Goal: Task Accomplishment & Management: Manage account settings

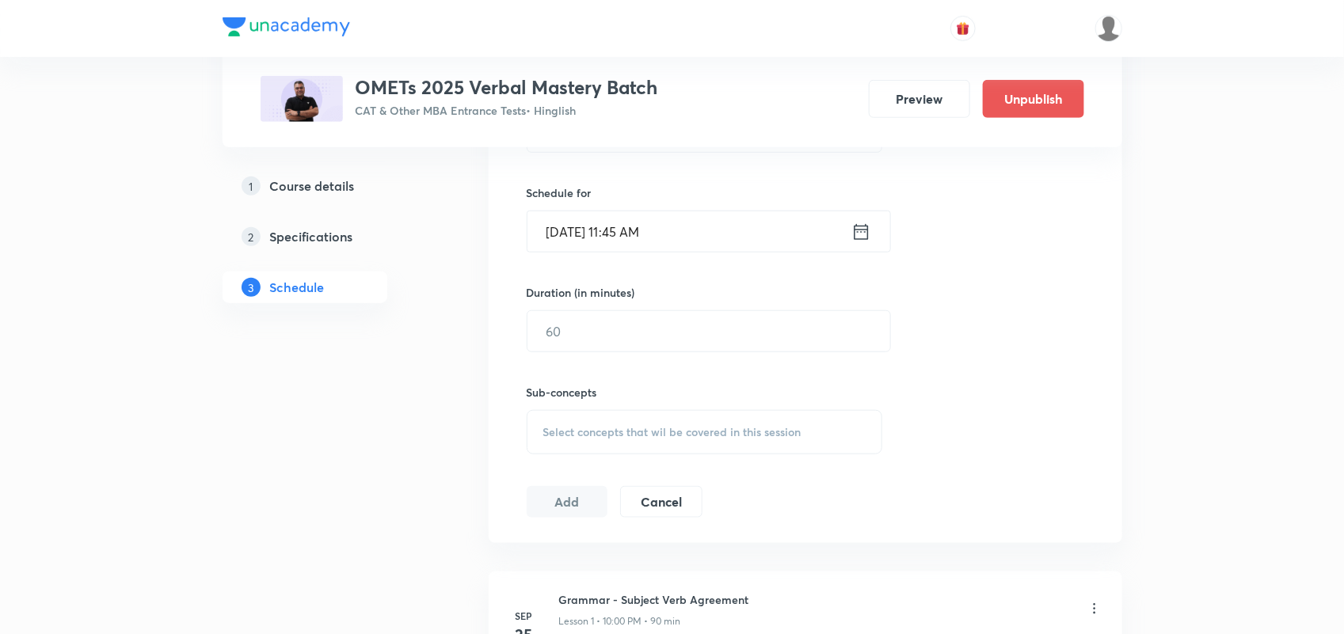
scroll to position [489, 0]
click at [871, 234] on div "Sep 30, 2025, 11:45 AM ​" at bounding box center [709, 234] width 364 height 42
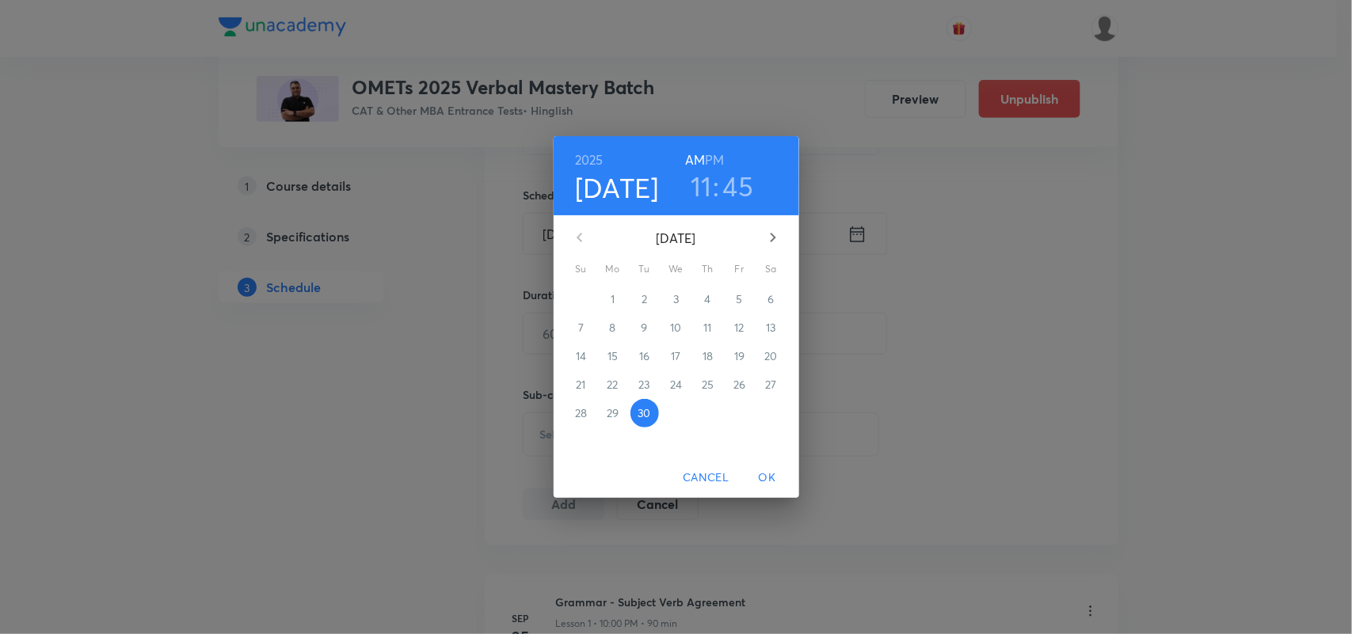
click at [773, 223] on button "button" at bounding box center [773, 238] width 38 height 38
click at [707, 301] on p "2" at bounding box center [708, 299] width 6 height 16
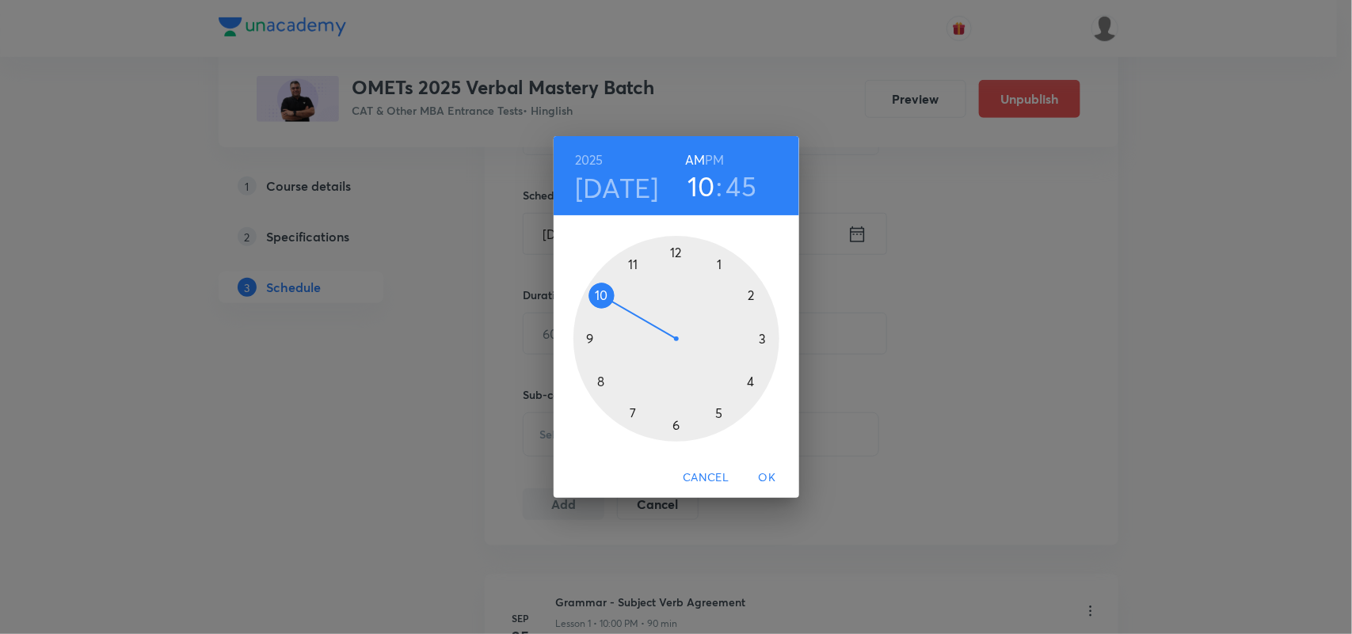
drag, startPoint x: 639, startPoint y: 259, endPoint x: 595, endPoint y: 307, distance: 65.0
click at [595, 307] on div at bounding box center [676, 339] width 206 height 206
drag, startPoint x: 588, startPoint y: 333, endPoint x: 677, endPoint y: 291, distance: 98.5
click at [677, 291] on div at bounding box center [676, 339] width 206 height 206
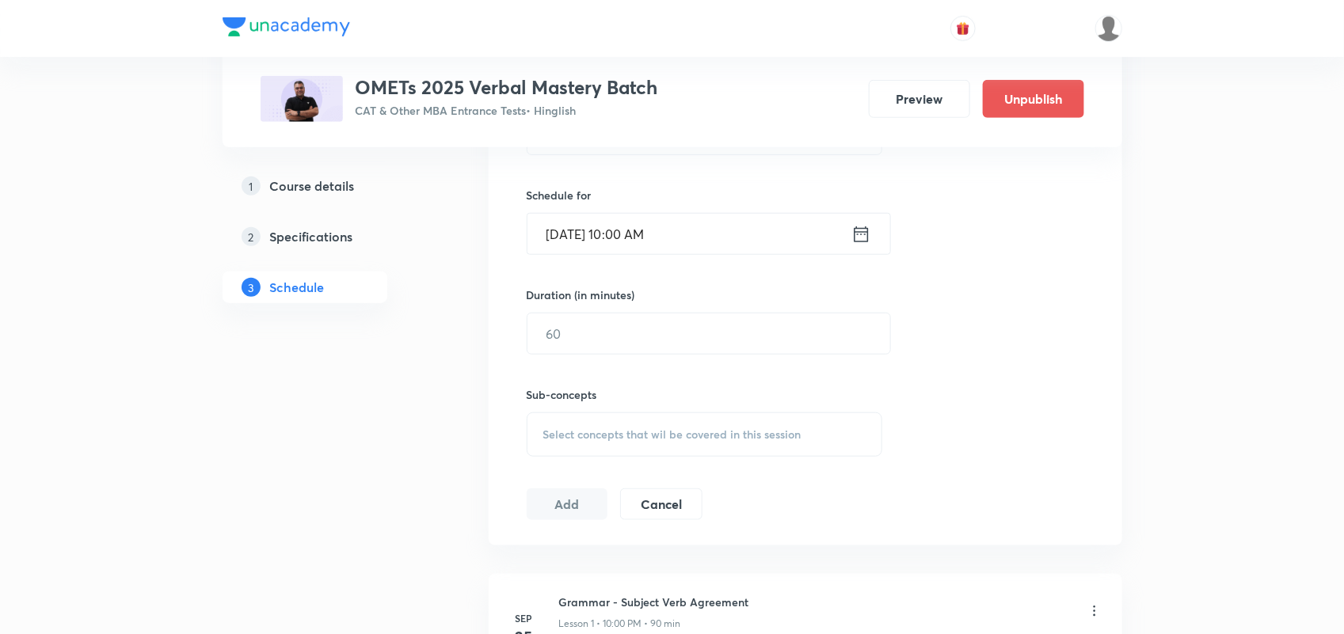
click at [854, 238] on icon at bounding box center [861, 234] width 14 height 16
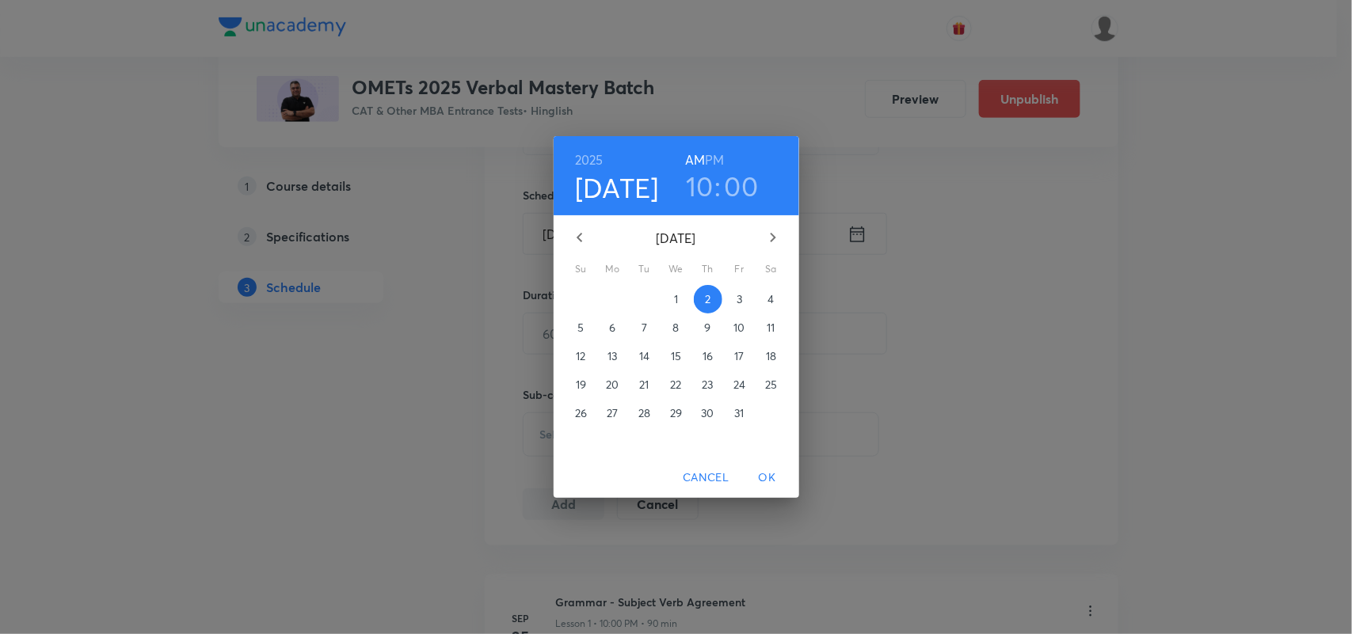
click at [718, 154] on h6 "PM" at bounding box center [714, 160] width 19 height 22
click at [767, 473] on span "OK" at bounding box center [767, 478] width 38 height 20
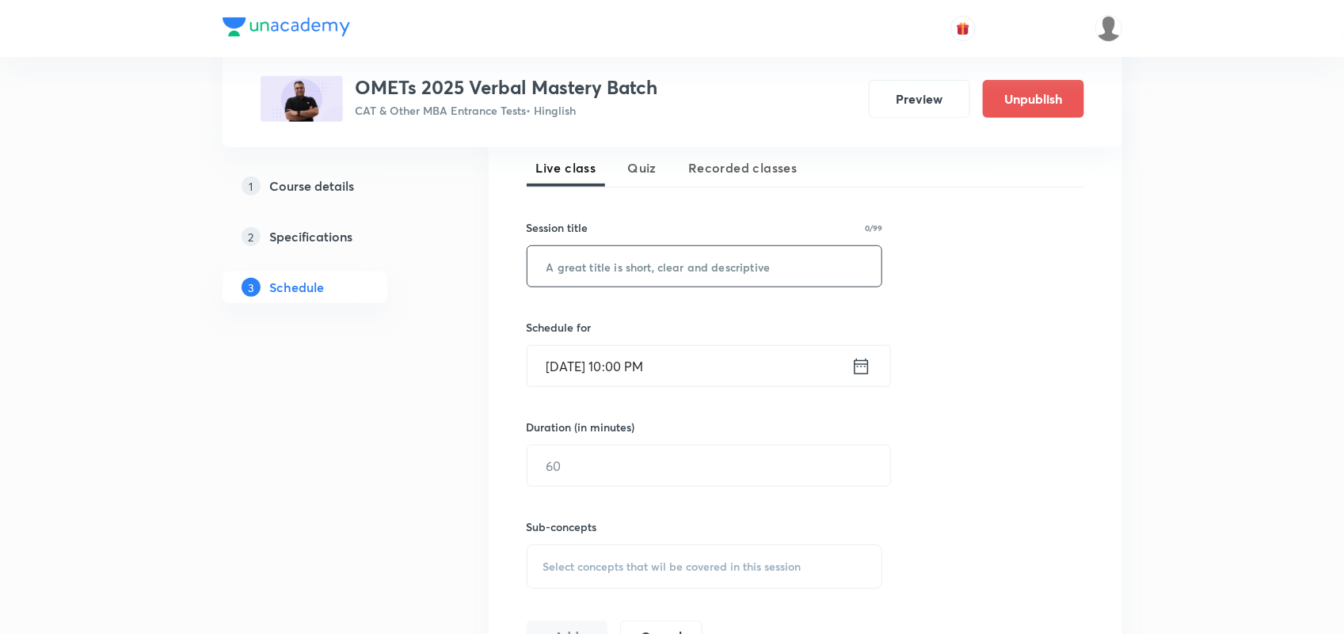
scroll to position [355, 0]
click at [604, 269] on input "text" at bounding box center [704, 268] width 355 height 40
type input "Grammar- Parallelism"
click at [647, 478] on input "text" at bounding box center [708, 467] width 363 height 40
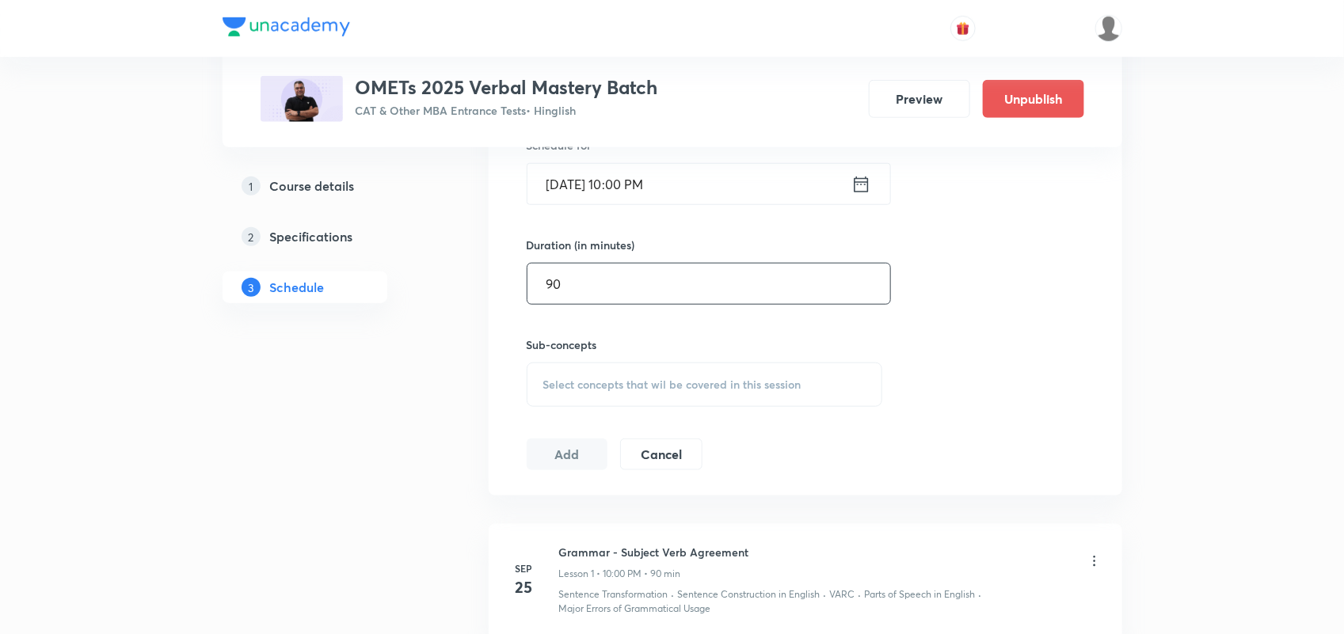
scroll to position [543, 0]
type input "90"
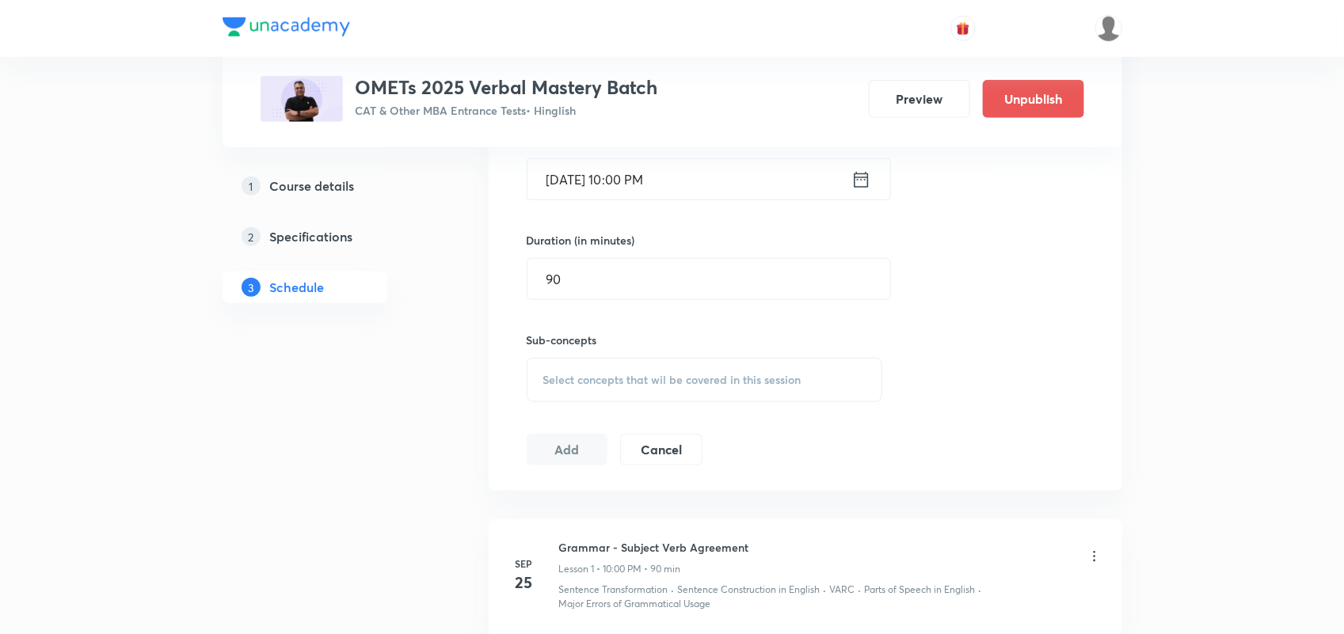
click at [631, 374] on span "Select concepts that wil be covered in this session" at bounding box center [672, 380] width 258 height 13
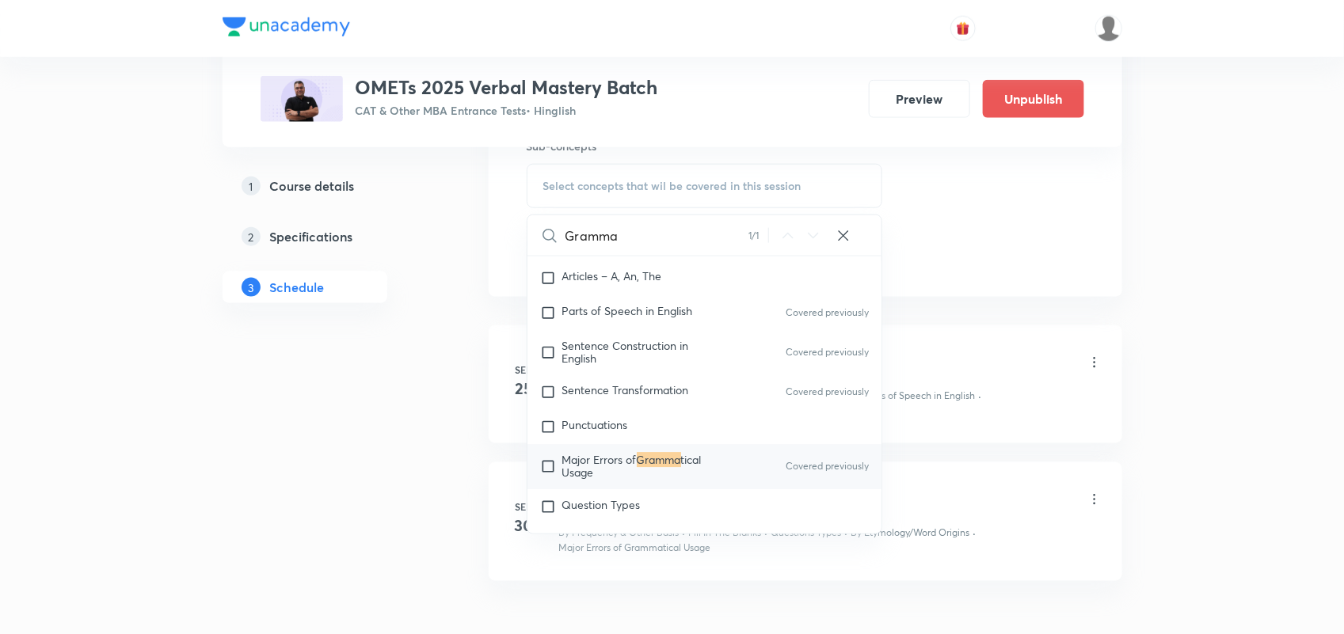
scroll to position [738, 0]
type input "Gramma"
click at [619, 459] on span "Major Errors of" at bounding box center [599, 459] width 74 height 15
checkbox input "true"
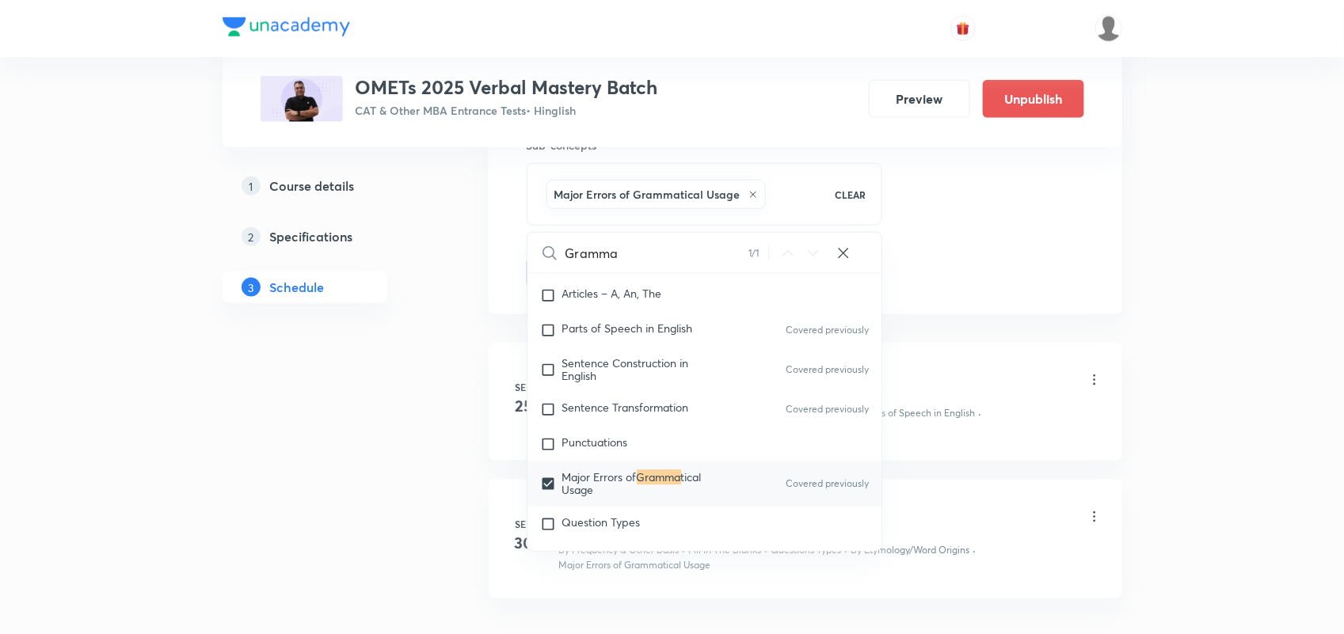
click at [1041, 377] on div "Grammar - Subject Verb Agreement Lesson 1 • 10:00 PM • 90 min" at bounding box center [830, 381] width 543 height 37
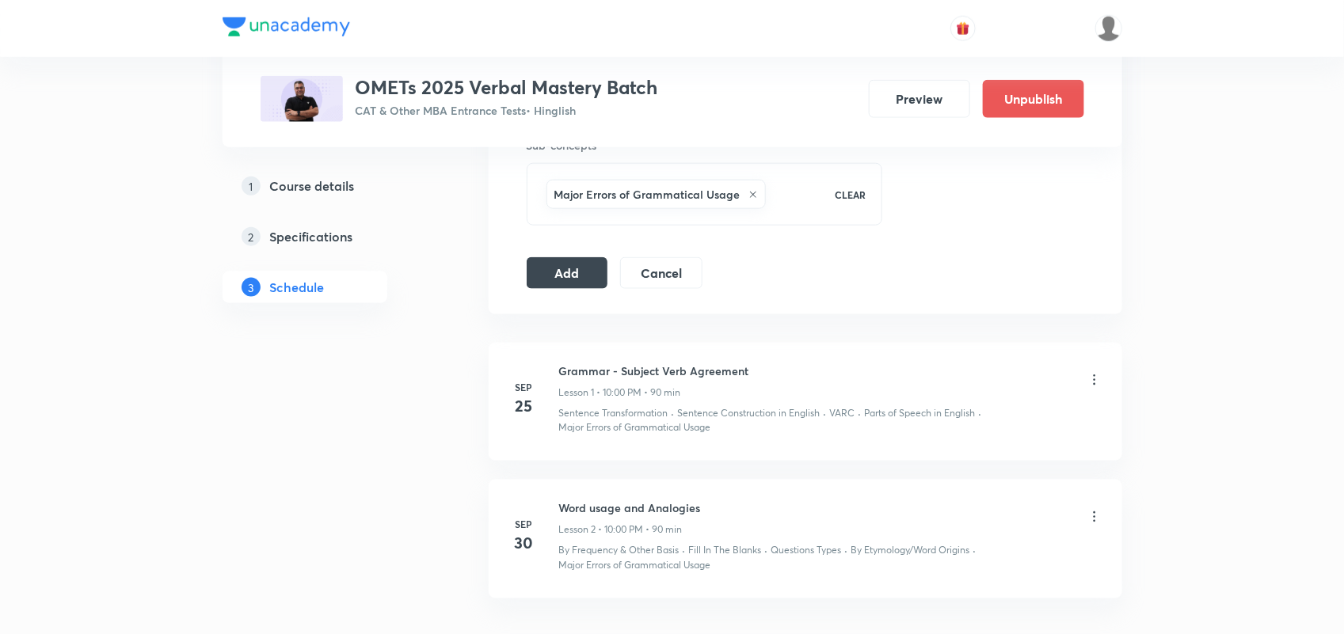
click at [779, 219] on div "Major Errors of Grammatical Usage CLEAR" at bounding box center [705, 194] width 356 height 63
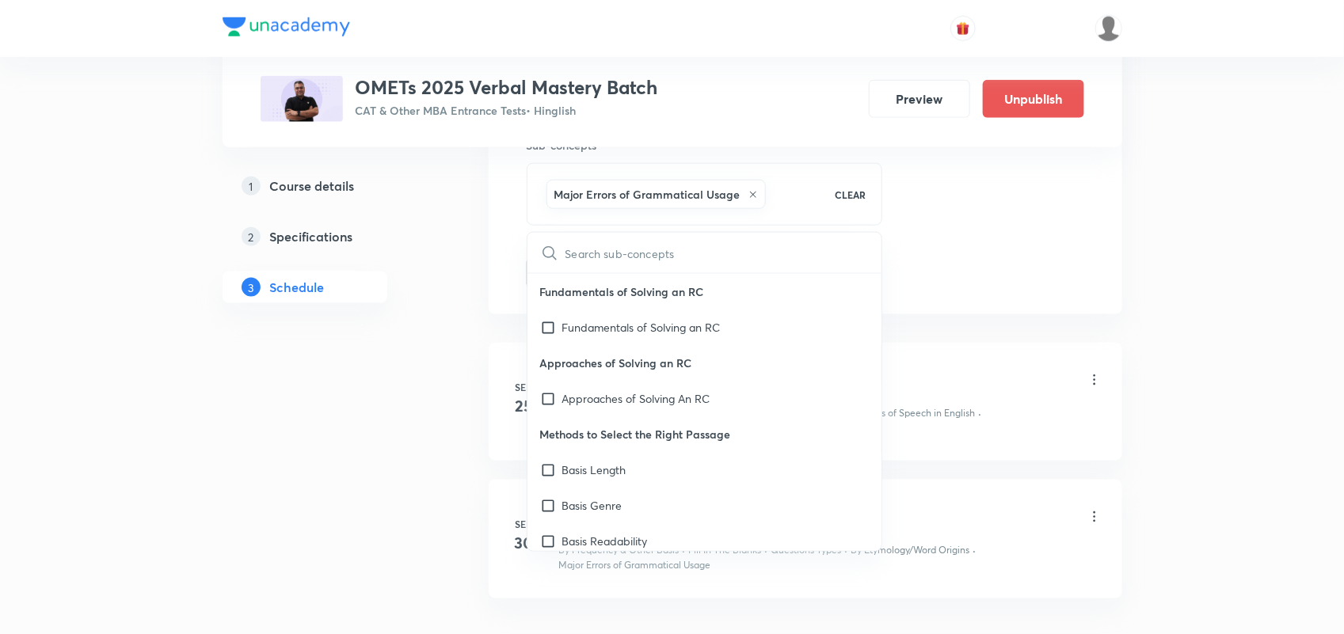
type input "P"
checkbox input "true"
type input "Pa"
checkbox input "true"
type input "Par"
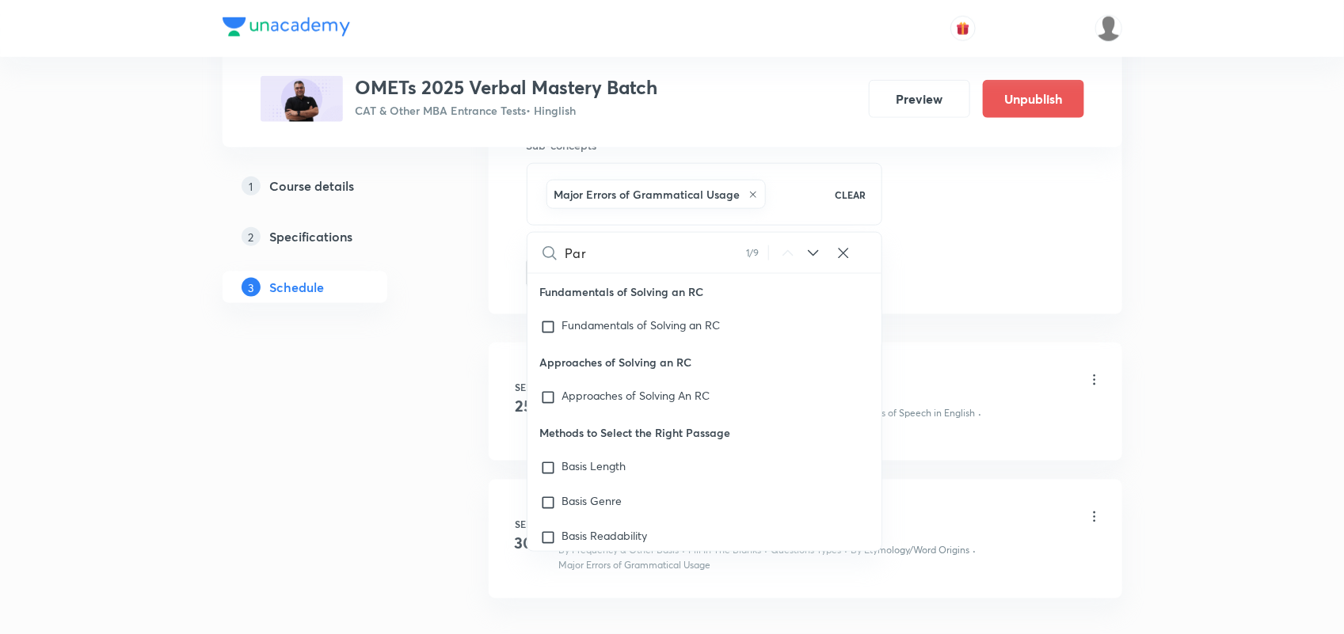
checkbox input "true"
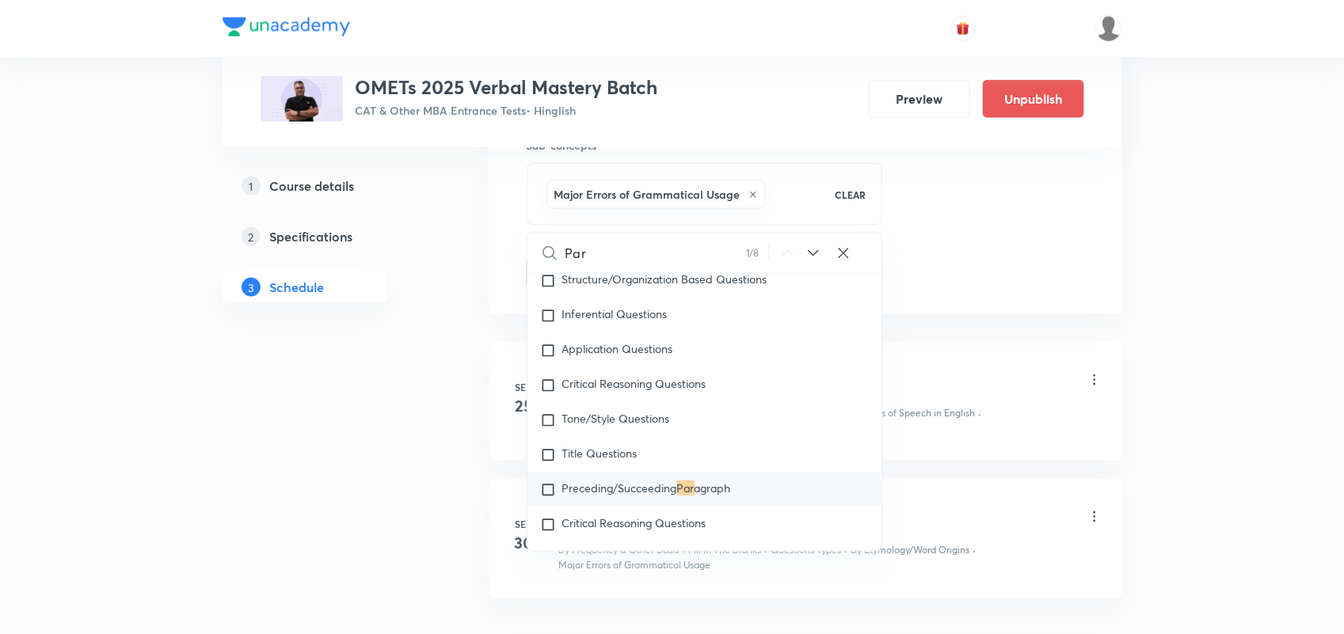
scroll to position [409, 0]
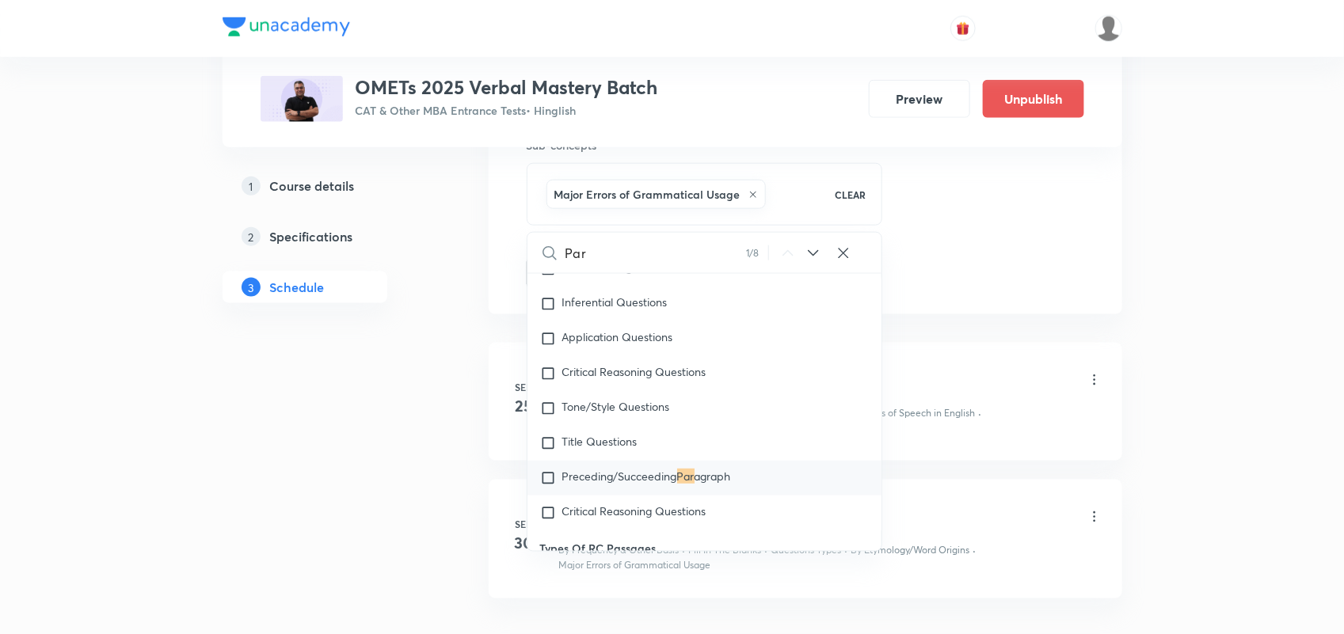
type input "Pare"
checkbox input "true"
type input "Parel"
checkbox input "true"
type input "Parell"
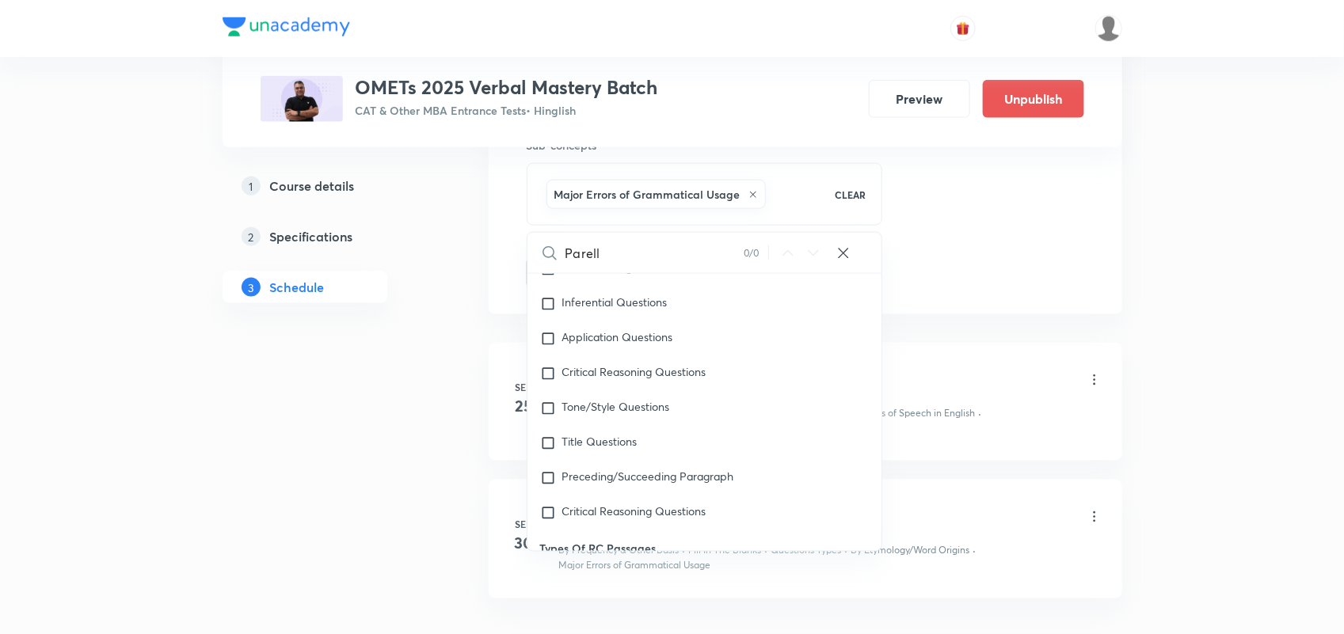
checkbox input "true"
type input "Parel"
checkbox input "true"
type input "Pare"
checkbox input "true"
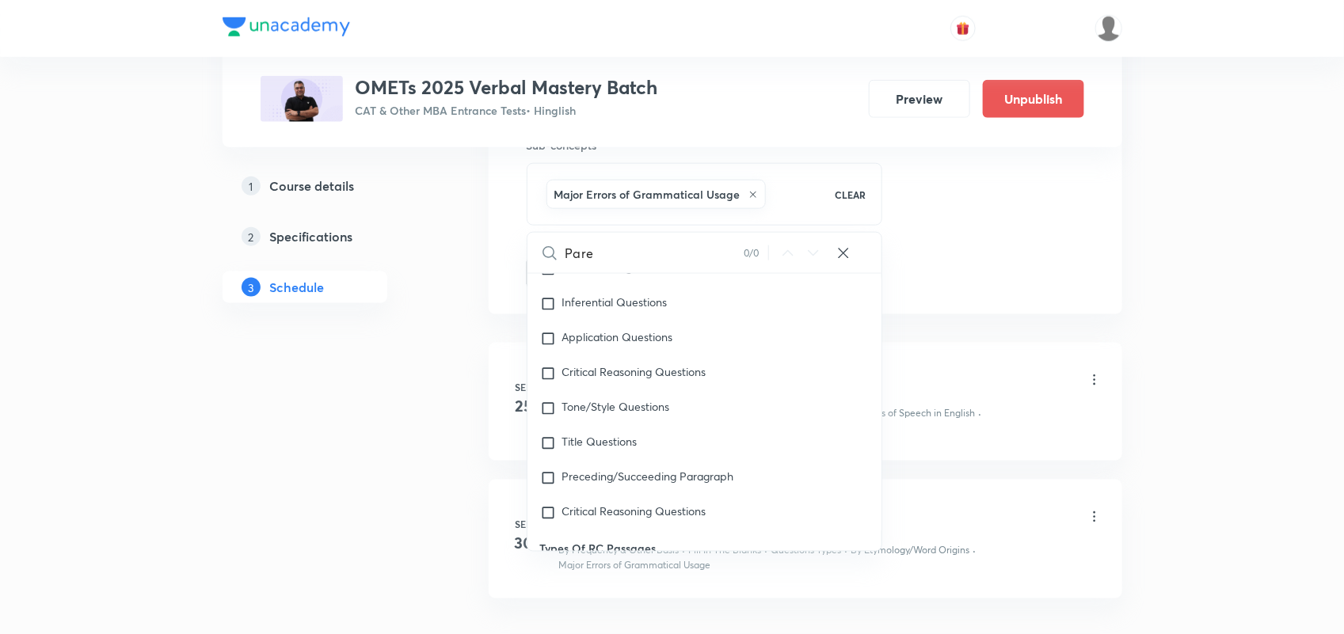
type input "Par"
checkbox input "true"
type input "Pa"
checkbox input "true"
type input "P"
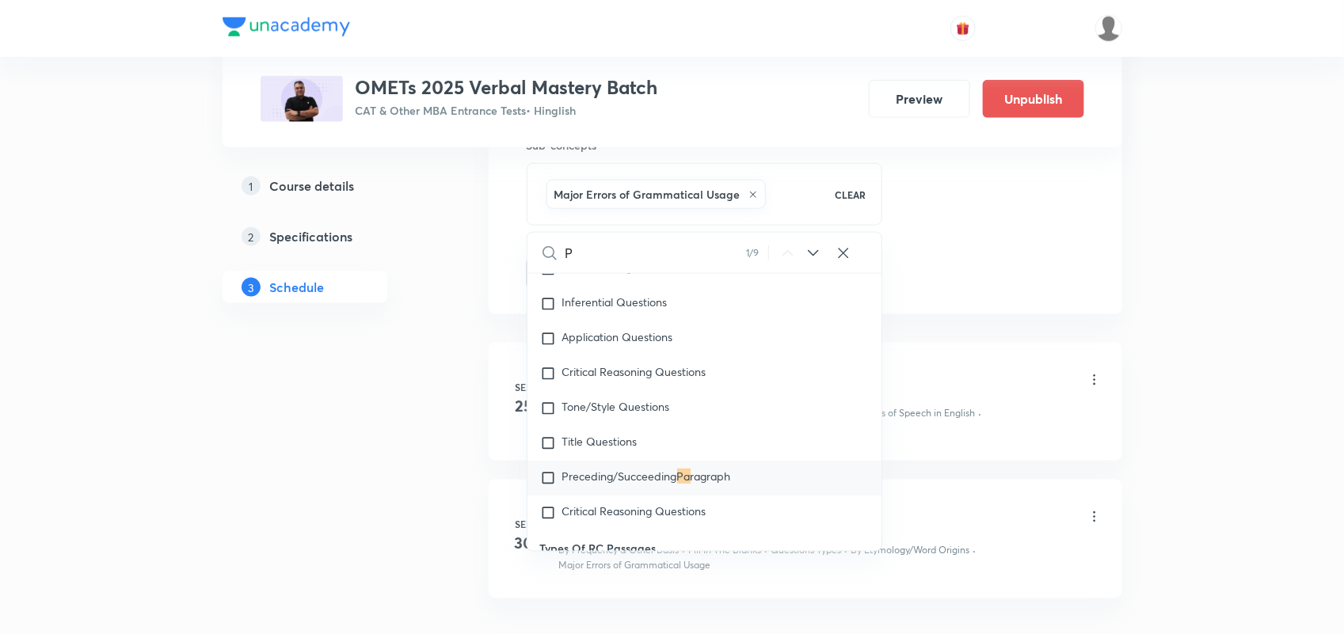
checkbox input "true"
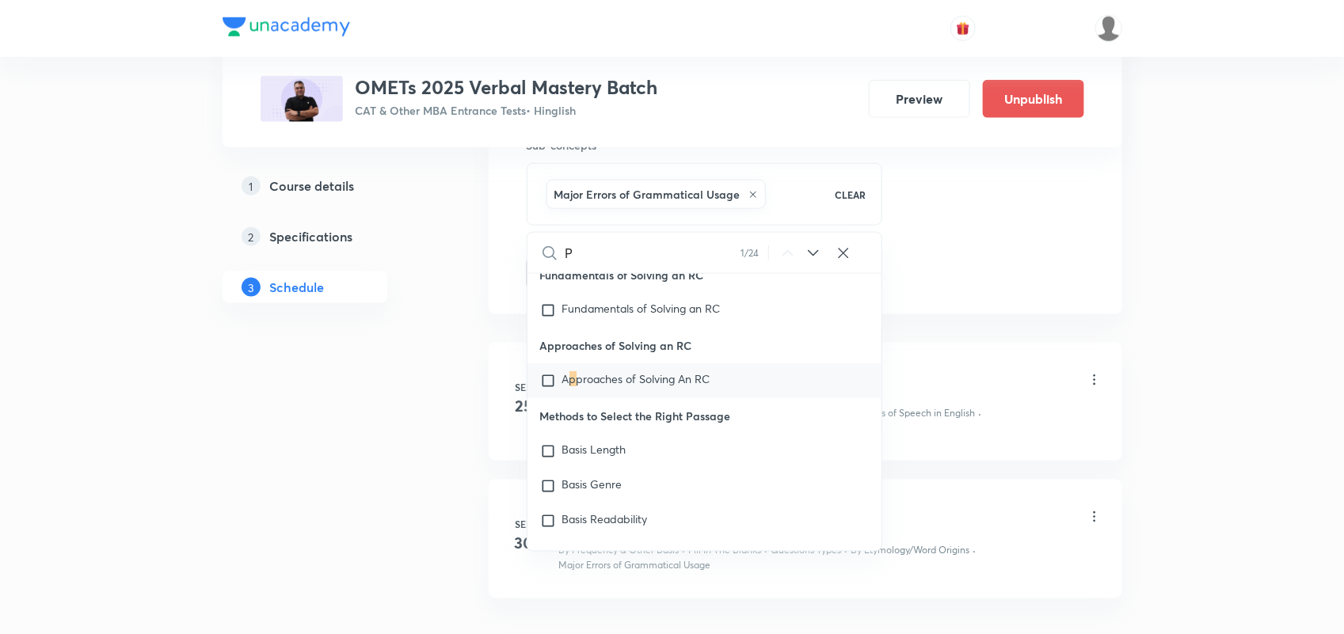
scroll to position [0, 0]
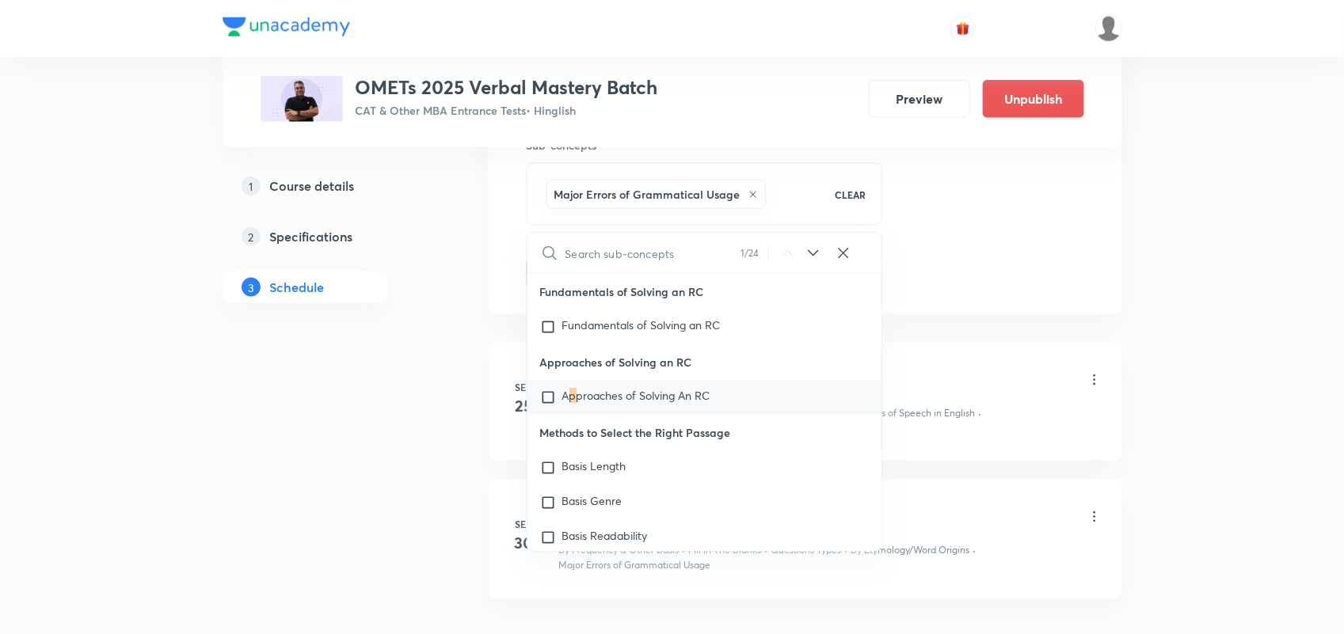
checkbox input "true"
click at [1026, 291] on div "Session 3 Live class Quiz Recorded classes Session title 20/99 Grammar- Paralle…" at bounding box center [806, 9] width 634 height 609
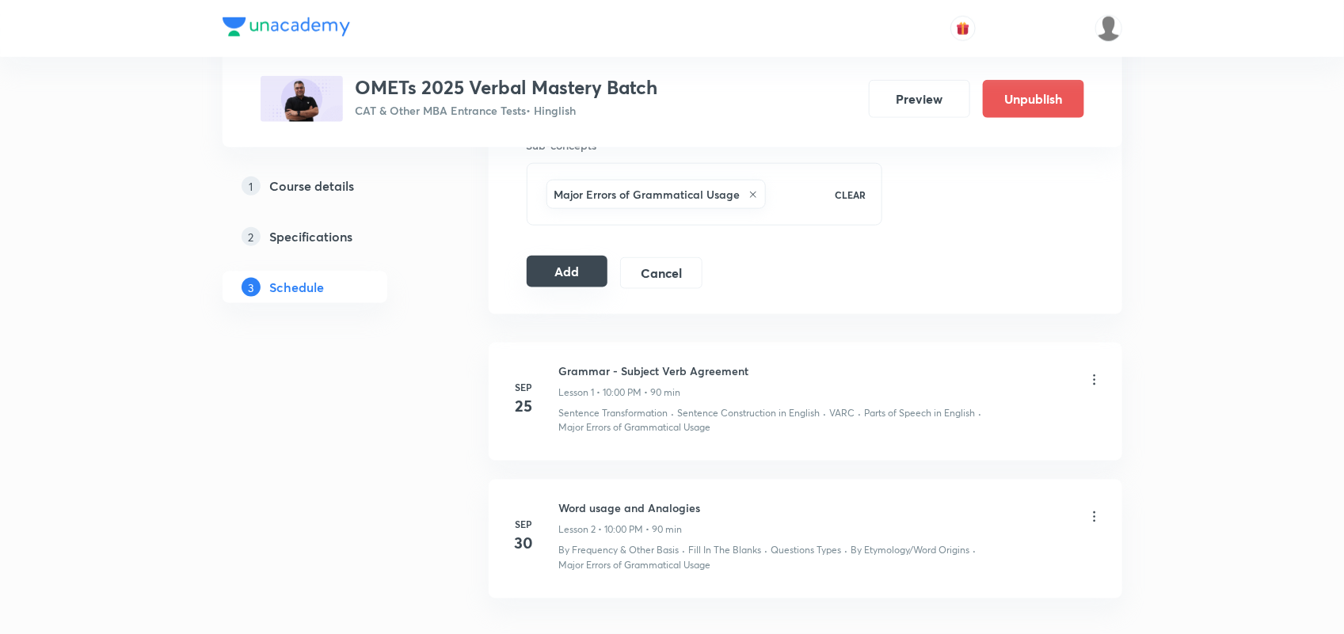
click at [575, 281] on button "Add" at bounding box center [568, 272] width 82 height 32
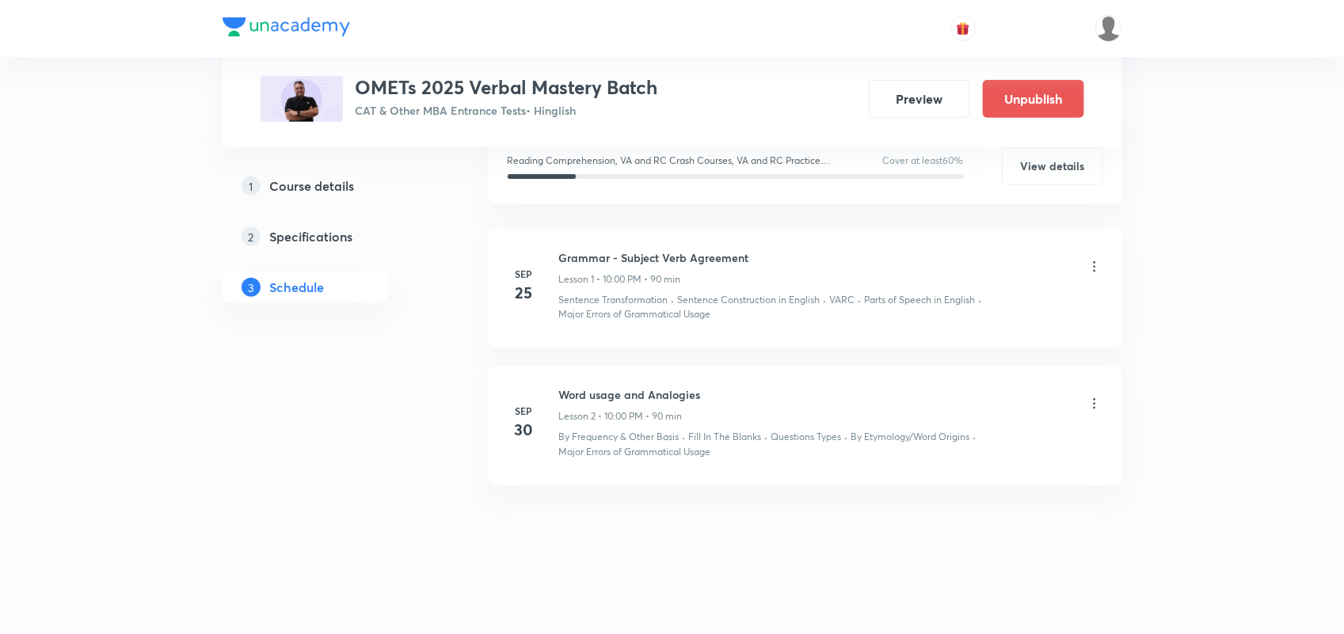
scroll to position [309, 0]
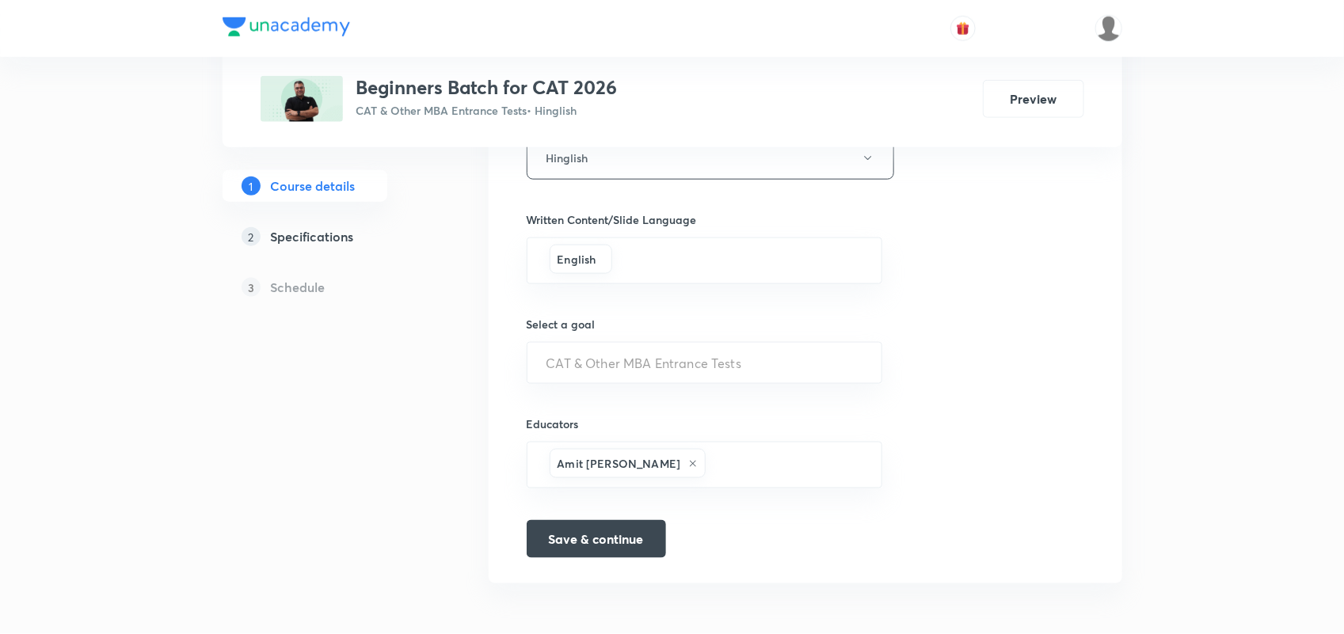
scroll to position [757, 0]
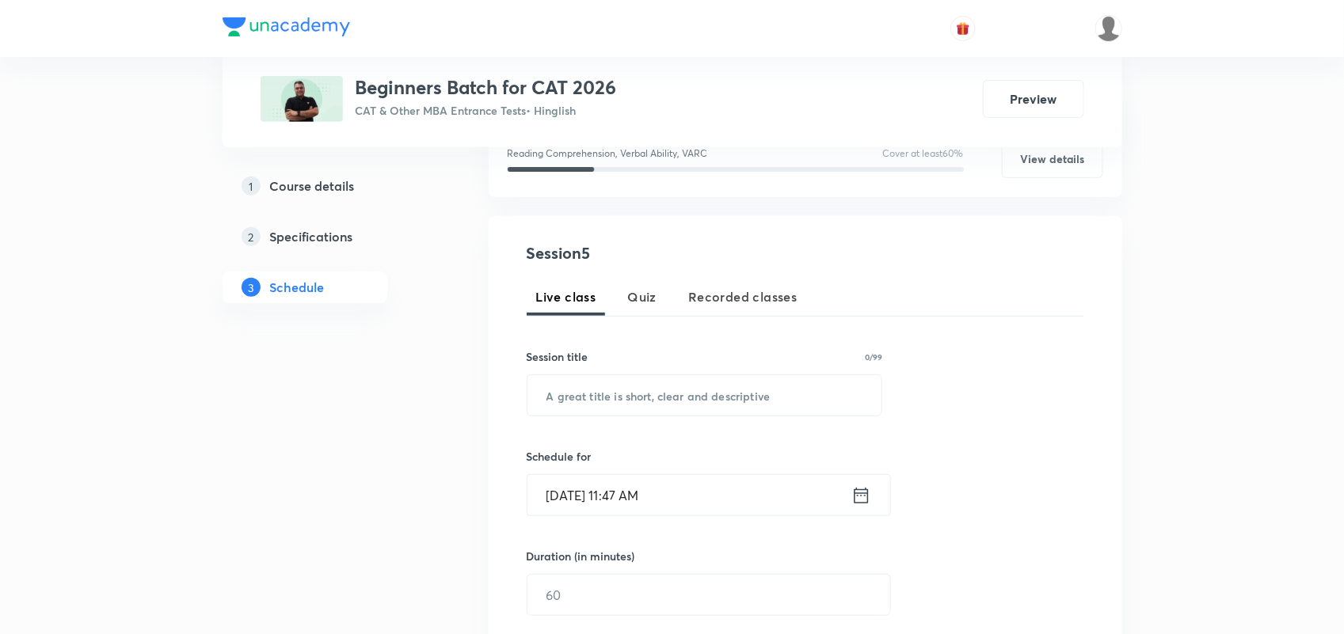
scroll to position [231, 0]
click at [610, 396] on input "text" at bounding box center [704, 391] width 355 height 40
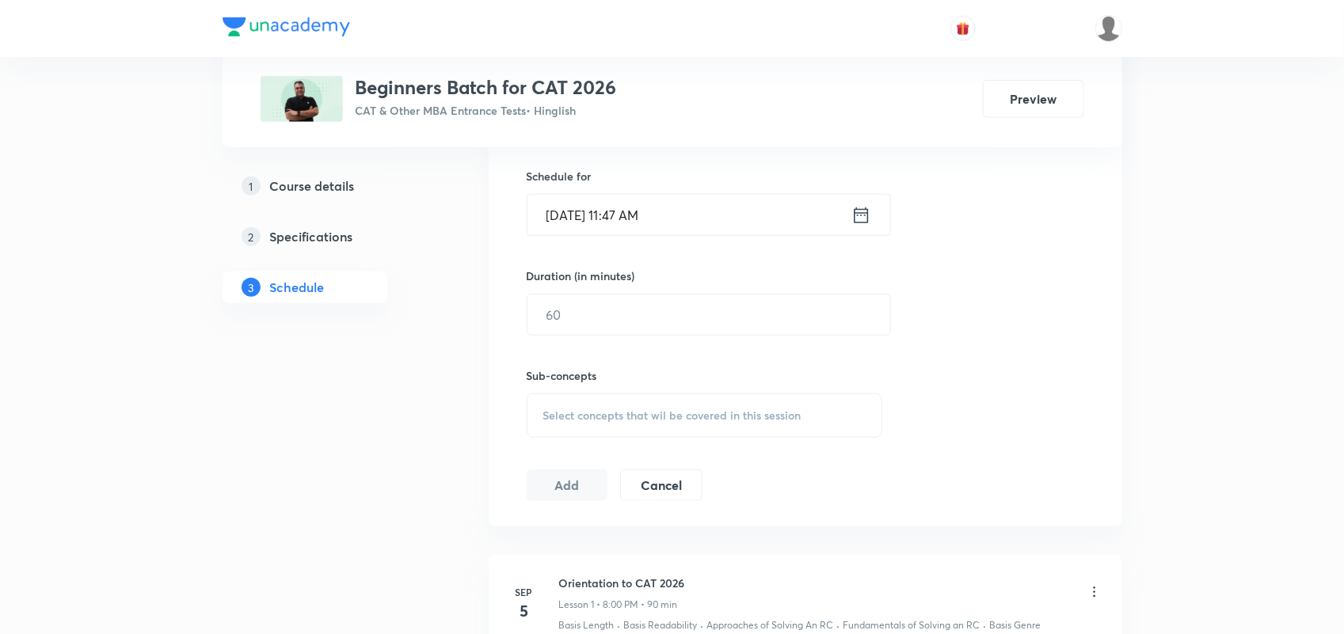
scroll to position [527, 0]
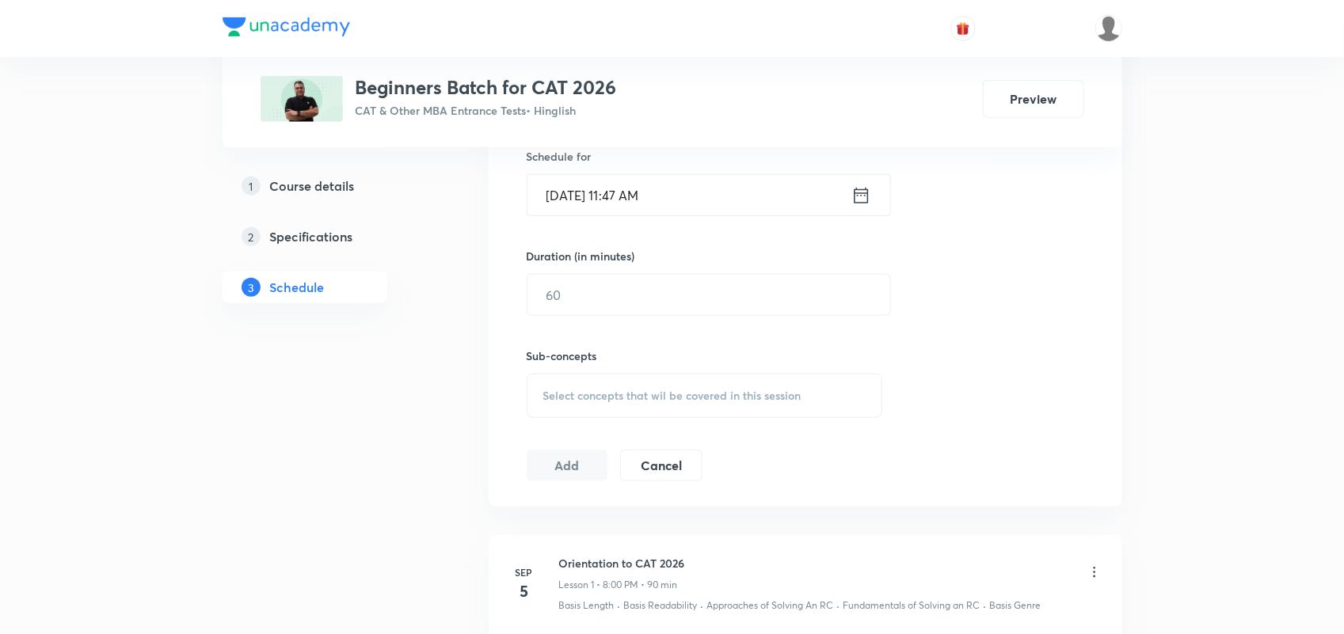
type input "Intro to coclusions"
click at [866, 192] on icon at bounding box center [861, 195] width 14 height 16
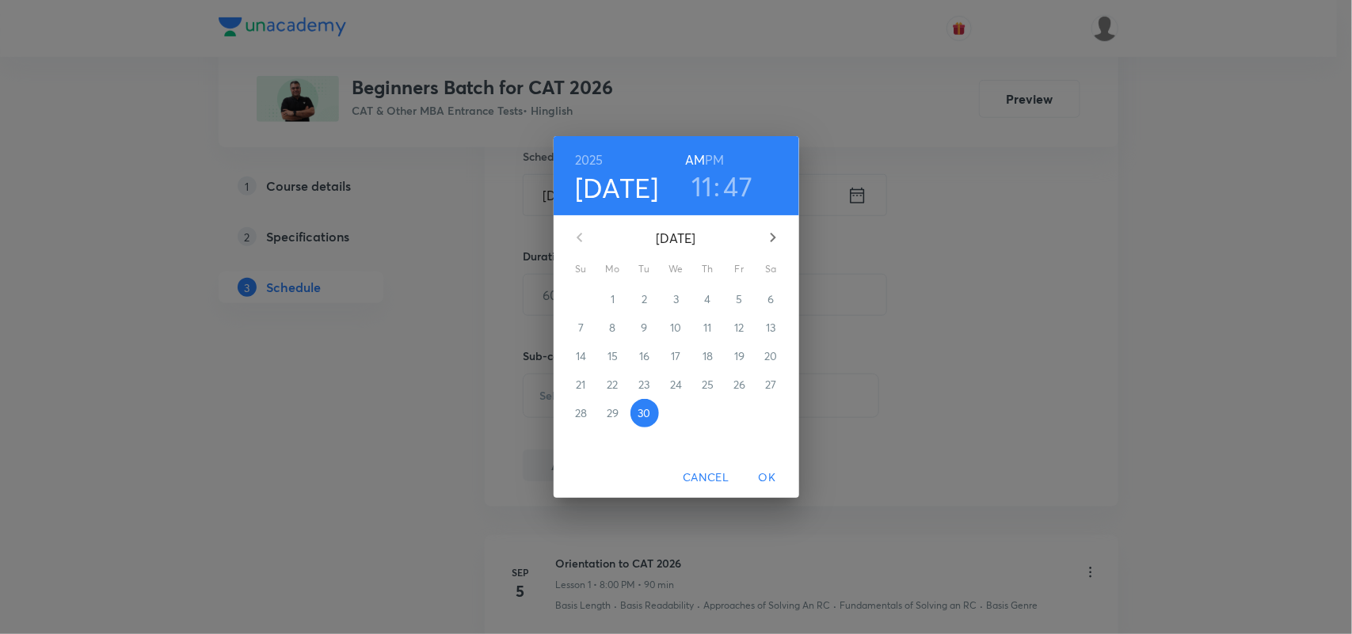
click at [770, 247] on button "button" at bounding box center [773, 238] width 38 height 38
click at [741, 298] on p "3" at bounding box center [740, 299] width 6 height 16
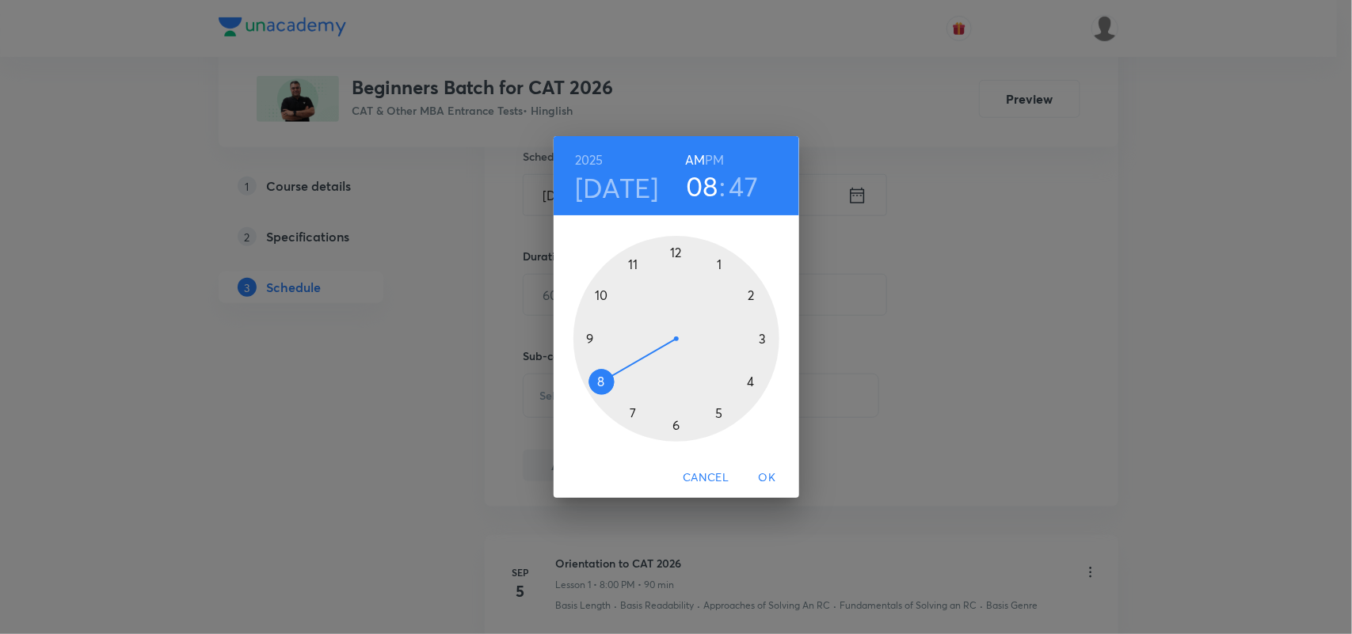
drag, startPoint x: 626, startPoint y: 262, endPoint x: 616, endPoint y: 375, distance: 112.9
click at [616, 375] on div at bounding box center [676, 339] width 206 height 206
drag, startPoint x: 595, startPoint y: 325, endPoint x: 679, endPoint y: 261, distance: 105.2
click at [679, 261] on div at bounding box center [676, 339] width 206 height 206
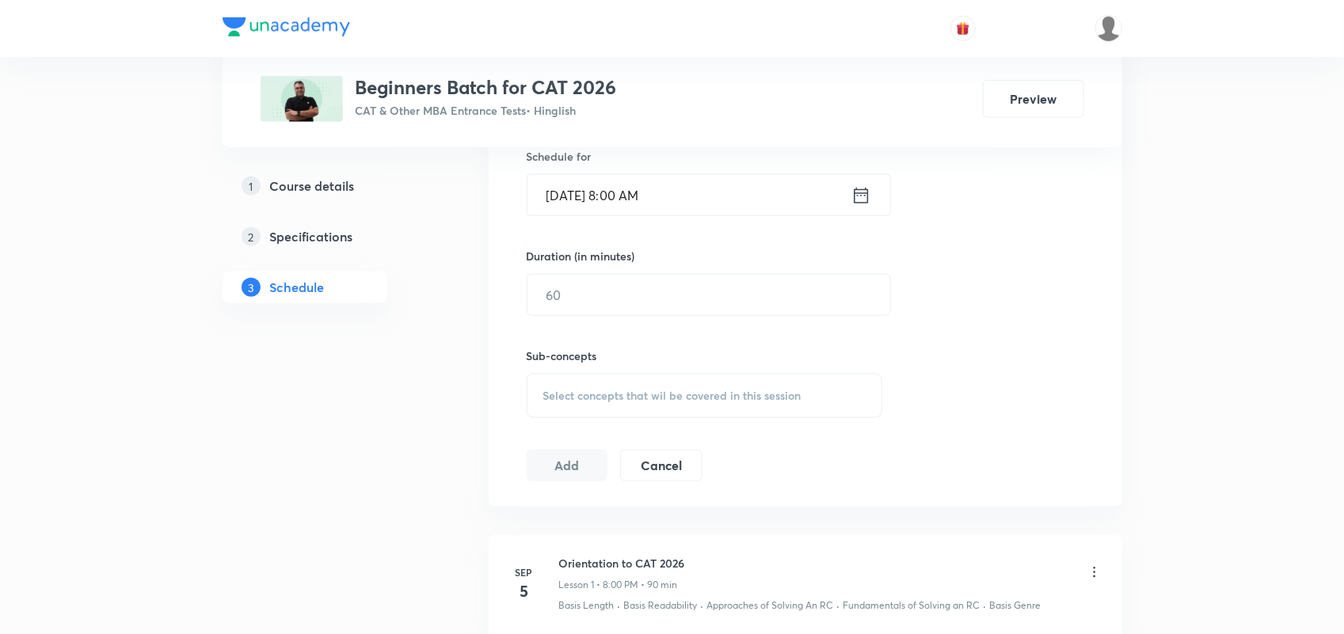
click at [872, 192] on div "Oct 3, 2025, 8:00 AM ​" at bounding box center [709, 195] width 364 height 42
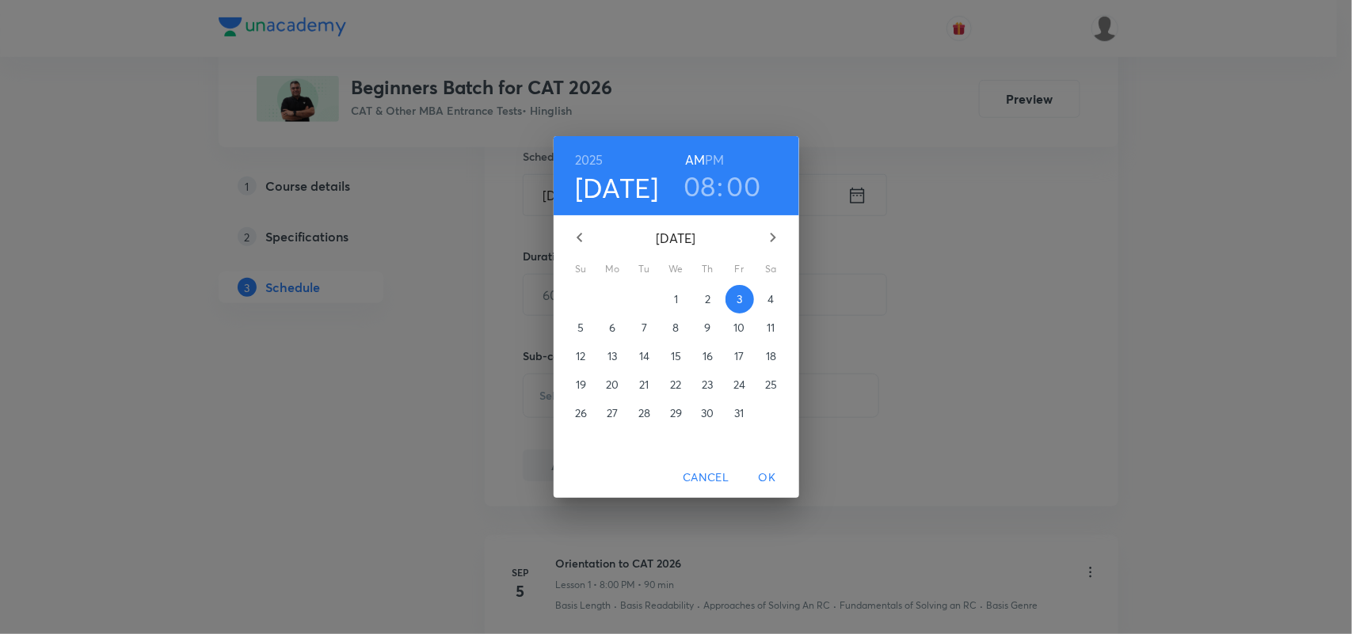
click at [725, 160] on div "2025 Oct 3 08 : 00 AM PM" at bounding box center [676, 176] width 220 height 54
click at [714, 159] on h6 "PM" at bounding box center [714, 160] width 19 height 22
click at [768, 476] on span "OK" at bounding box center [767, 478] width 38 height 20
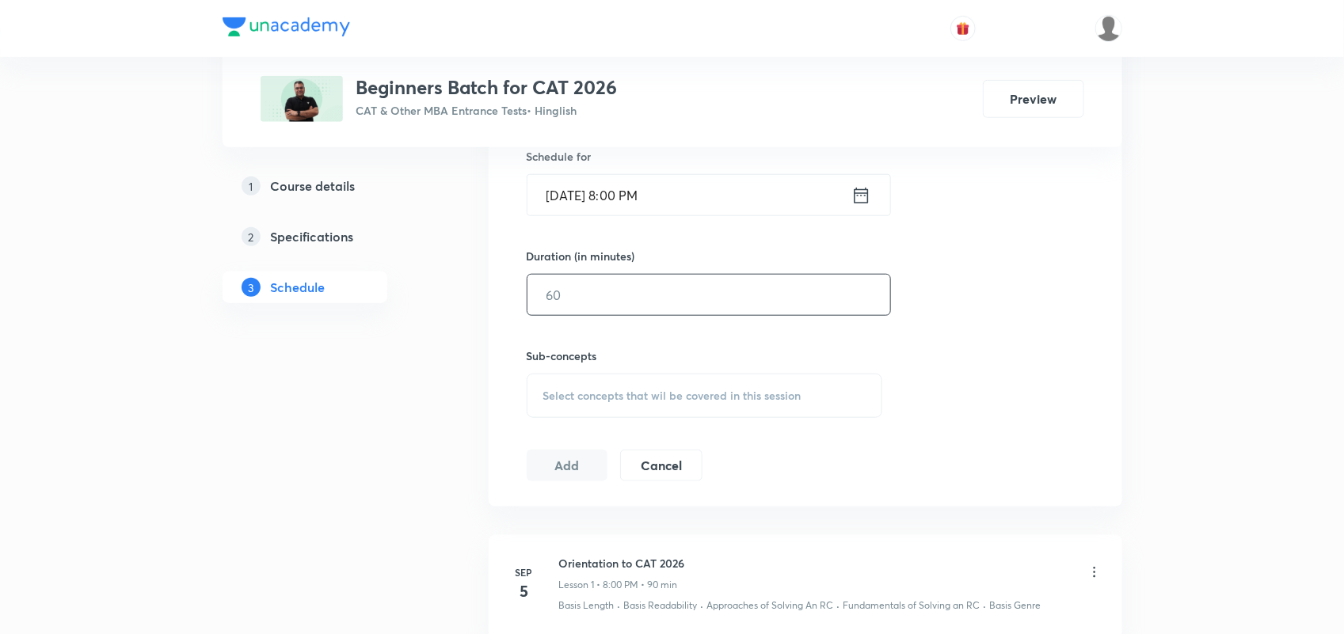
click at [618, 298] on input "text" at bounding box center [708, 295] width 363 height 40
type input "90"
click at [595, 424] on div "Session 5 Live class Quiz Recorded classes Session title 19/99 Intro to coclusi…" at bounding box center [806, 211] width 558 height 540
click at [602, 393] on span "Select concepts that wil be covered in this session" at bounding box center [672, 396] width 258 height 13
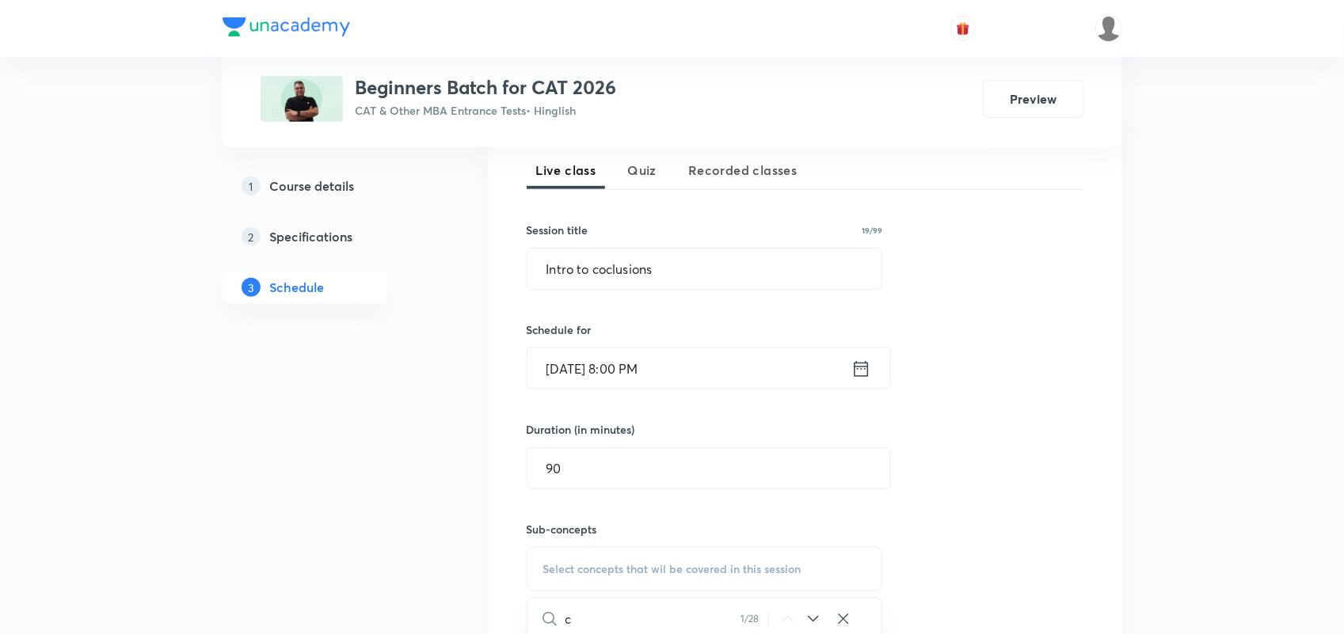
scroll to position [352, 0]
type input "c"
click at [612, 266] on input "Intro to coclusions" at bounding box center [704, 270] width 355 height 40
click at [676, 277] on input "Intro to conclusions" at bounding box center [704, 270] width 355 height 40
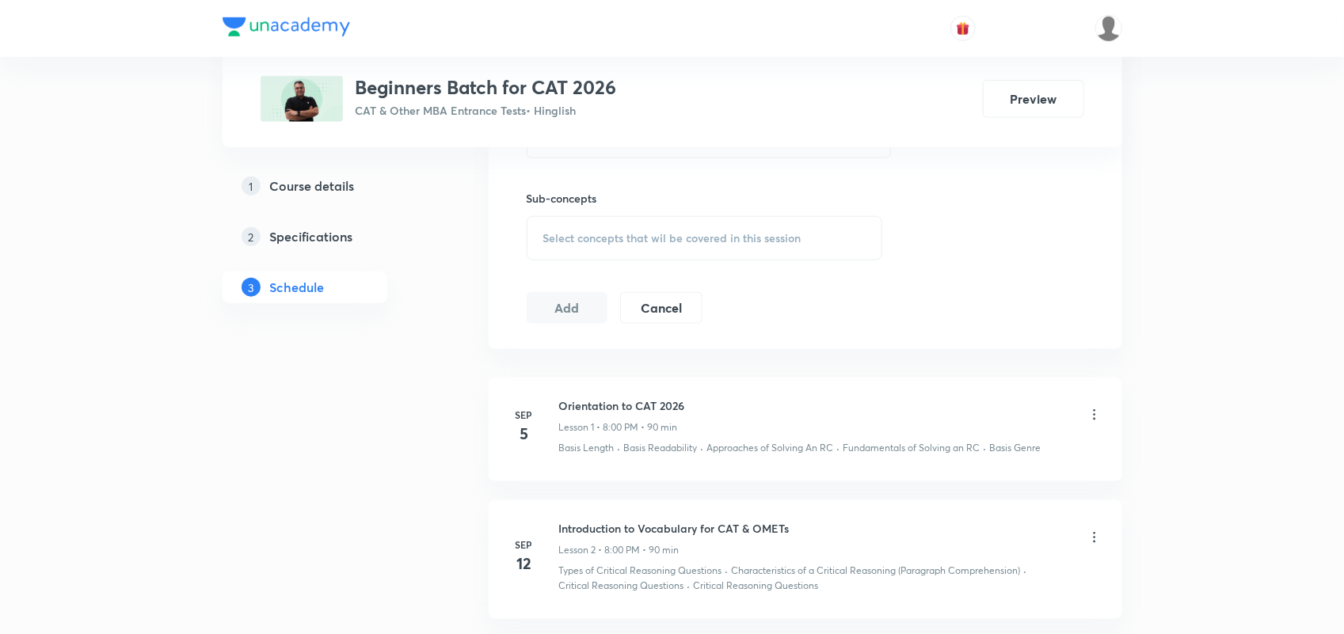
scroll to position [695, 0]
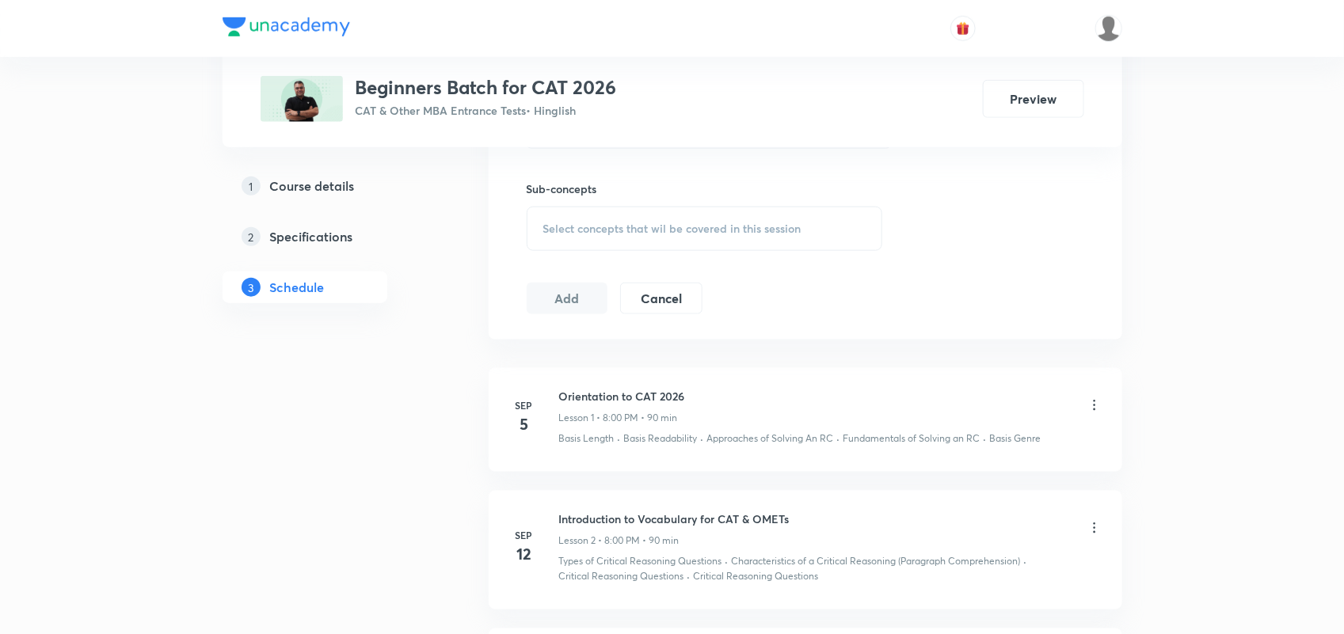
type input "Intro to conclusions"
click at [632, 242] on div "Select concepts that wil be covered in this session" at bounding box center [705, 229] width 356 height 44
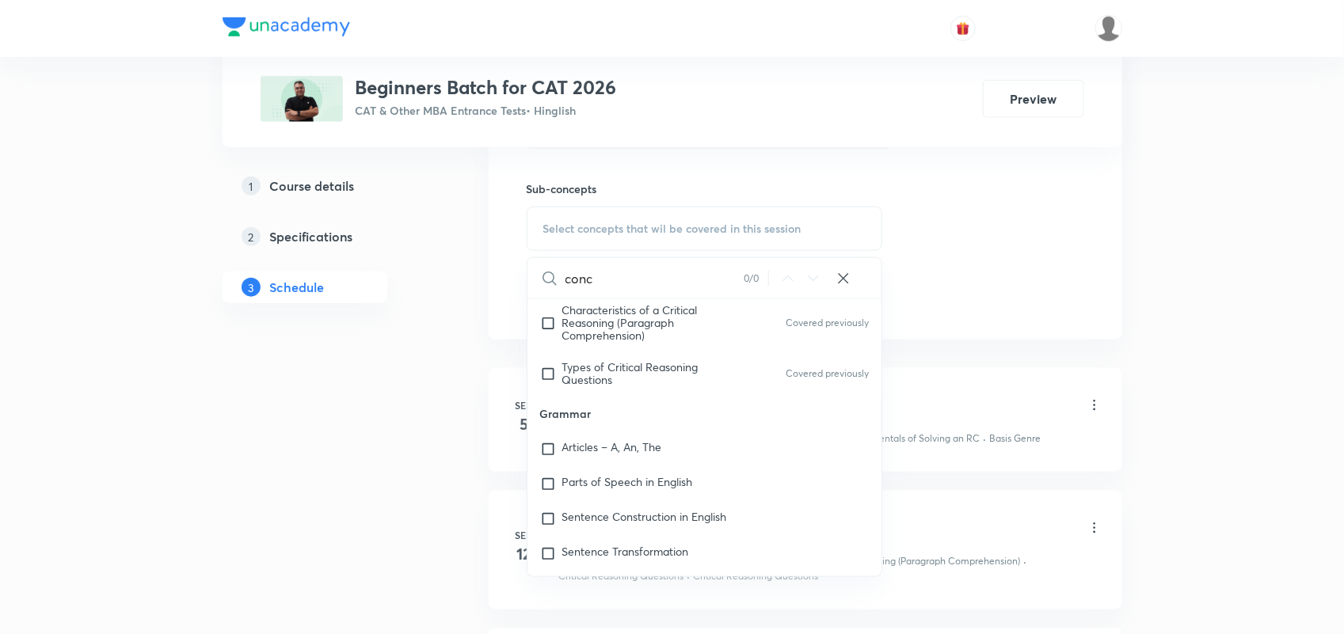
scroll to position [1641, 0]
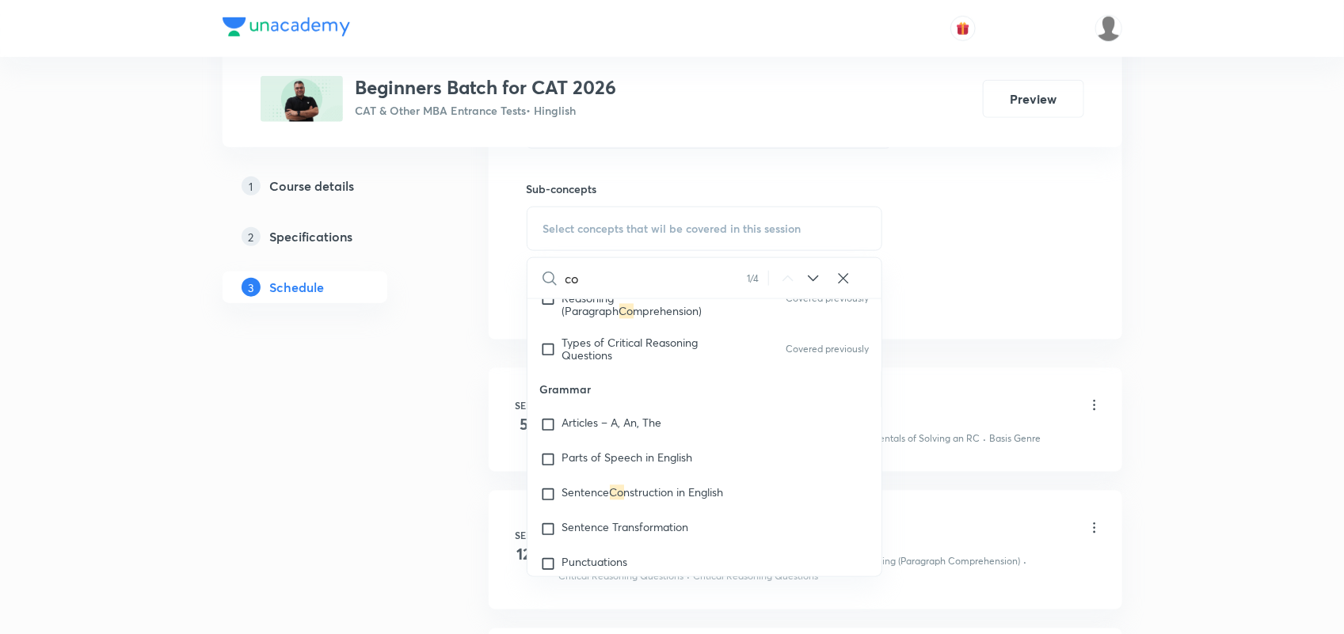
type input "c"
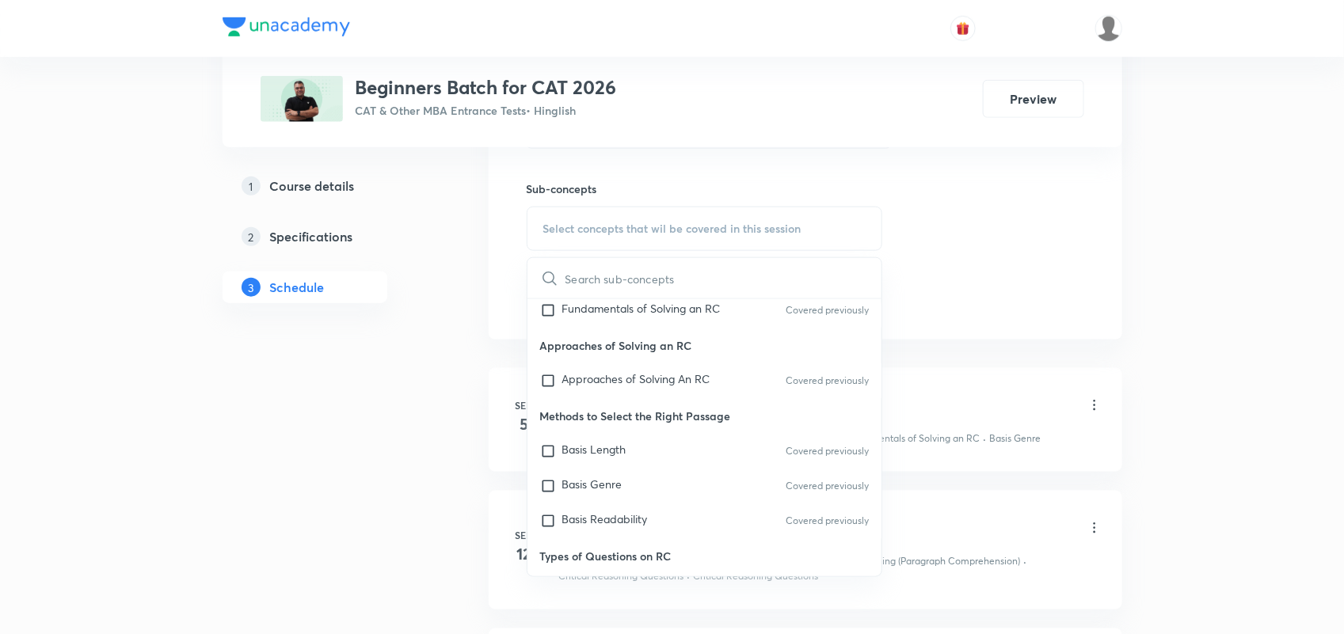
scroll to position [0, 0]
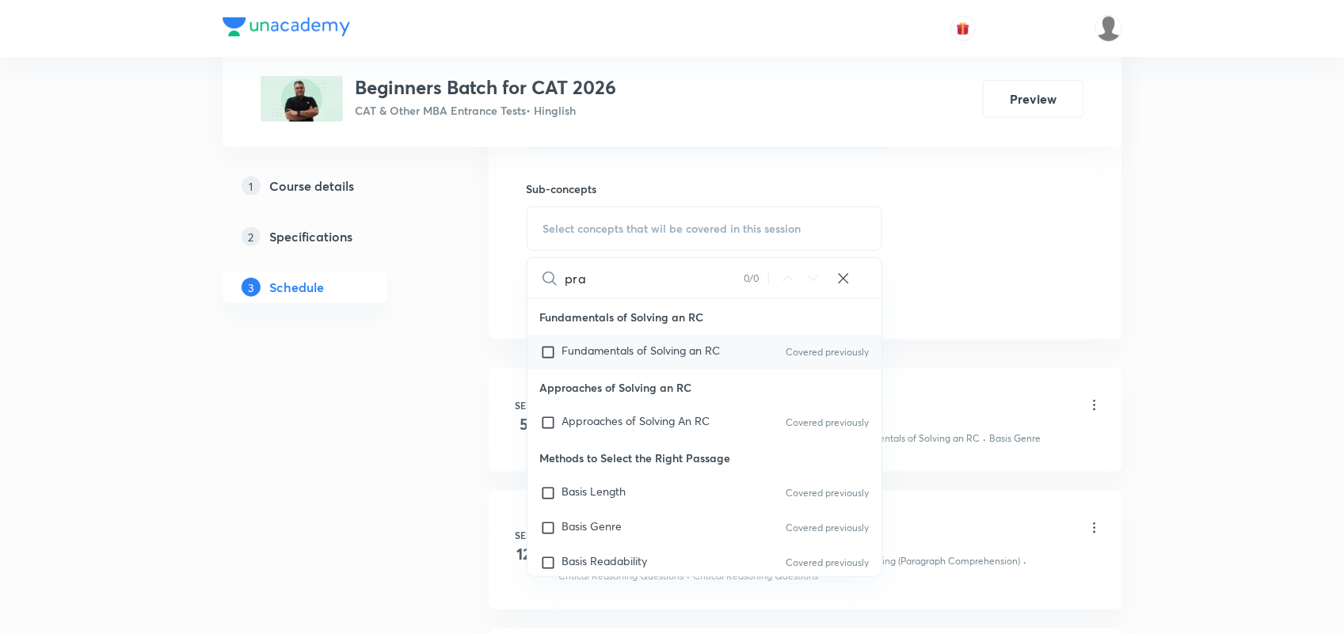
type input "pra"
click at [663, 352] on span "Fundamentals of Solving an RC" at bounding box center [641, 350] width 158 height 15
checkbox input "true"
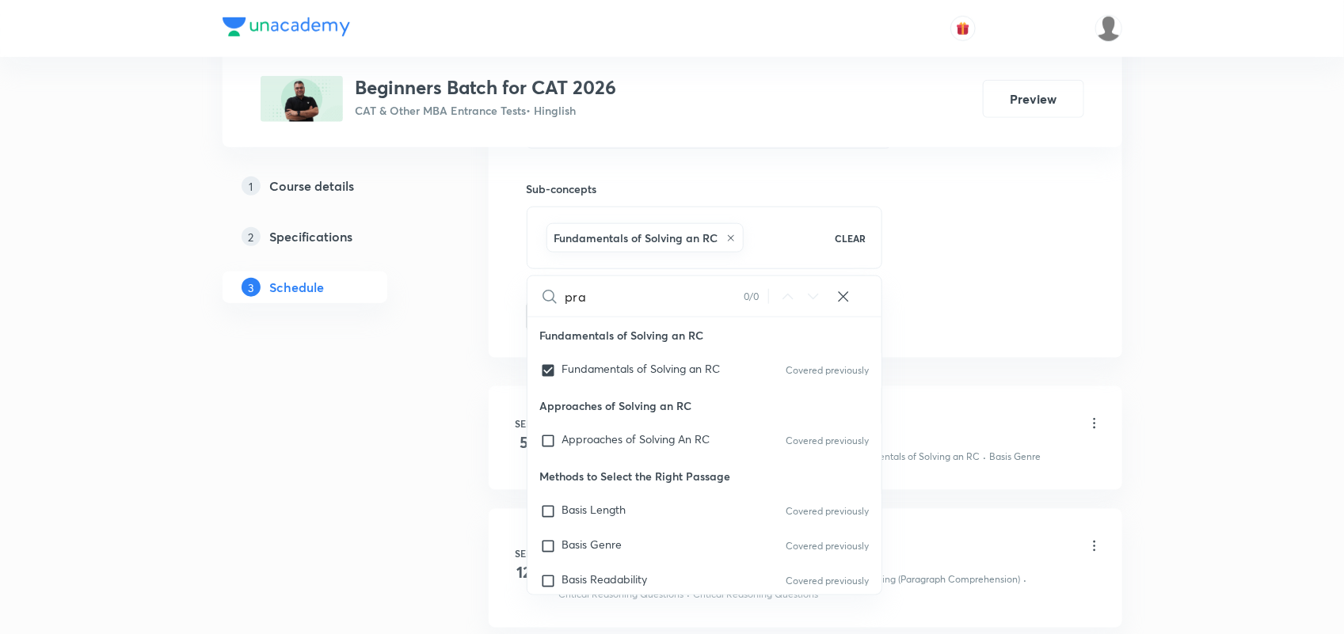
click at [967, 334] on div "Session 5 Live class Quiz Recorded classes Session title 20/99 Intro to conclus…" at bounding box center [806, 53] width 634 height 609
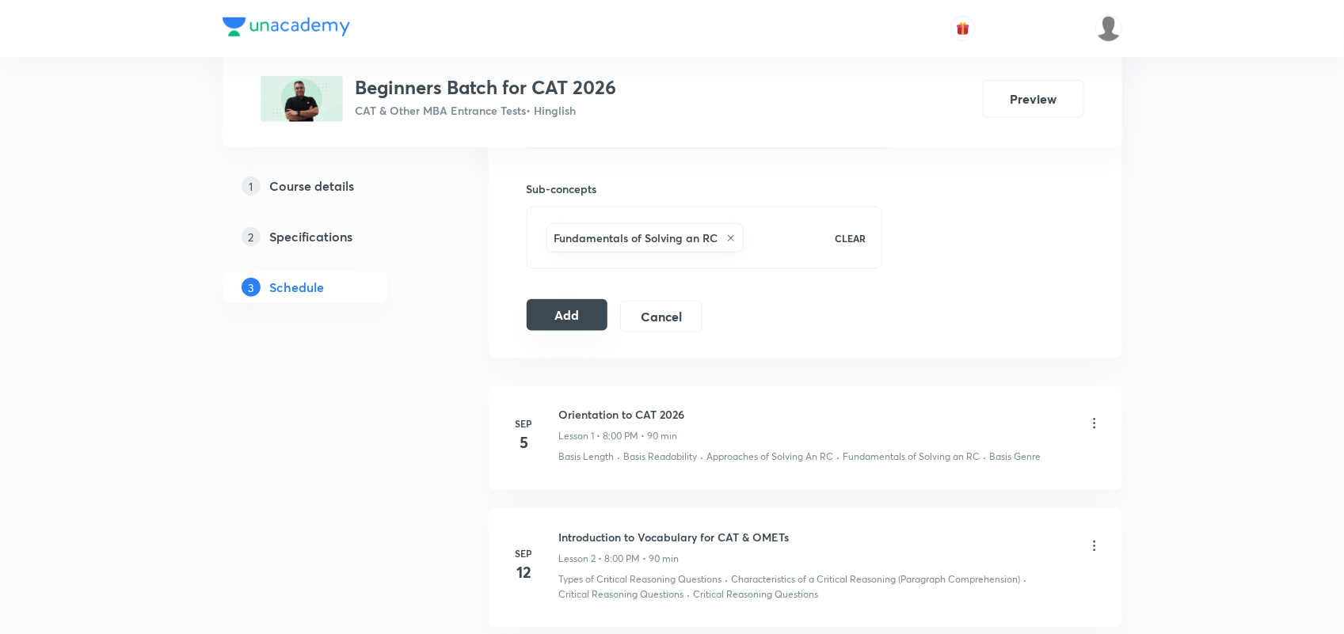
click at [559, 329] on button "Add" at bounding box center [568, 315] width 82 height 32
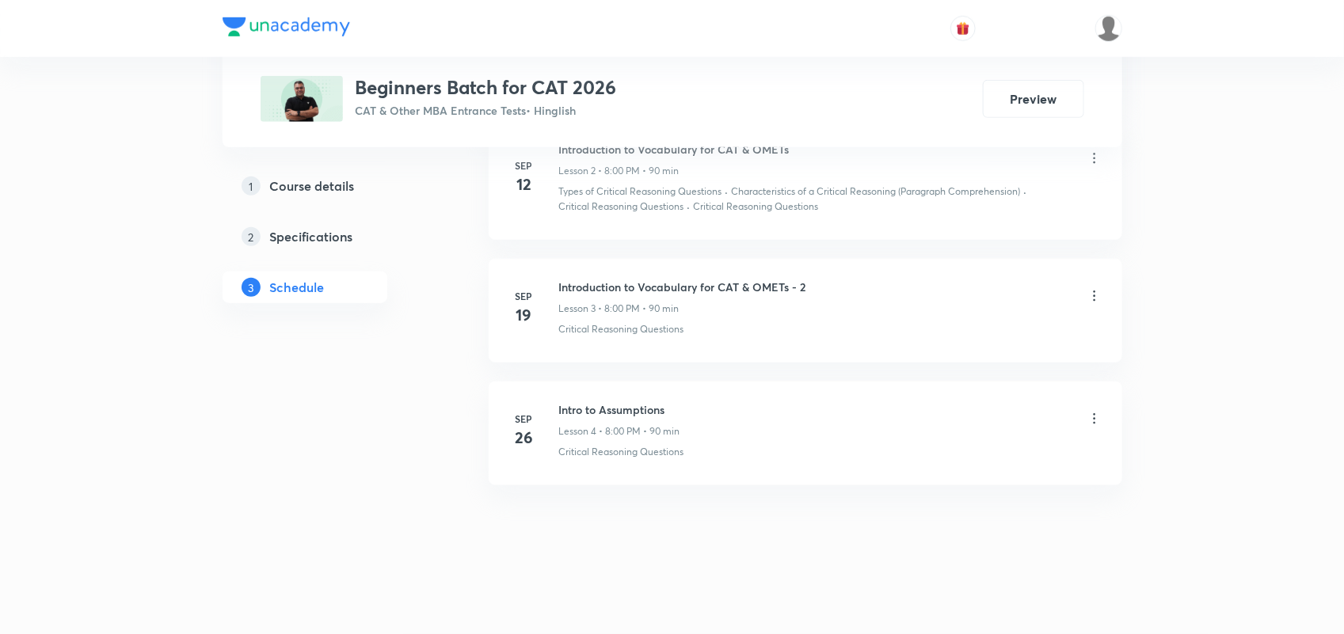
scroll to position [541, 0]
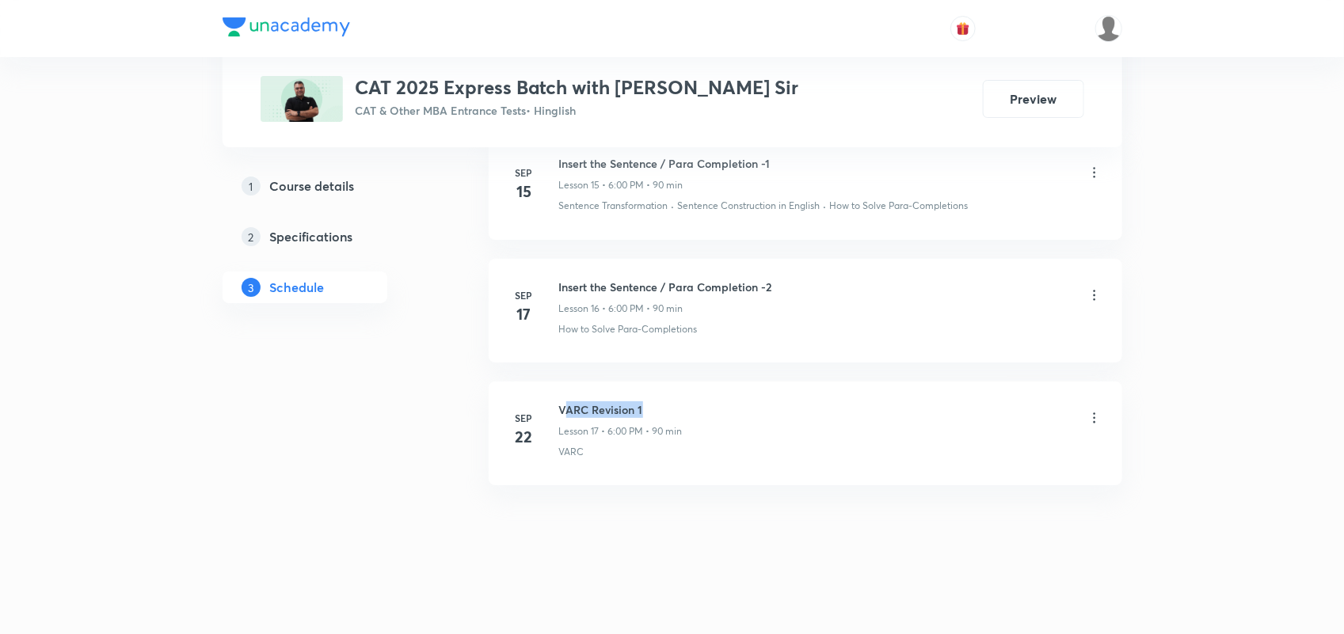
drag, startPoint x: 563, startPoint y: 406, endPoint x: 646, endPoint y: 406, distance: 83.2
click at [646, 406] on h6 "VARC Revision 1" at bounding box center [621, 410] width 124 height 17
click at [584, 408] on h6 "VARC Revision 1" at bounding box center [621, 410] width 124 height 17
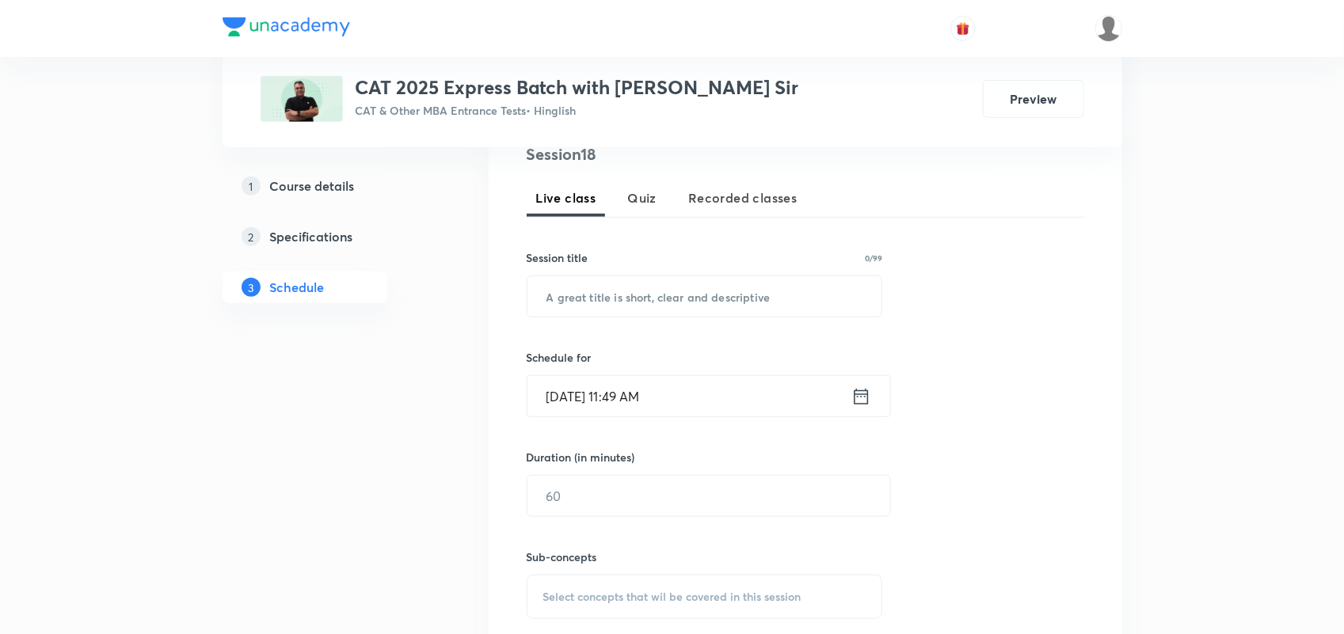
scroll to position [354, 0]
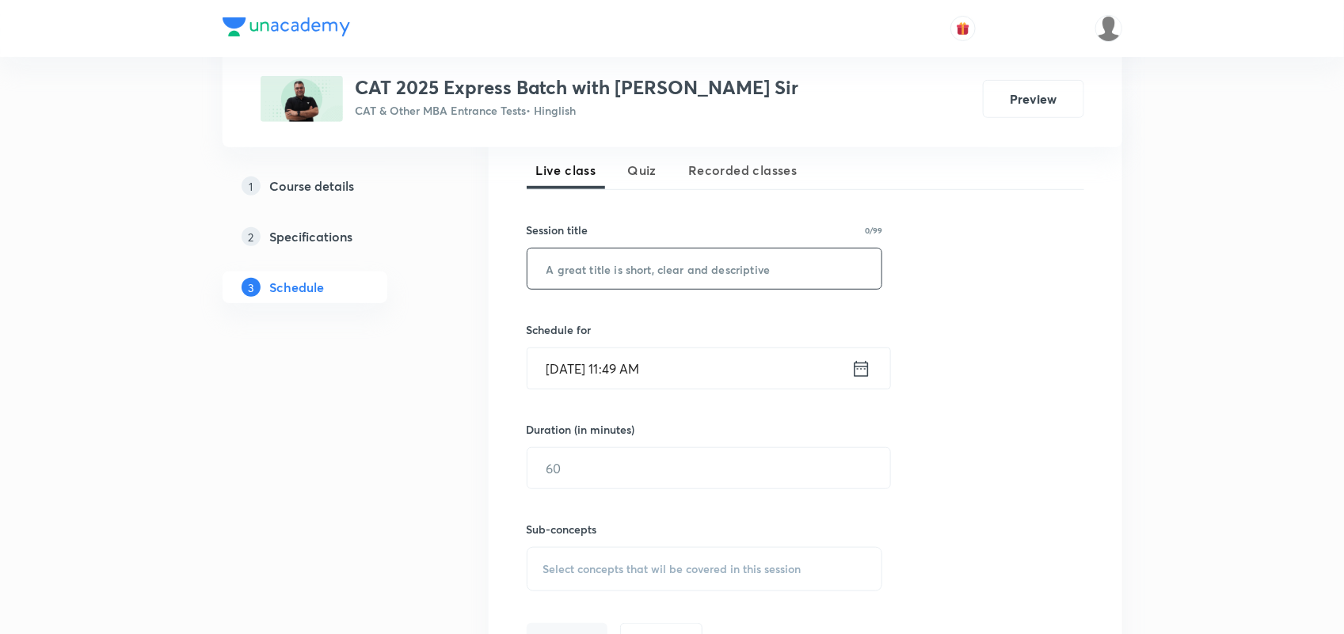
click at [607, 278] on input "text" at bounding box center [704, 269] width 355 height 40
paste input "VARC Revision 1"
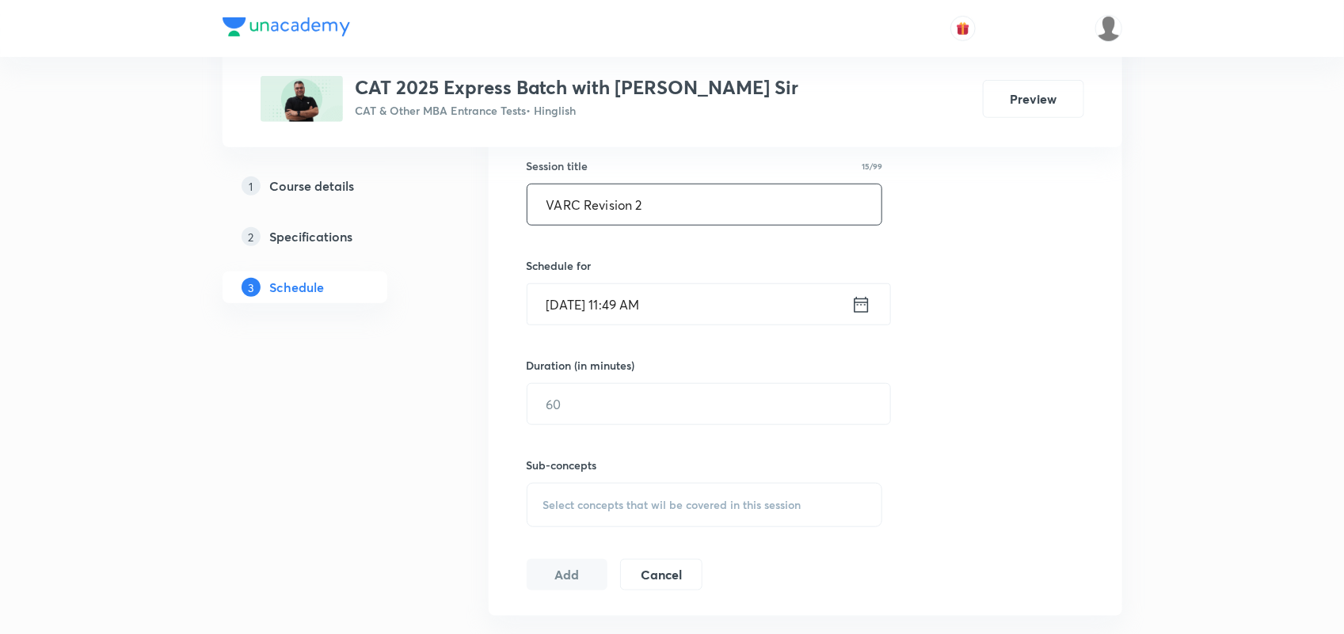
scroll to position [421, 0]
type input "VARC Revision 2"
click at [868, 299] on icon at bounding box center [861, 302] width 20 height 22
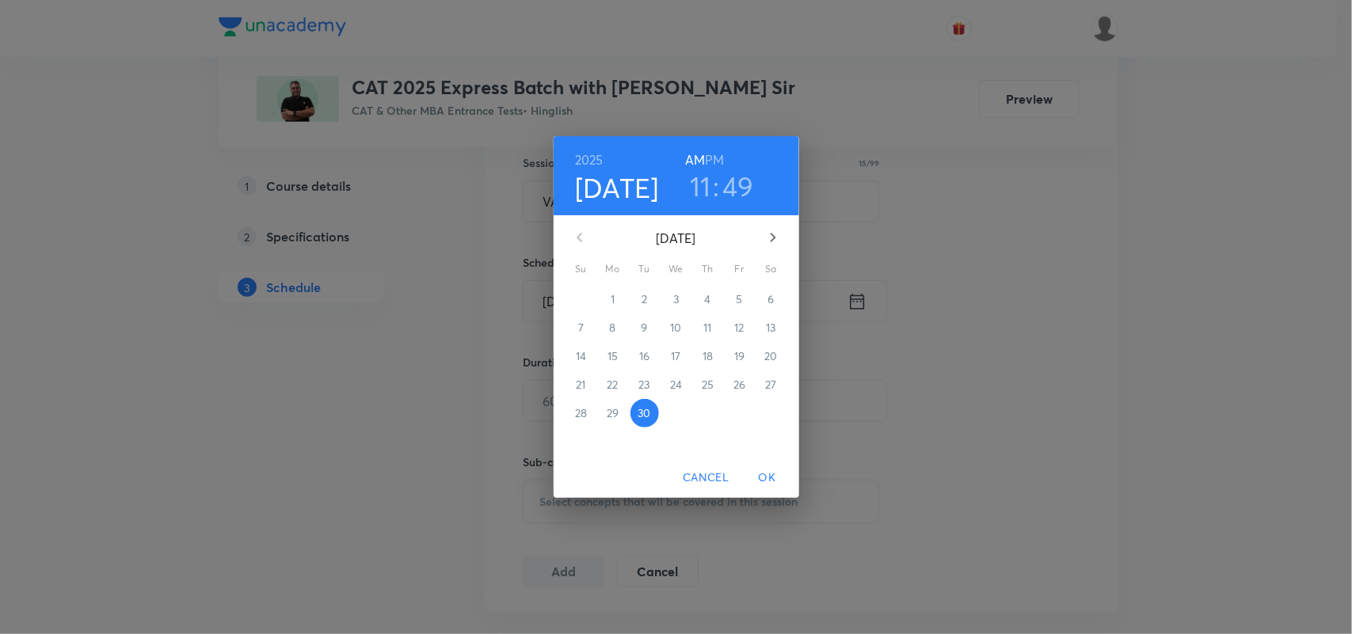
click at [771, 238] on icon "button" at bounding box center [772, 237] width 19 height 19
click at [676, 298] on p "1" at bounding box center [676, 299] width 4 height 16
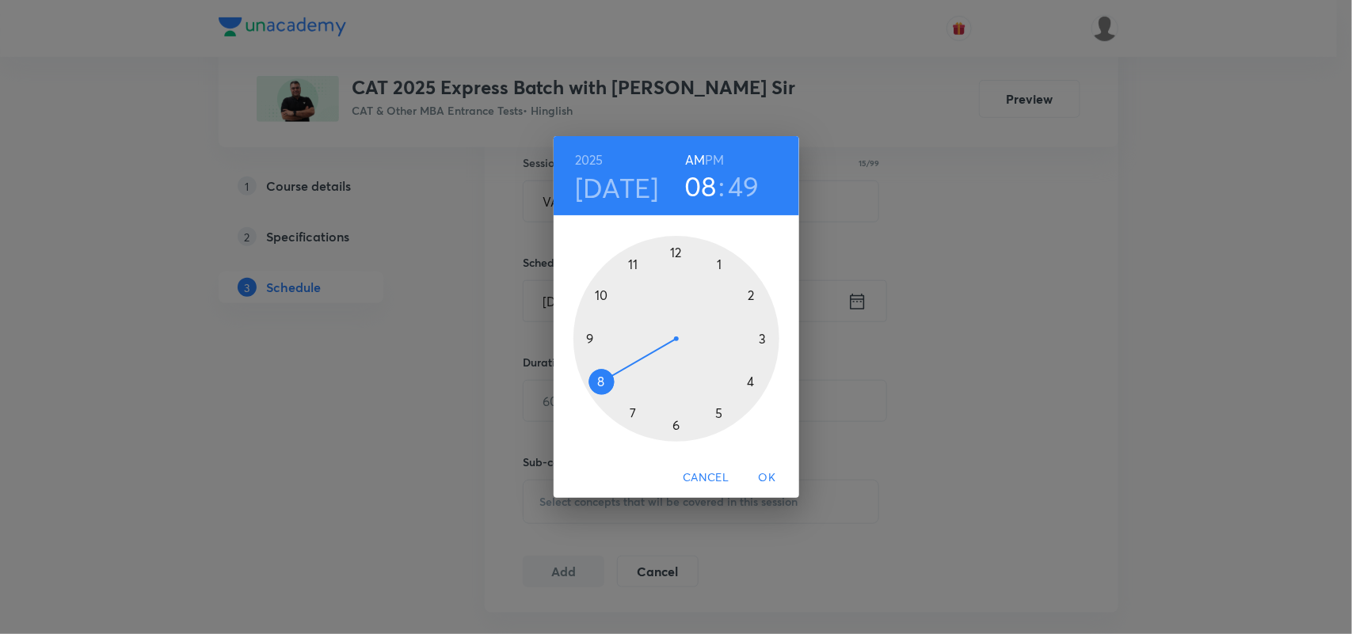
drag, startPoint x: 635, startPoint y: 263, endPoint x: 630, endPoint y: 366, distance: 103.1
click at [630, 366] on div at bounding box center [676, 339] width 206 height 206
drag, startPoint x: 600, startPoint y: 307, endPoint x: 677, endPoint y: 291, distance: 79.2
click at [677, 291] on div at bounding box center [676, 339] width 206 height 206
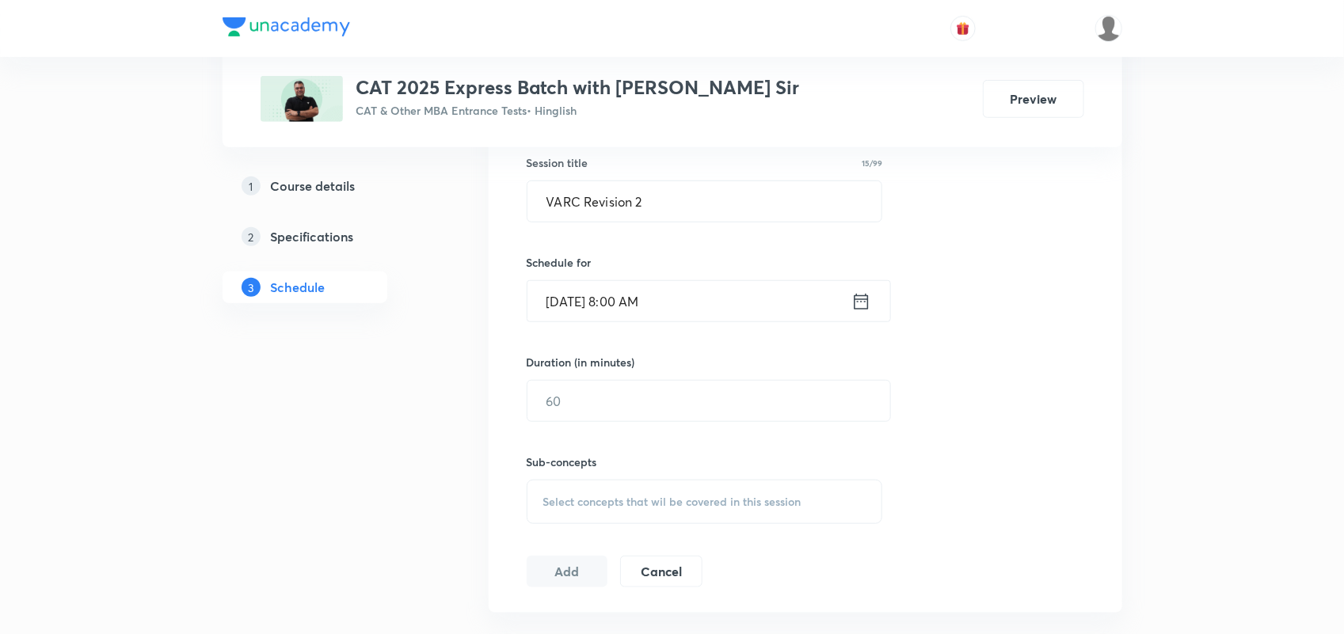
click at [888, 307] on div "Oct 1, 2025, 8:00 AM ​" at bounding box center [709, 301] width 364 height 42
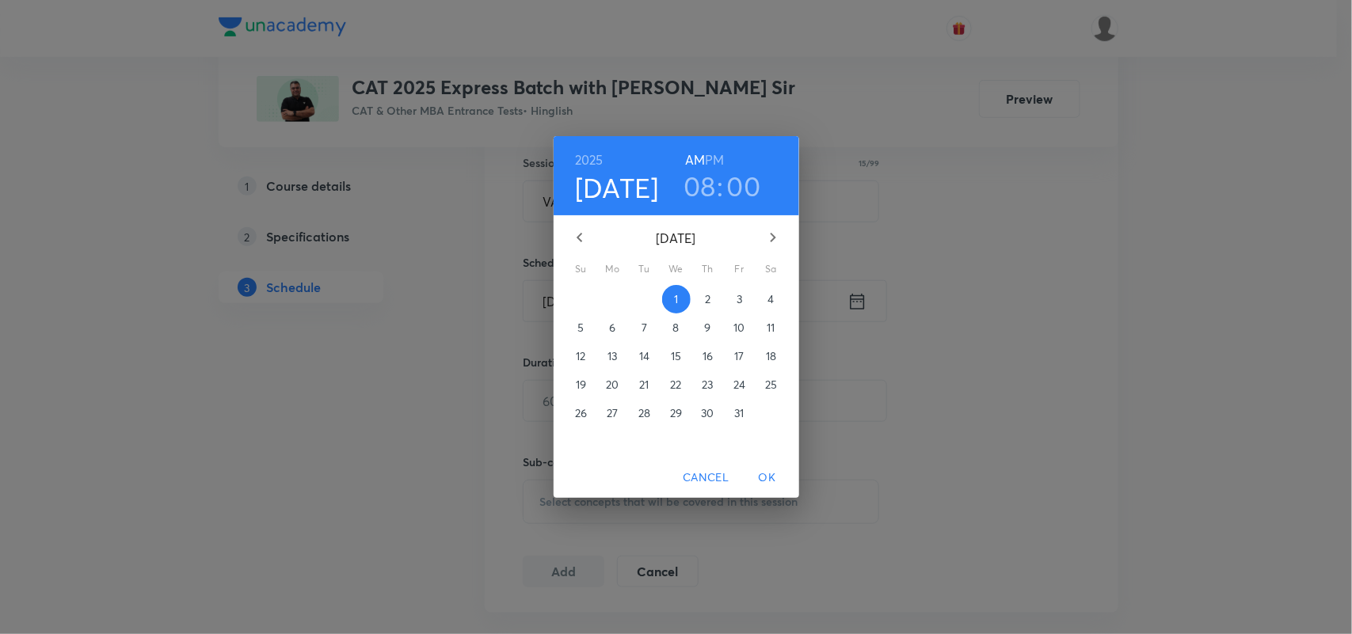
click at [711, 155] on h6 "PM" at bounding box center [714, 160] width 19 height 22
click at [770, 475] on span "OK" at bounding box center [767, 478] width 38 height 20
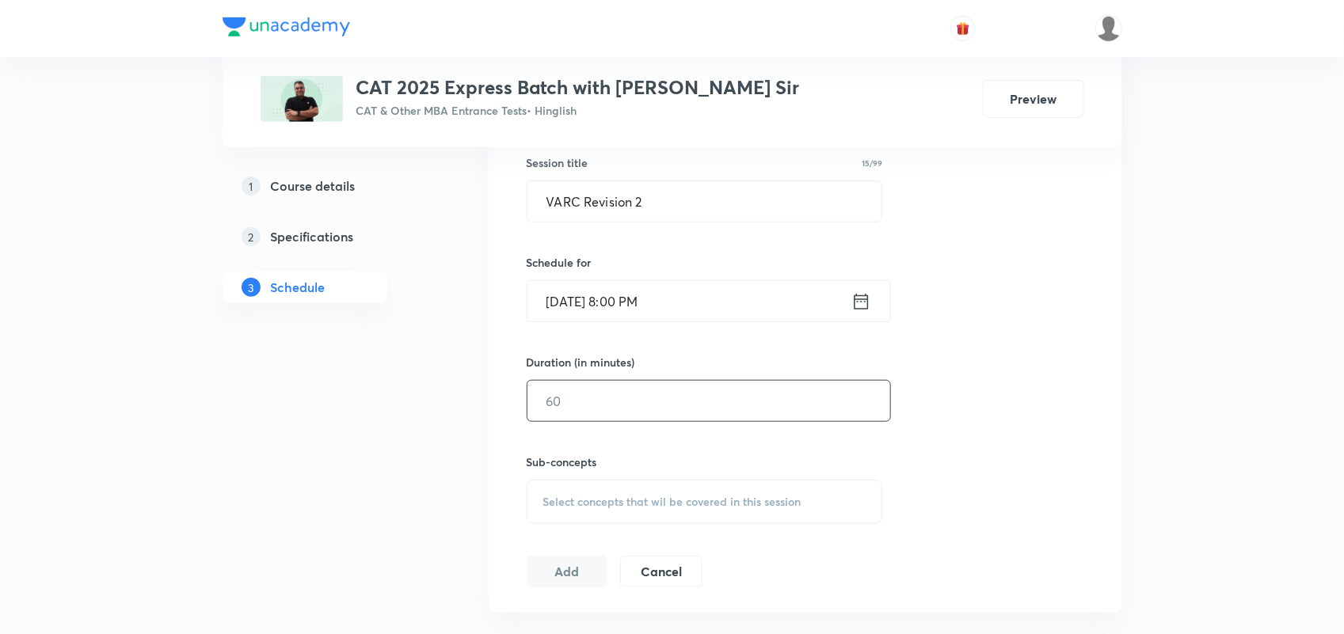
click at [607, 390] on input "text" at bounding box center [708, 401] width 363 height 40
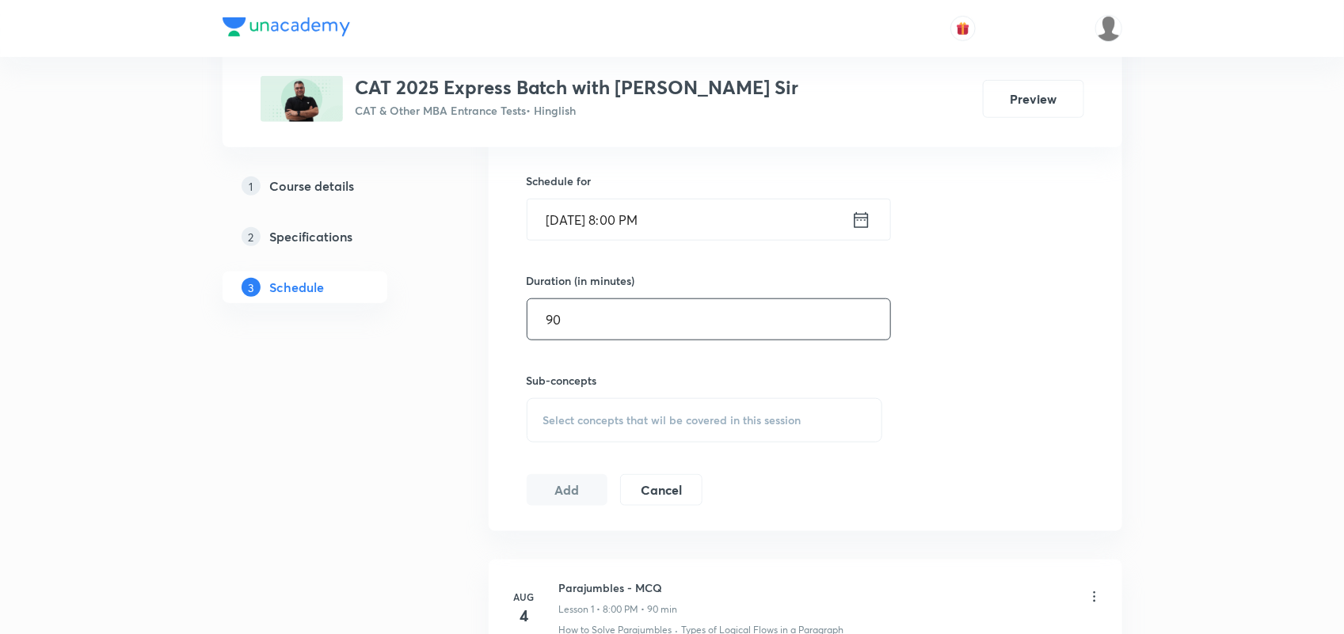
scroll to position [524, 0]
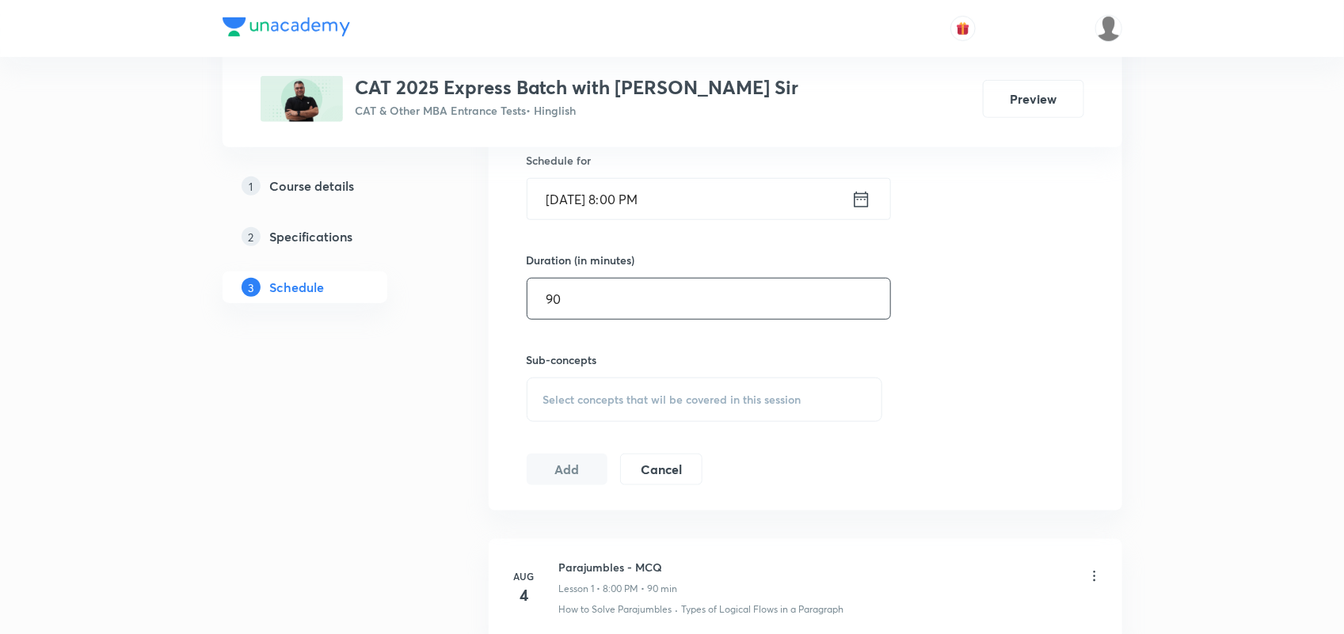
type input "90"
click at [604, 404] on span "Select concepts that wil be covered in this session" at bounding box center [672, 400] width 258 height 13
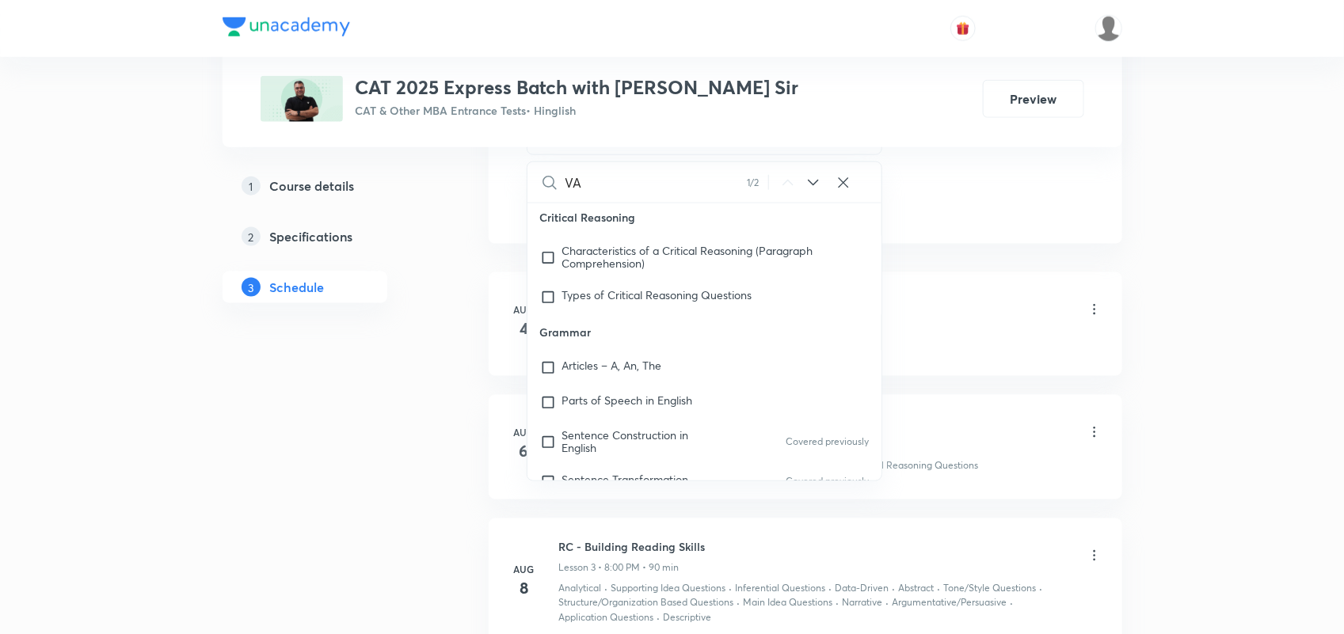
scroll to position [1610, 0]
type input "VA"
click at [554, 269] on input "checkbox" at bounding box center [551, 257] width 22 height 25
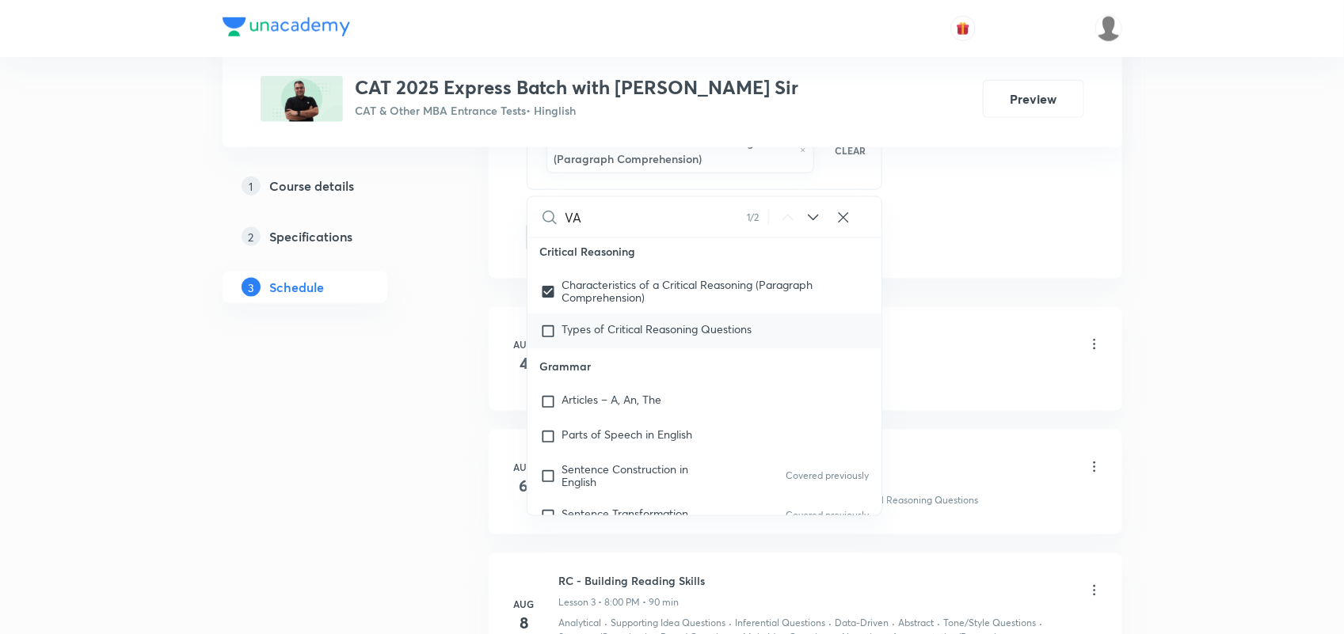
click at [562, 337] on span "Types of Critical Reasoning Questions" at bounding box center [657, 329] width 190 height 15
checkbox input "true"
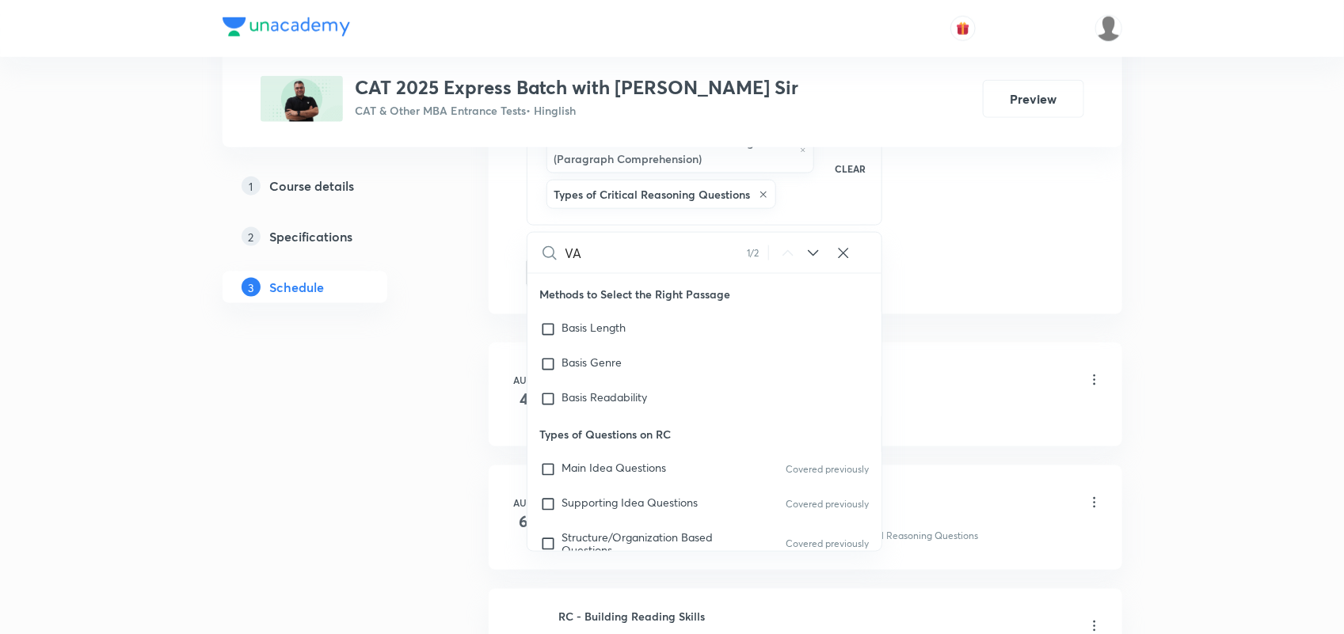
scroll to position [137, 0]
click at [616, 337] on span "Basis Length" at bounding box center [594, 329] width 64 height 15
checkbox input "true"
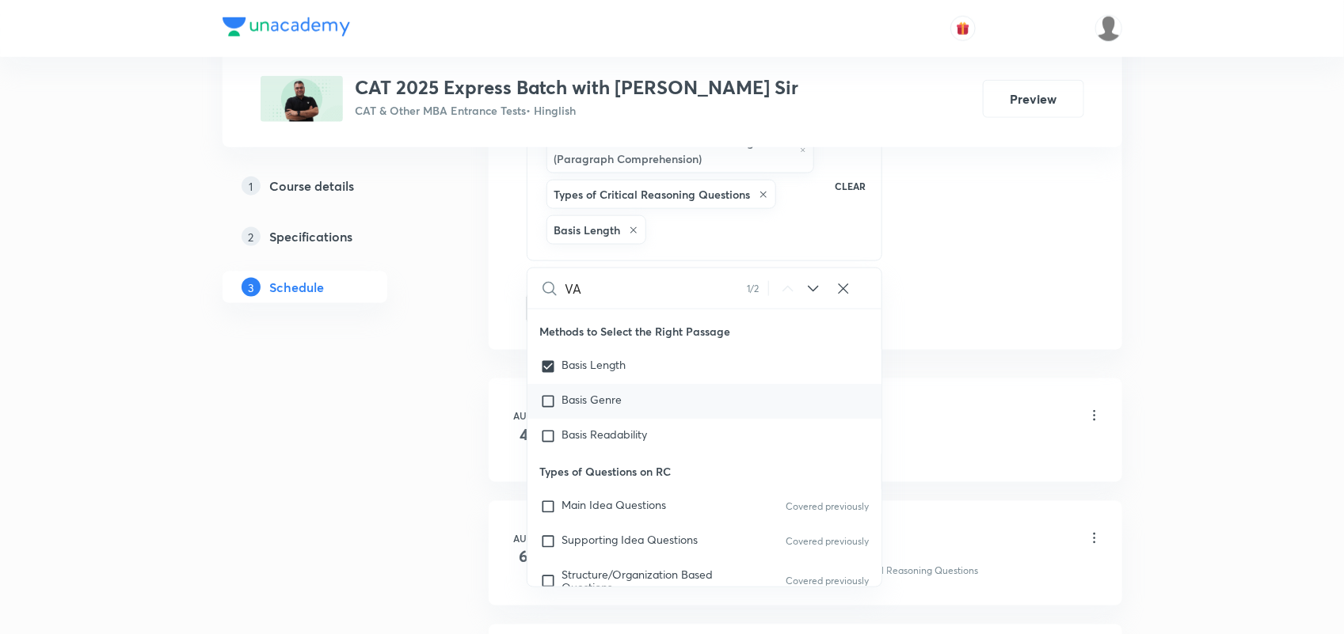
click at [596, 419] on div "Basis Genre" at bounding box center [704, 401] width 355 height 35
checkbox input "true"
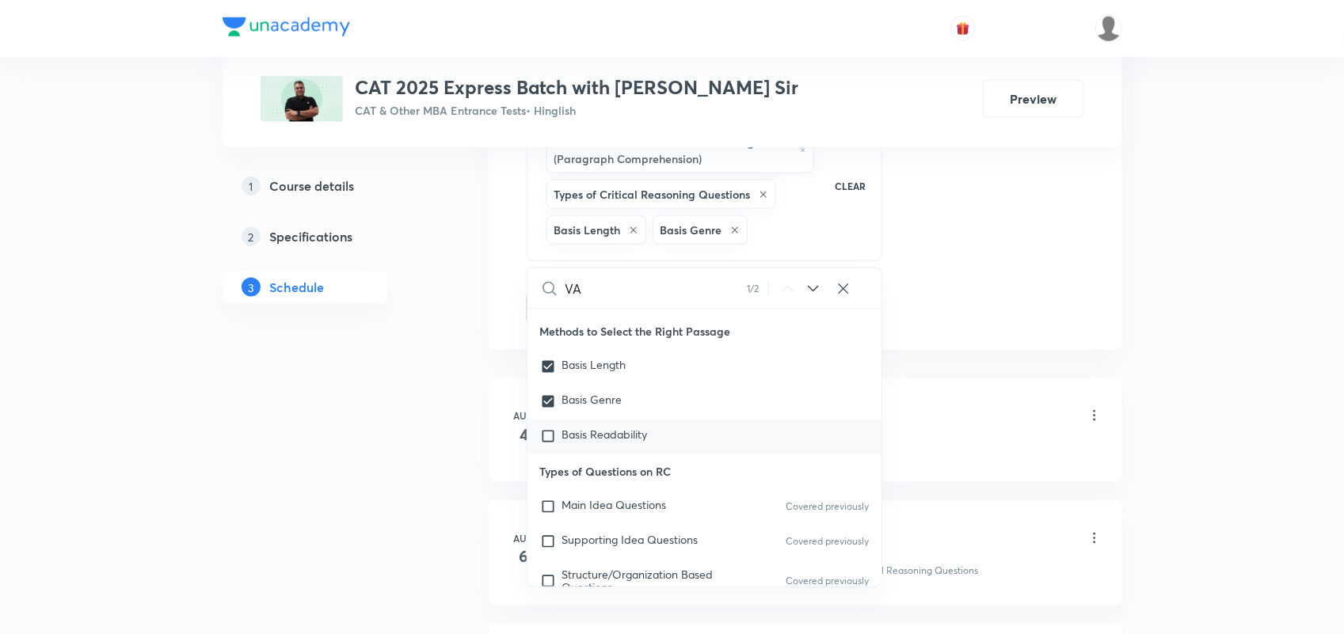
click at [603, 442] on span "Basis Readability" at bounding box center [605, 434] width 86 height 15
checkbox input "true"
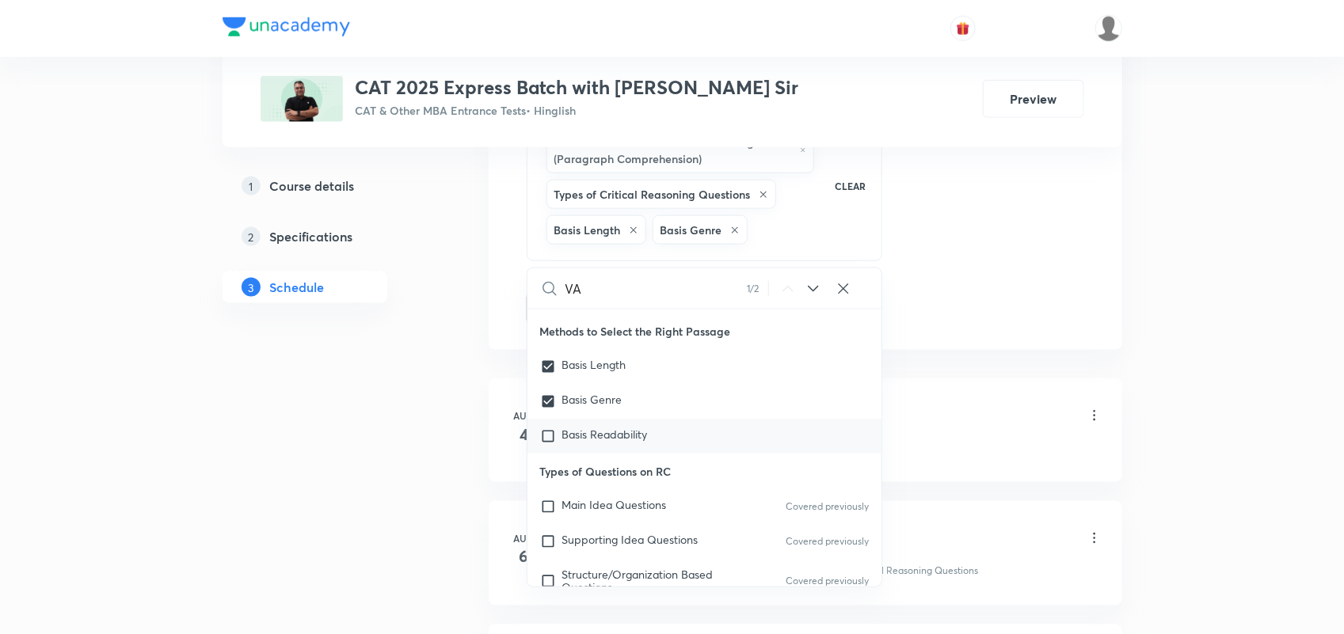
checkbox input "true"
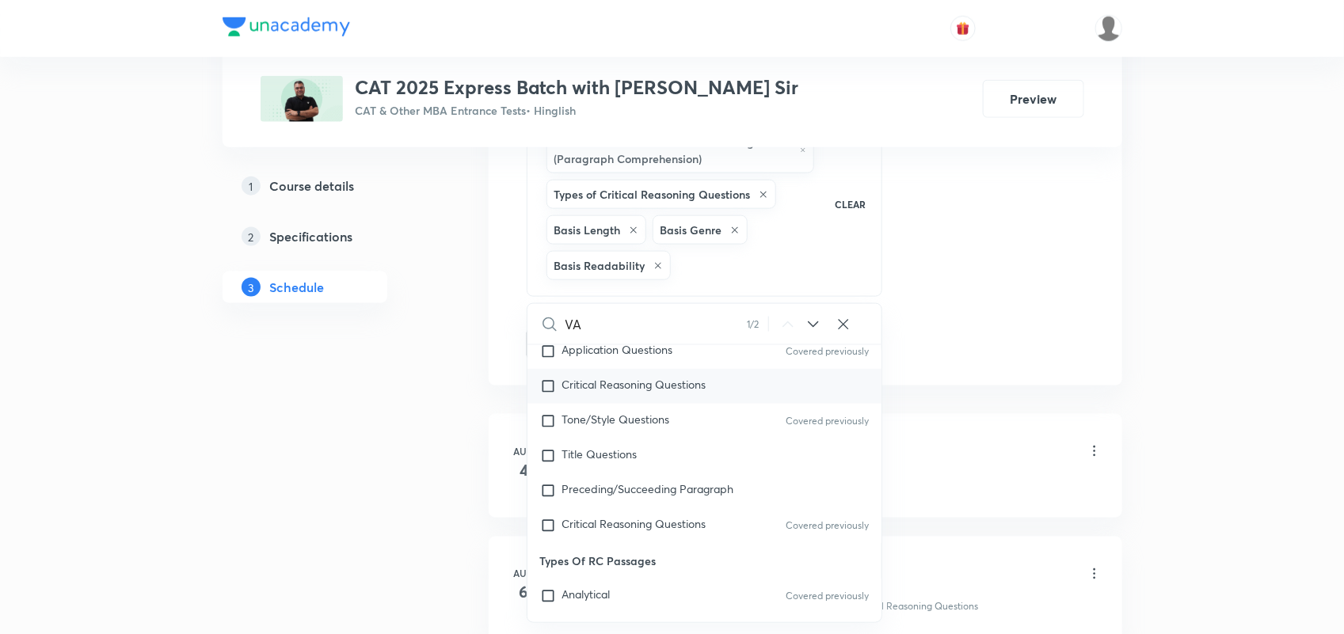
click at [600, 420] on div "Tone/Style Questions Covered previously" at bounding box center [704, 421] width 355 height 35
checkbox input "true"
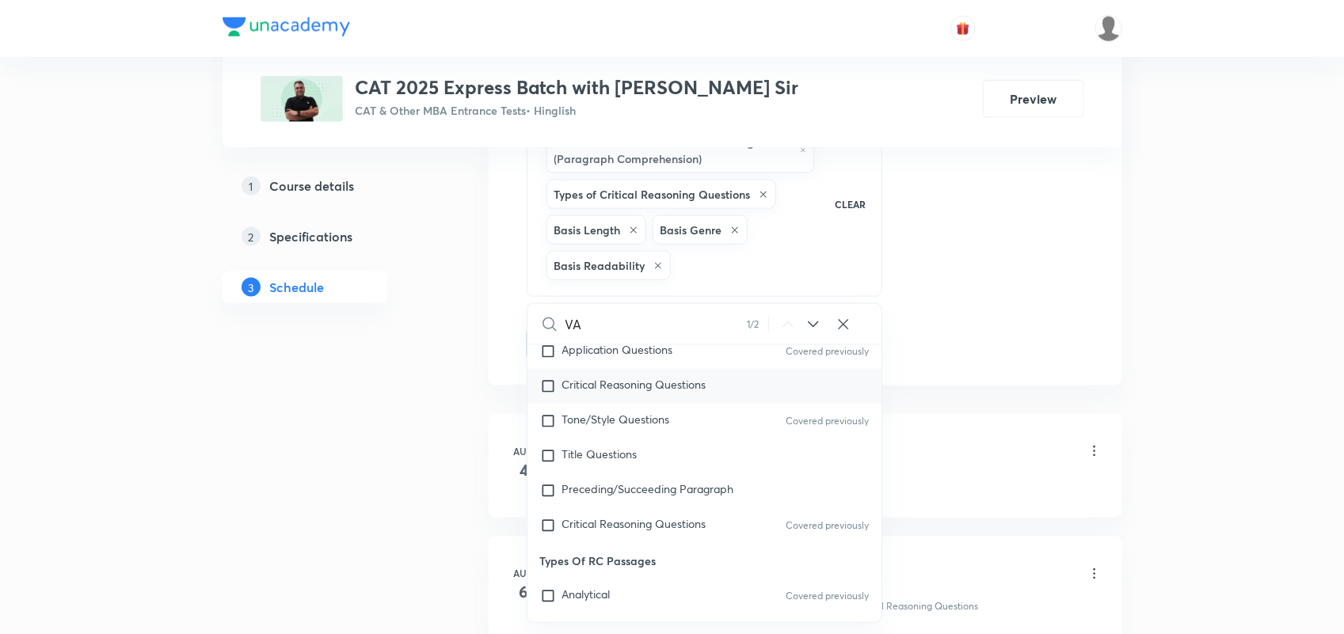
checkbox input "true"
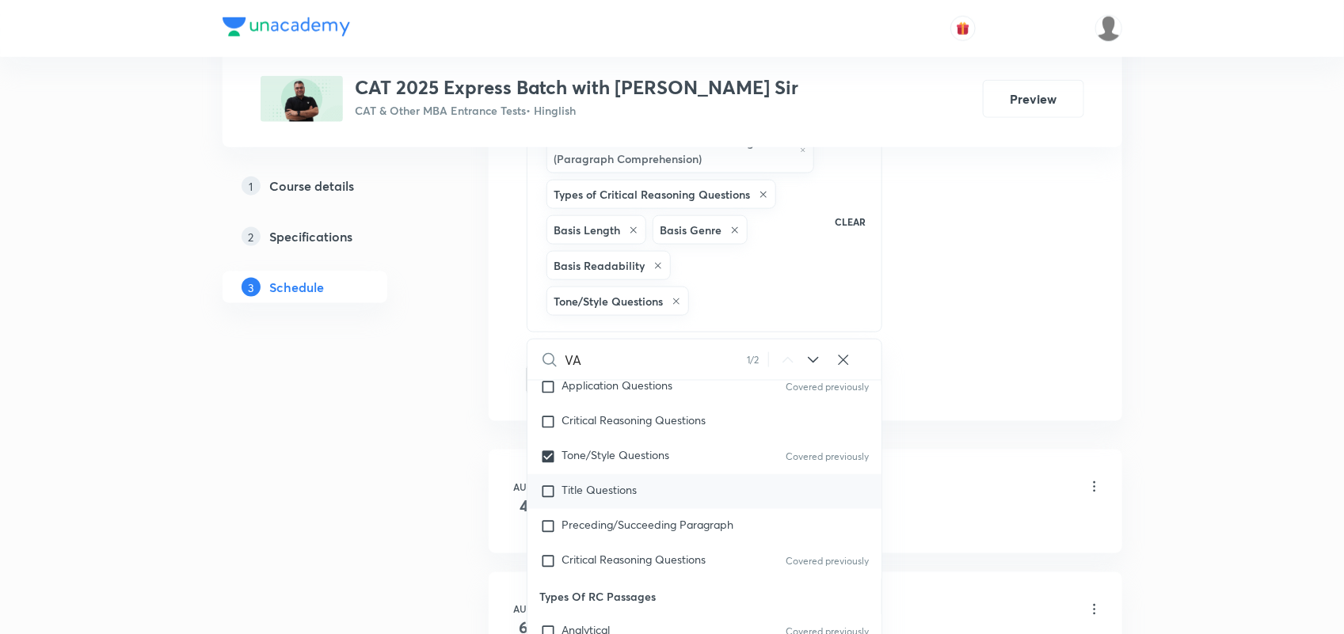
scroll to position [476, 0]
click at [591, 498] on span "Title Questions" at bounding box center [599, 490] width 75 height 15
checkbox input "true"
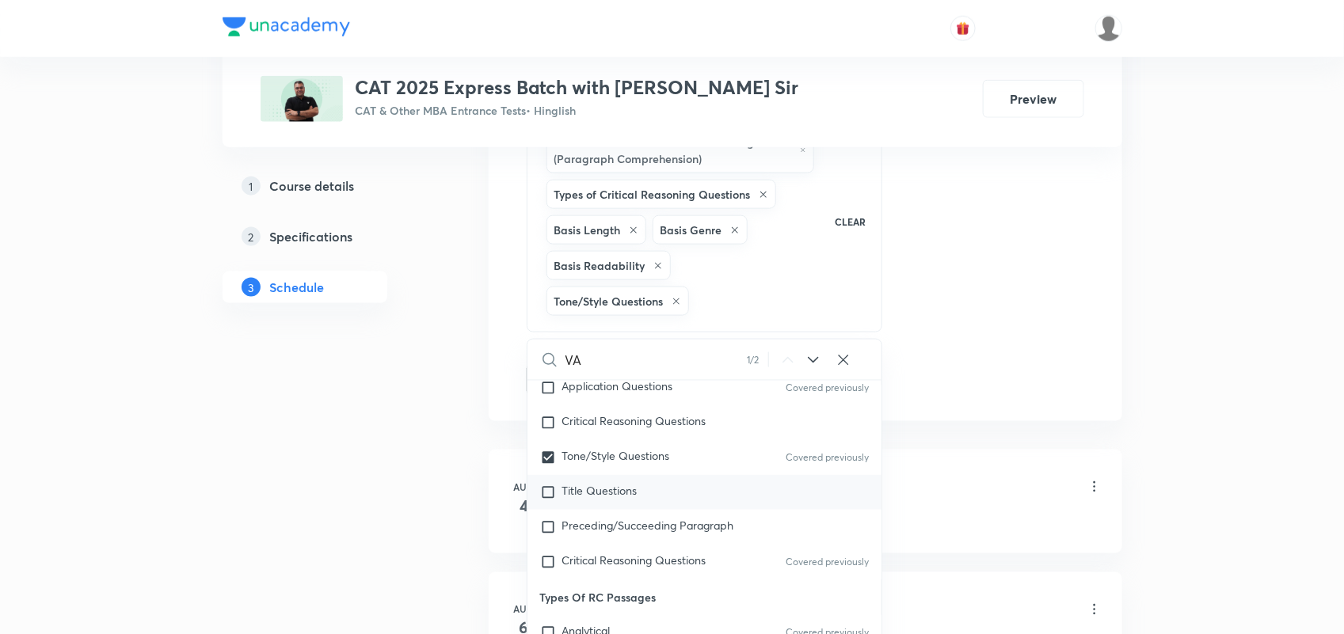
checkbox input "true"
click at [548, 431] on input "checkbox" at bounding box center [551, 423] width 22 height 16
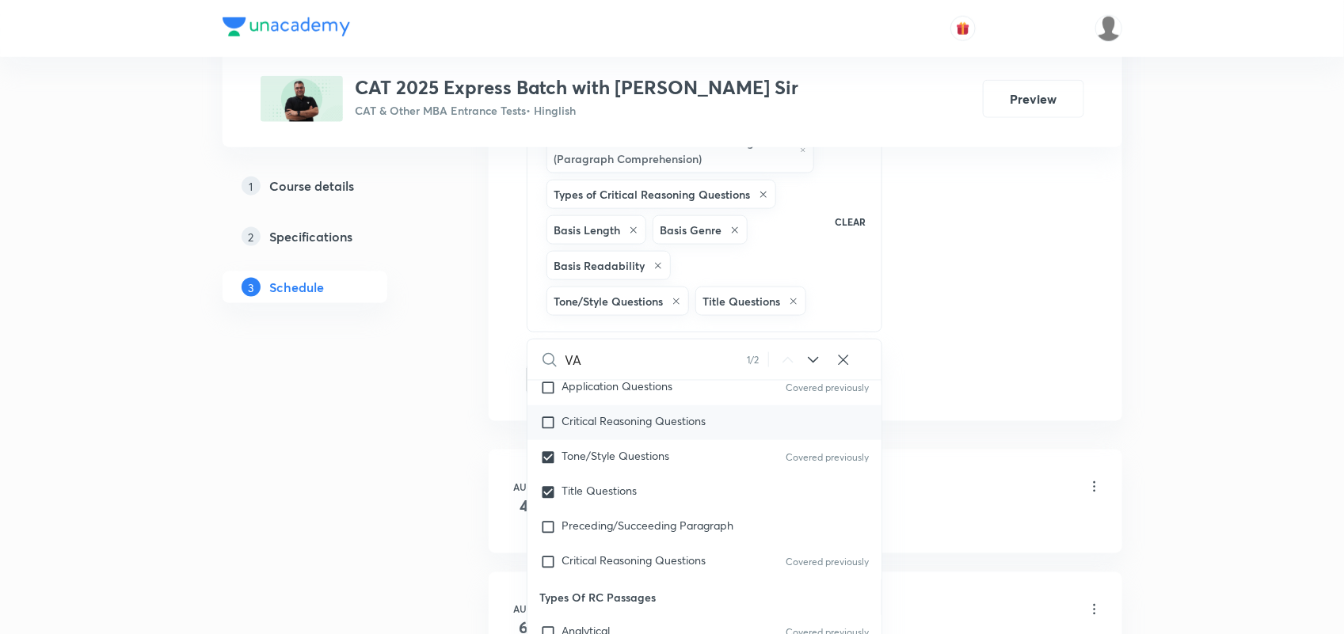
checkbox input "true"
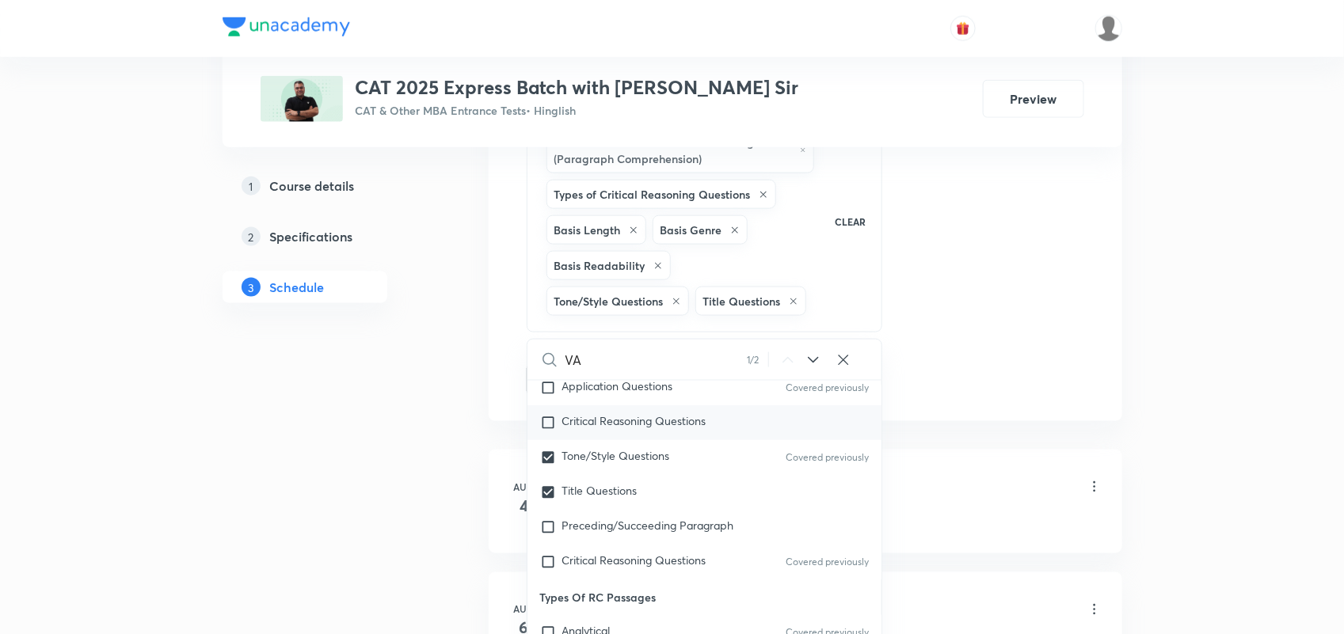
checkbox input "true"
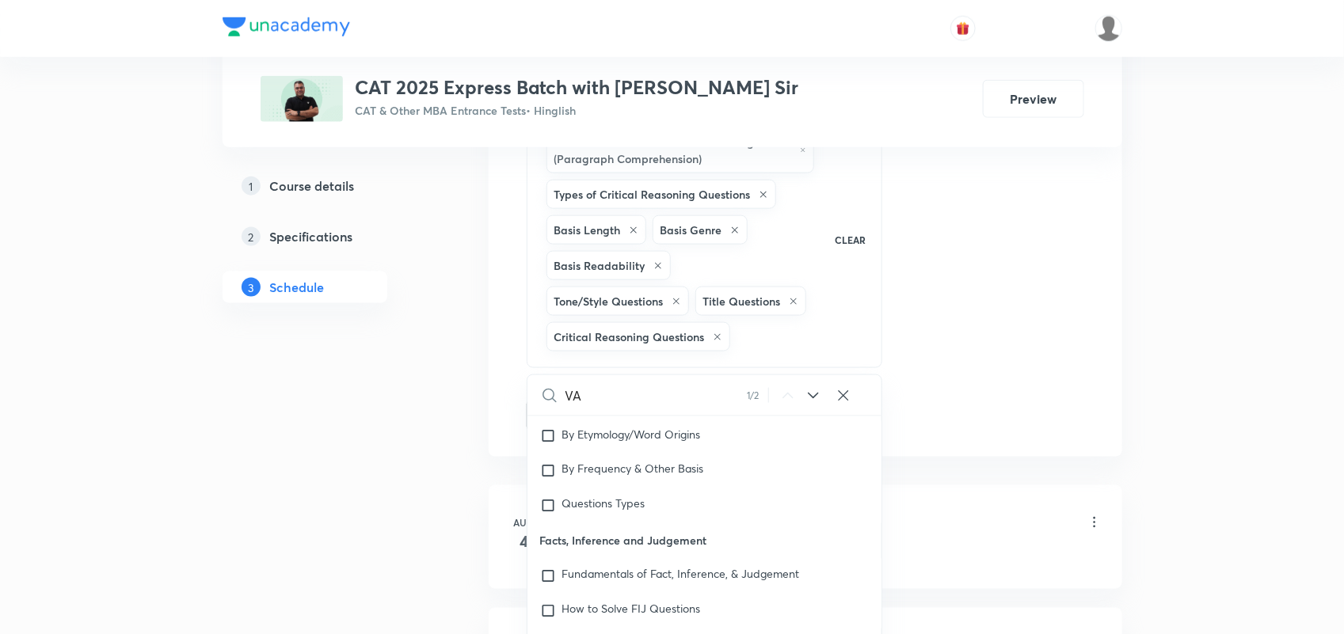
scroll to position [1289, 0]
click at [628, 436] on div "By Etymology/Word Origins" at bounding box center [704, 435] width 355 height 35
checkbox input "true"
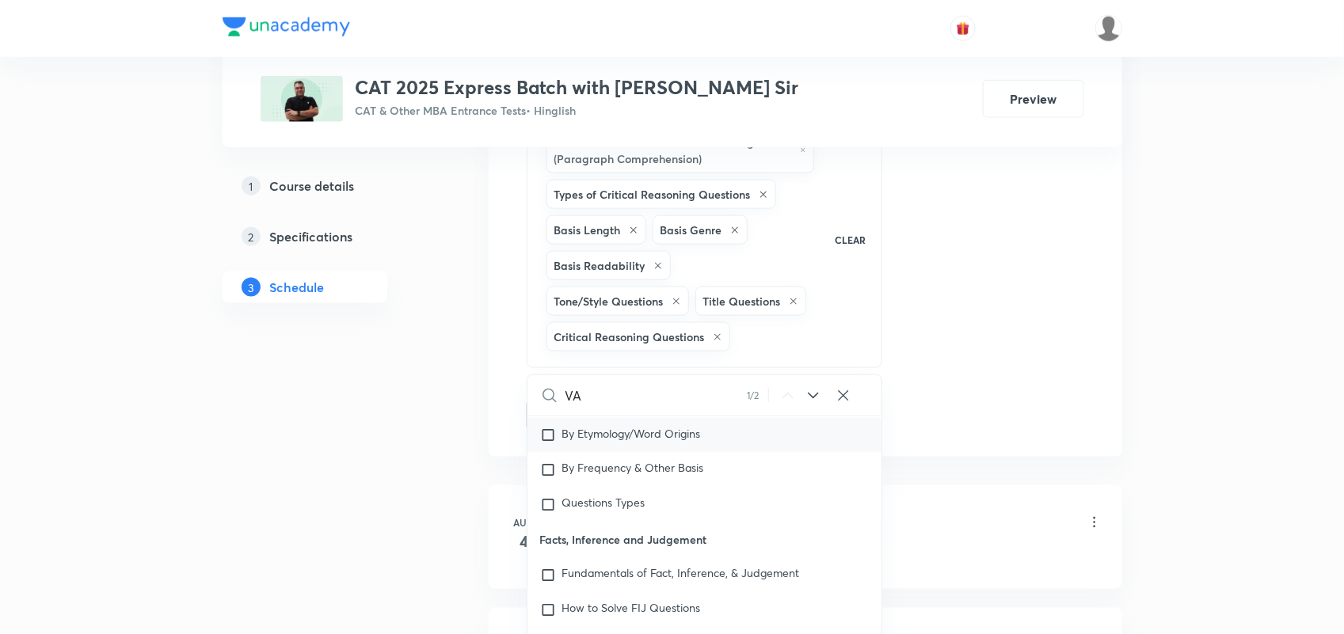
checkbox input "true"
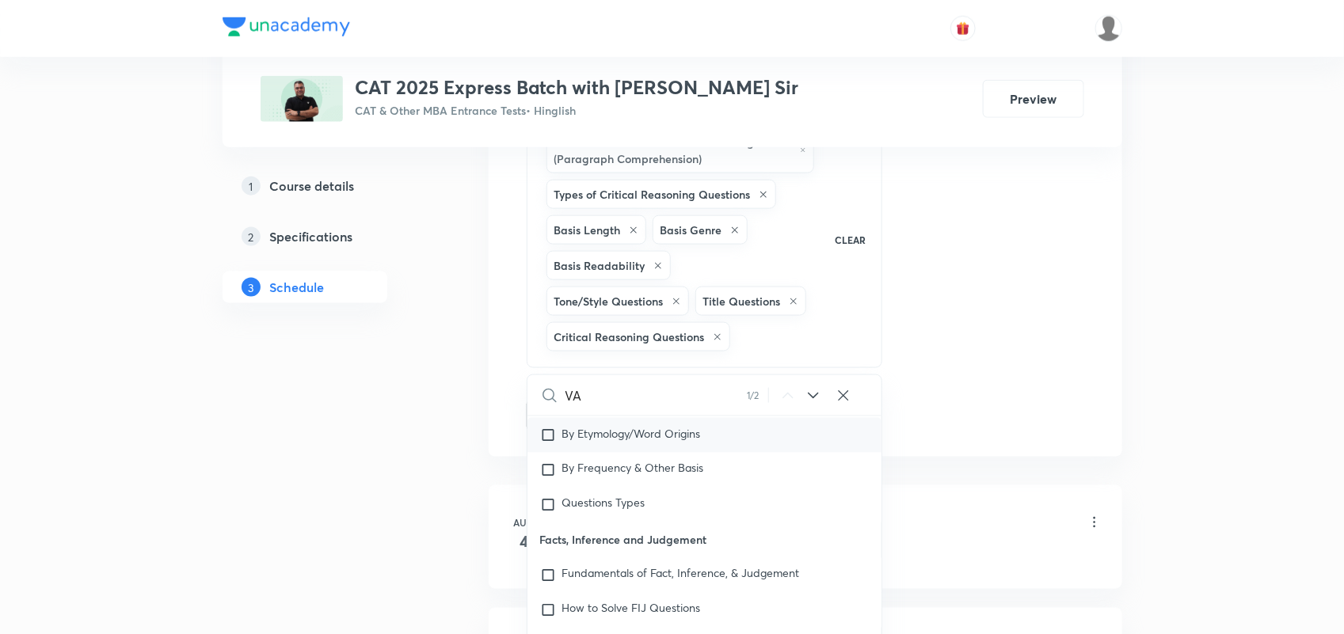
checkbox input "true"
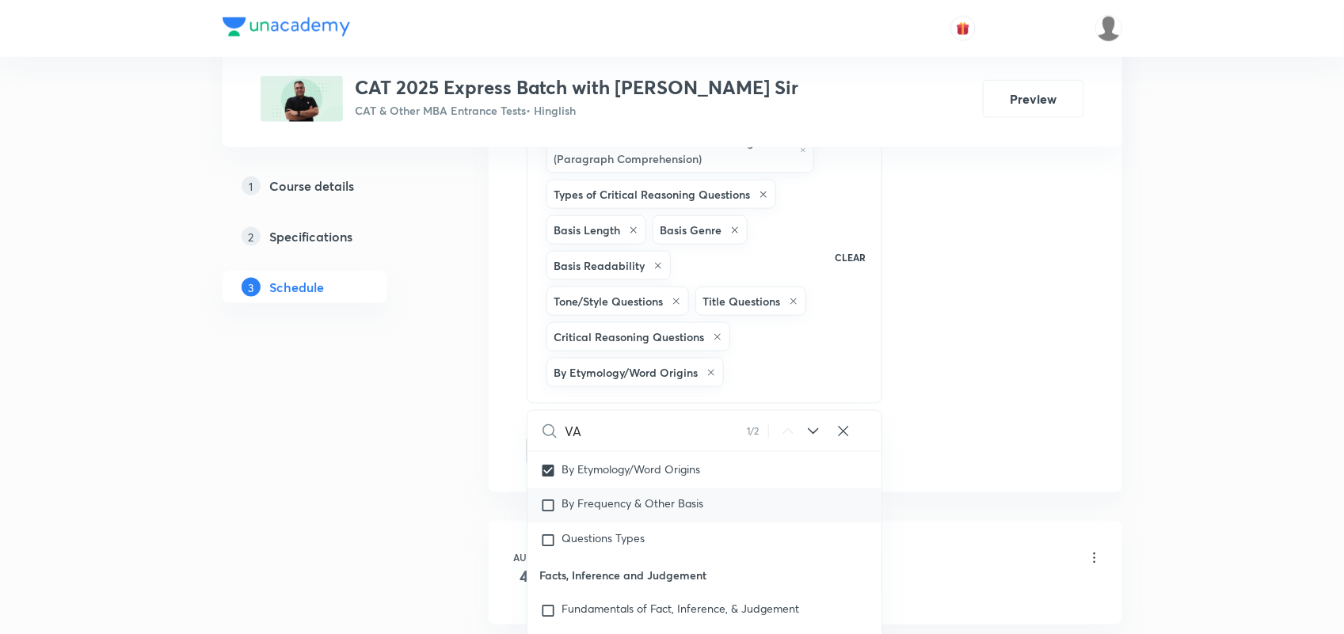
click at [562, 509] on span "By Frequency & Other Basis" at bounding box center [633, 504] width 142 height 15
checkbox input "true"
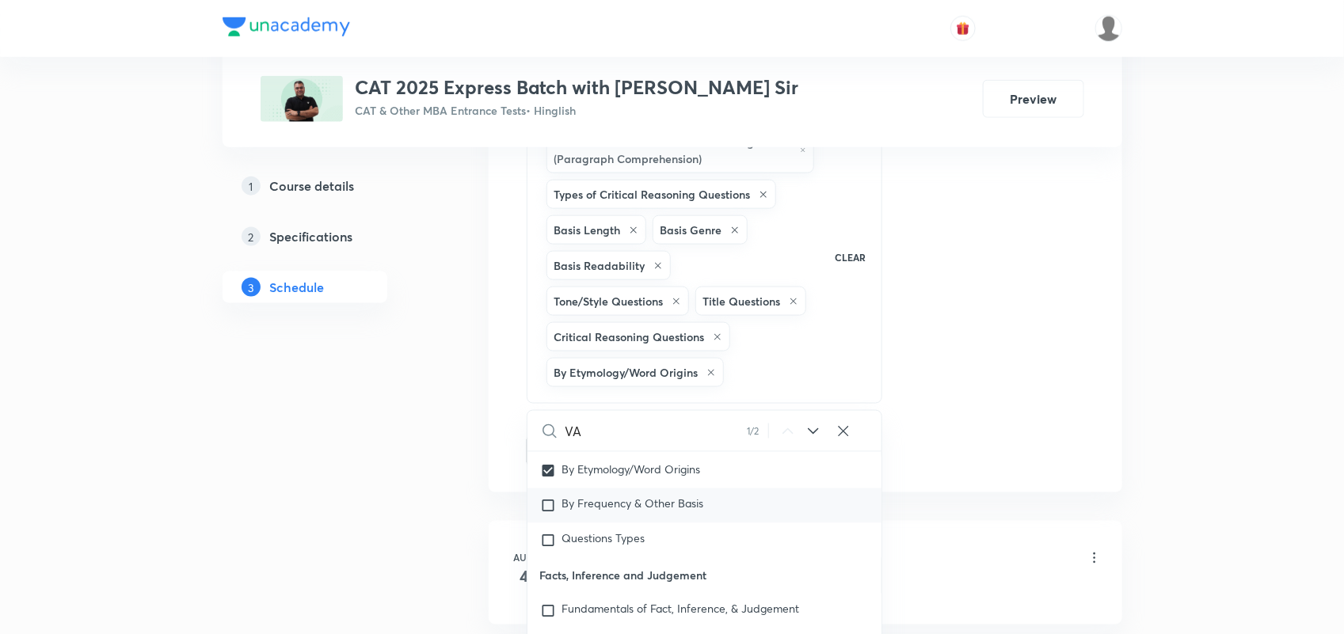
checkbox input "true"
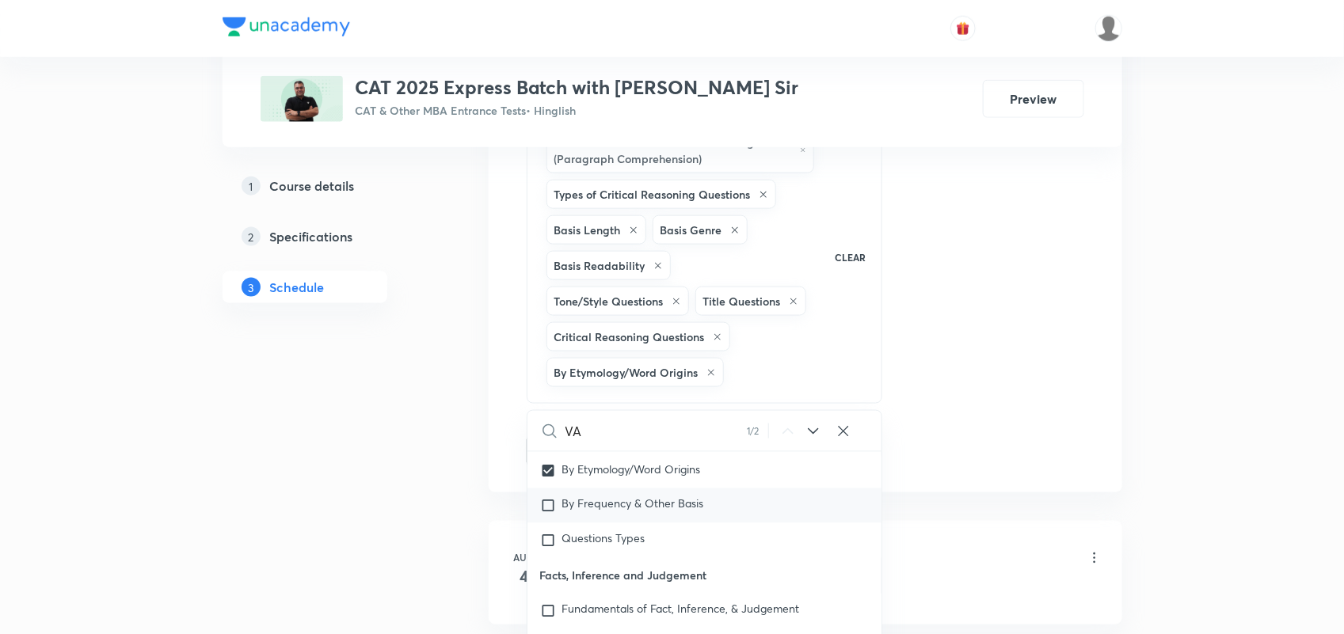
checkbox input "true"
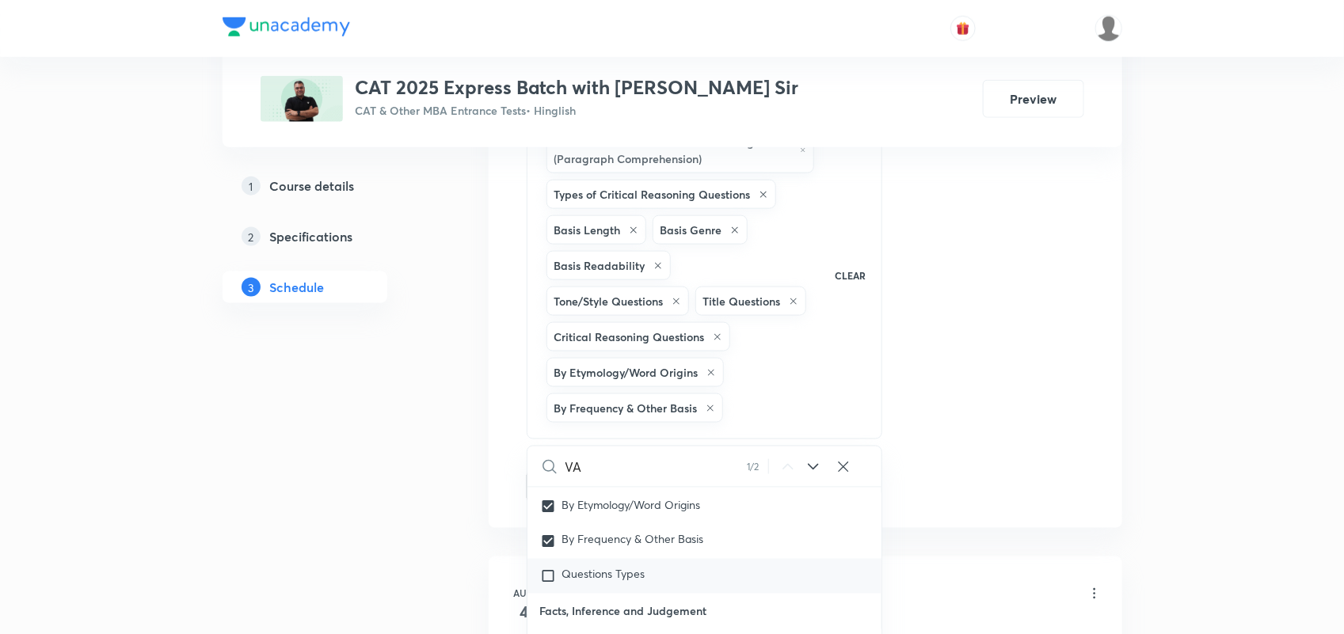
click at [568, 582] on span "Questions Types" at bounding box center [603, 574] width 83 height 15
checkbox input "true"
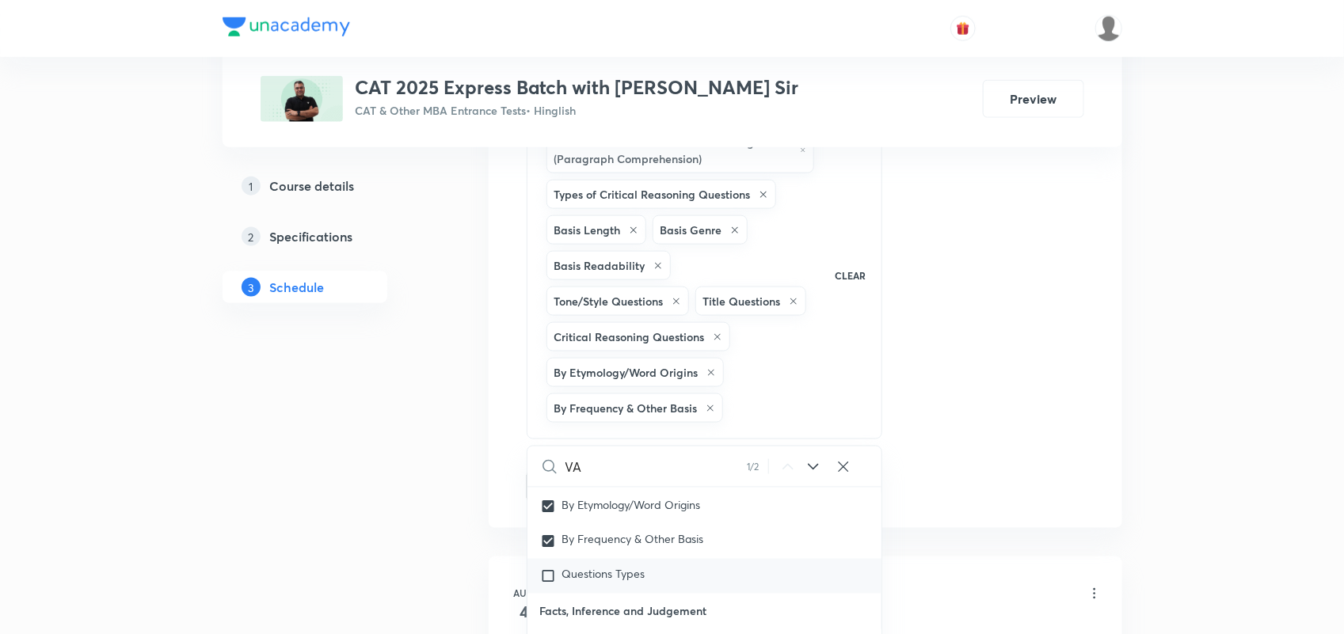
checkbox input "true"
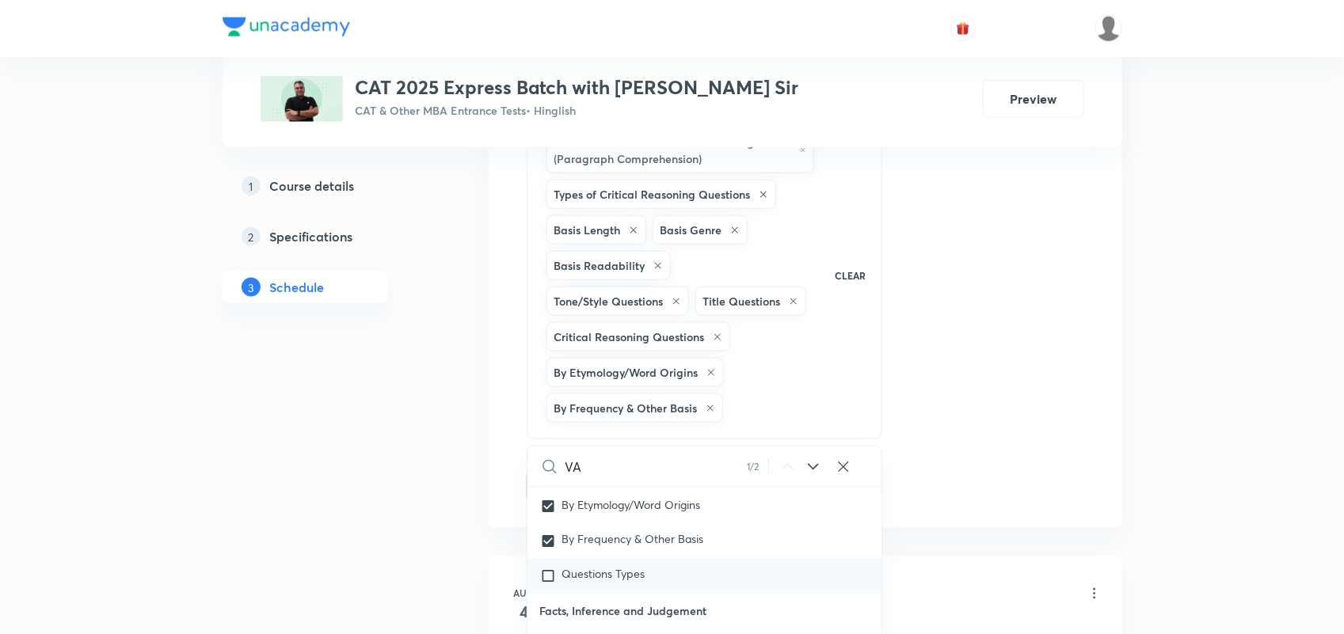
checkbox input "true"
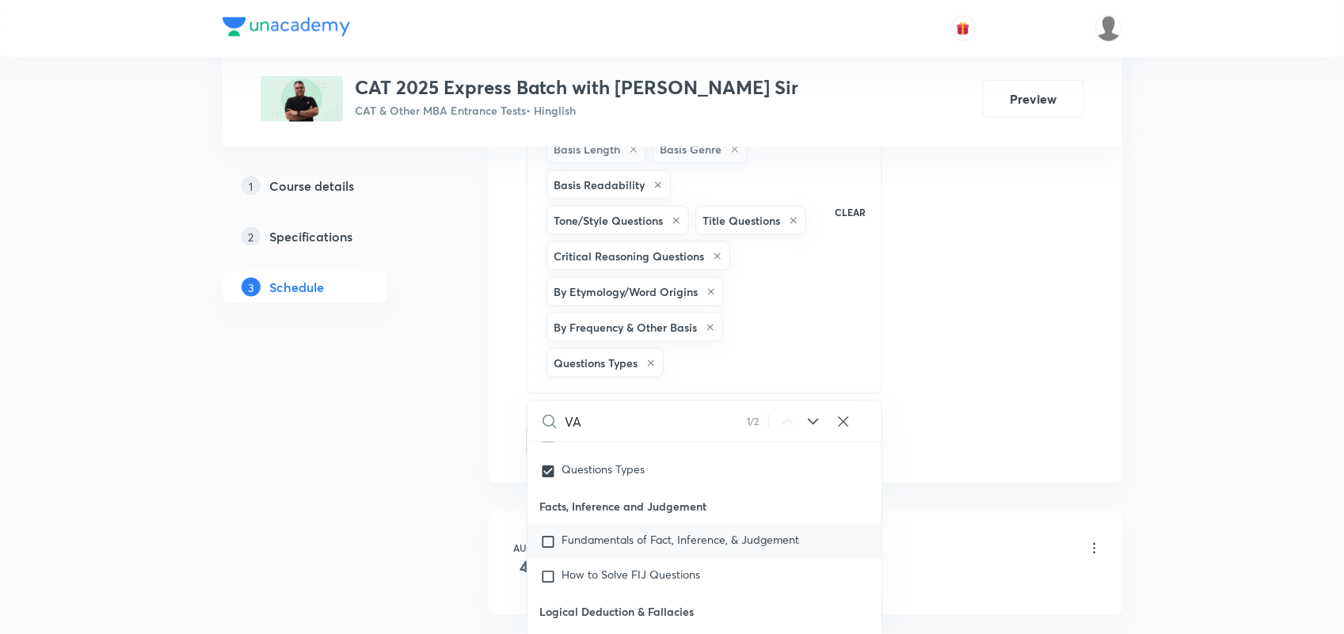
scroll to position [1348, 0]
click at [587, 549] on span "Fundamentals of Fact, Inference, & Judgement" at bounding box center [681, 541] width 238 height 15
checkbox input "true"
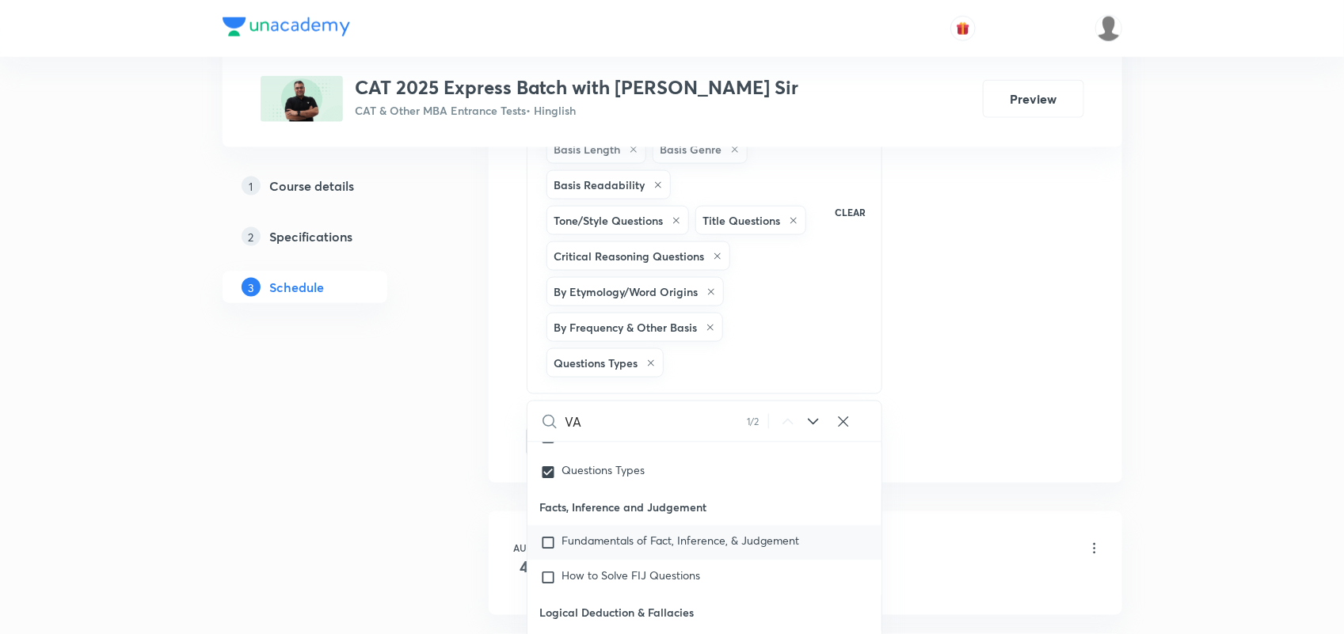
checkbox input "true"
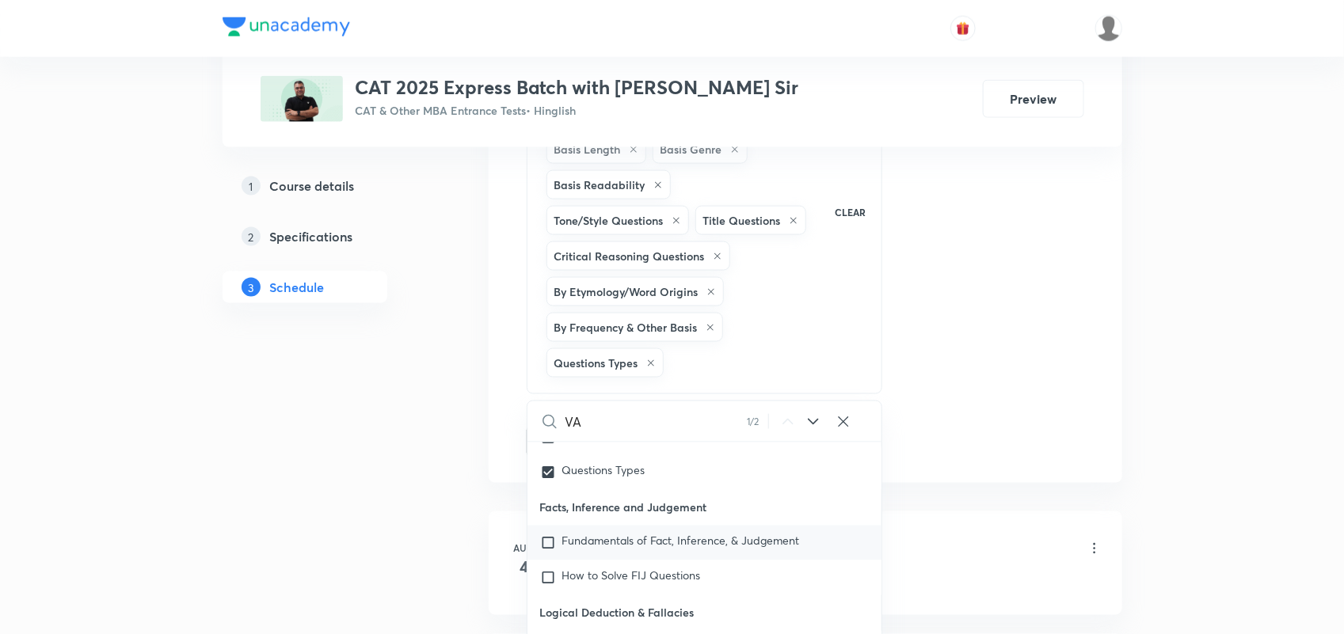
checkbox input "true"
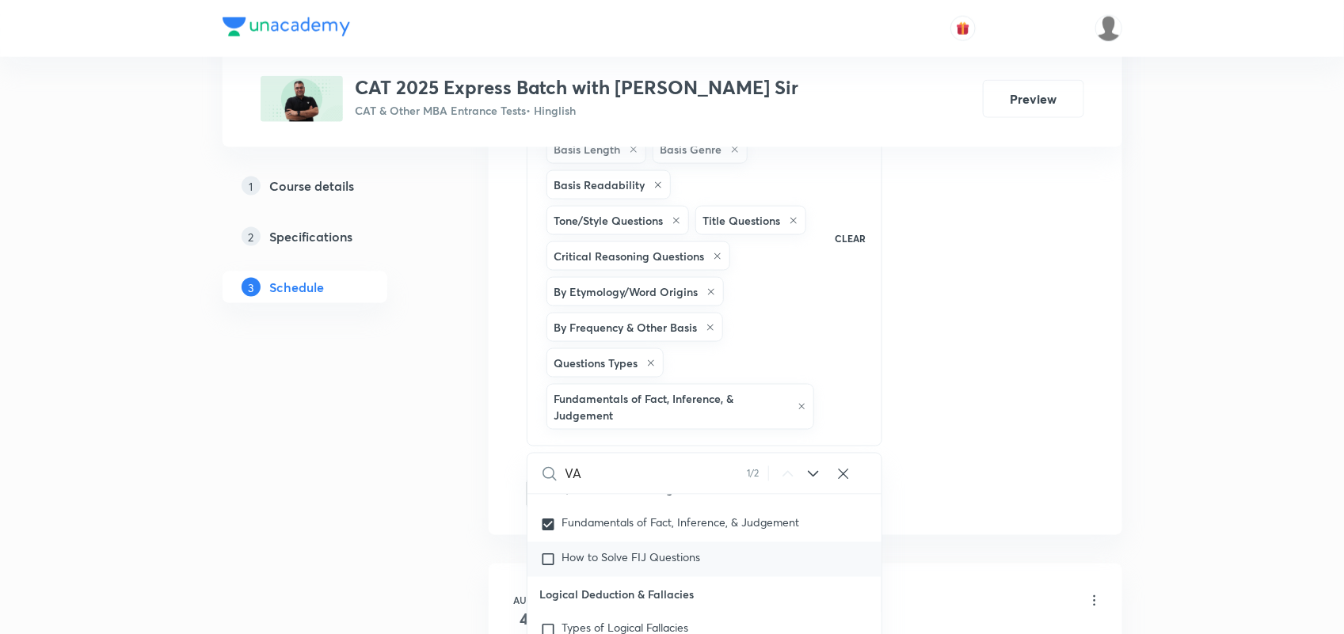
click at [552, 568] on input "checkbox" at bounding box center [551, 560] width 22 height 16
checkbox input "true"
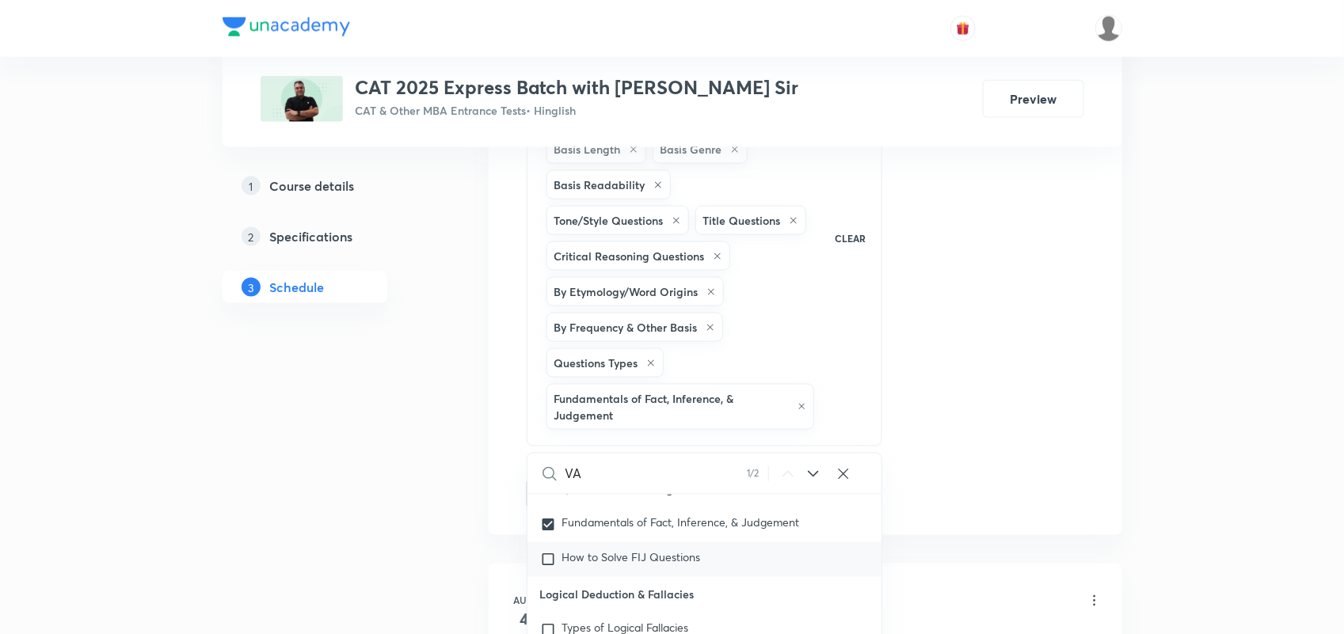
checkbox input "true"
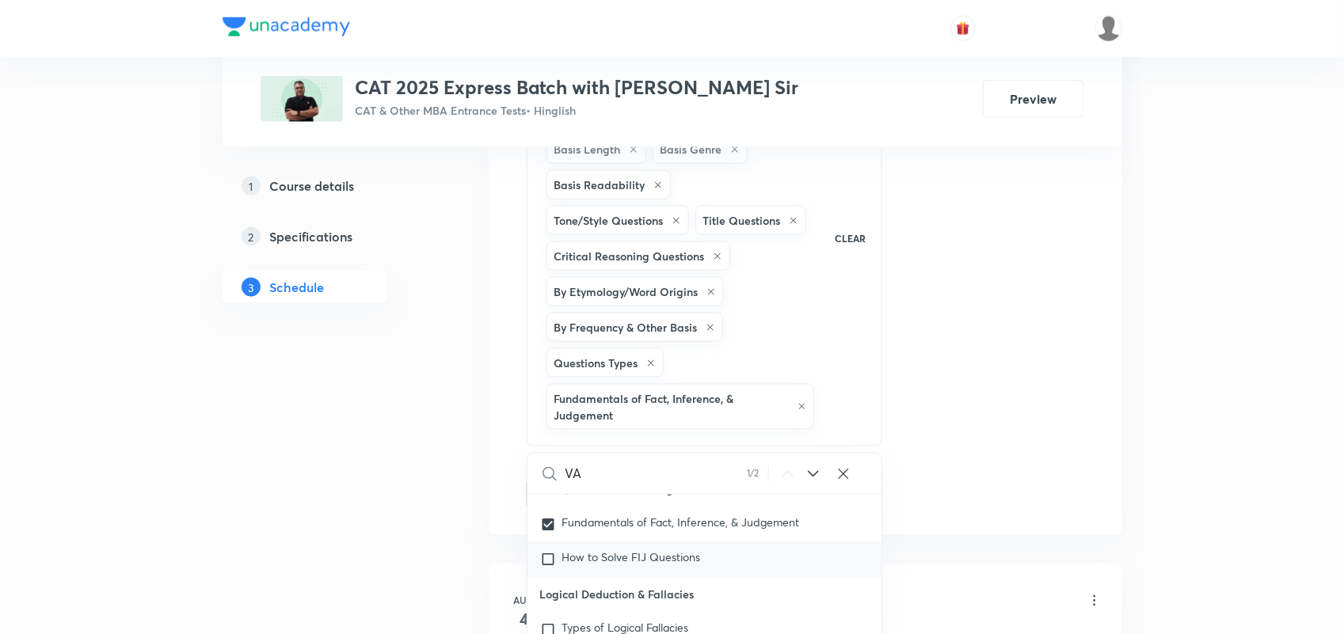
checkbox input "true"
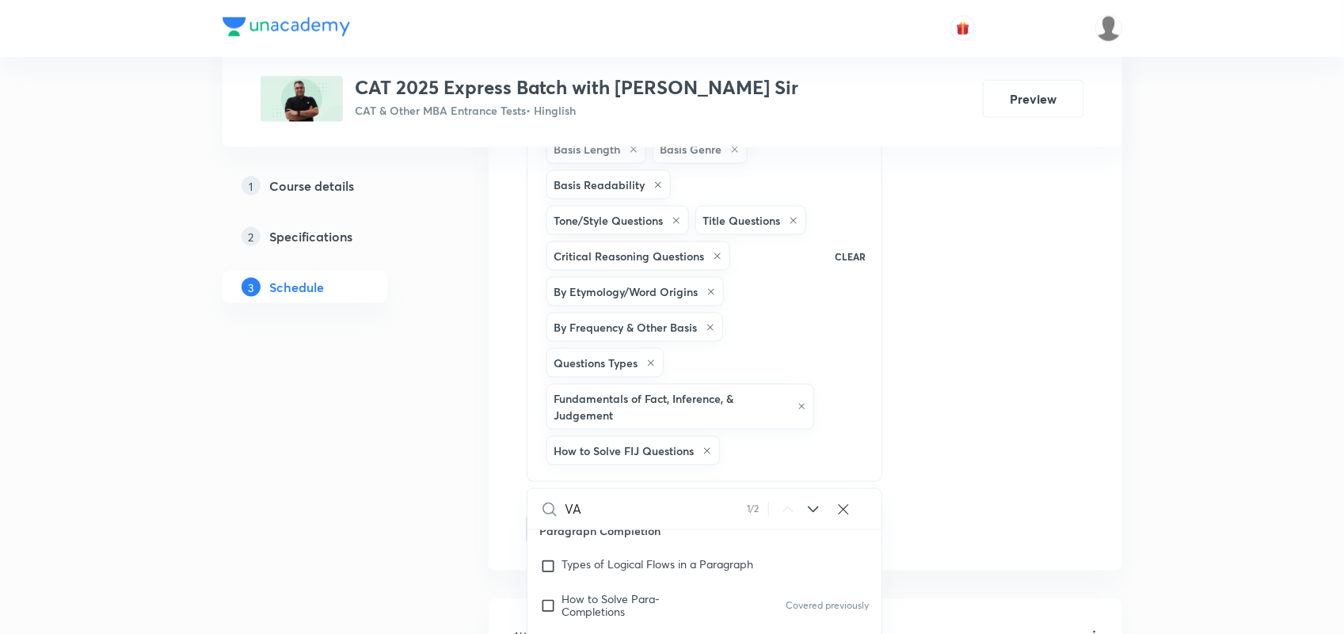
scroll to position [2103, 0]
click at [1064, 440] on div "Session 18 Live class Quiz Recorded classes Session title 15/99 VARC Revision 2…" at bounding box center [806, 72] width 558 height 948
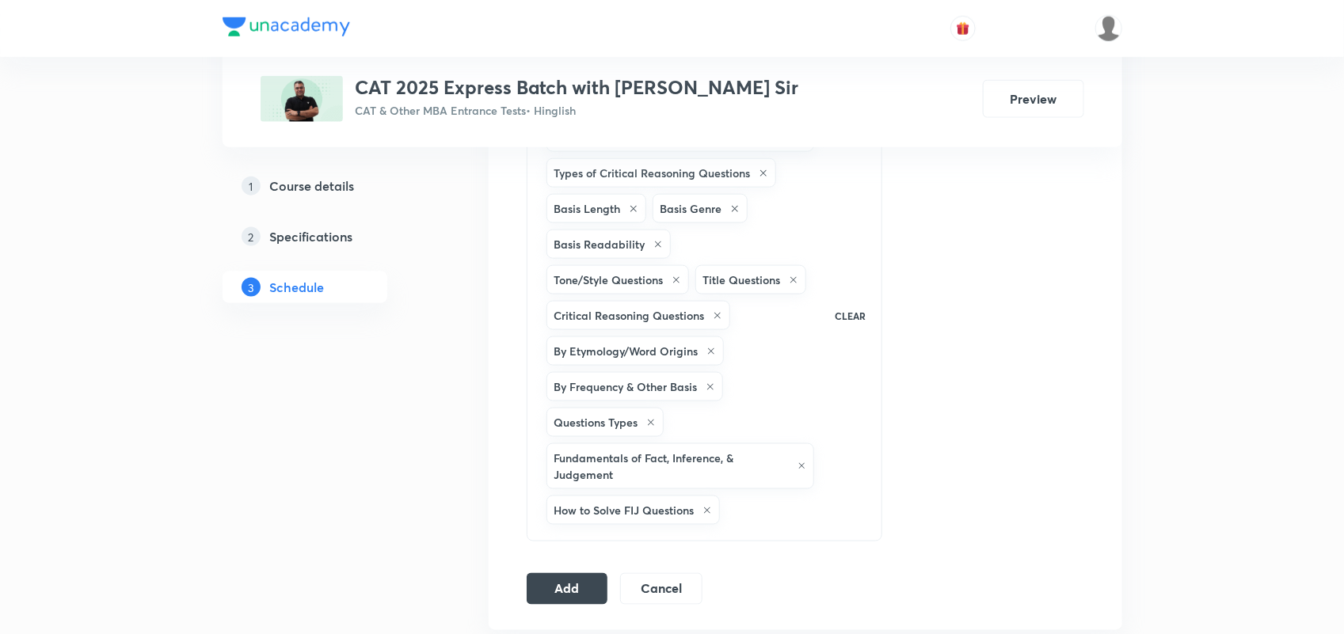
scroll to position [808, 0]
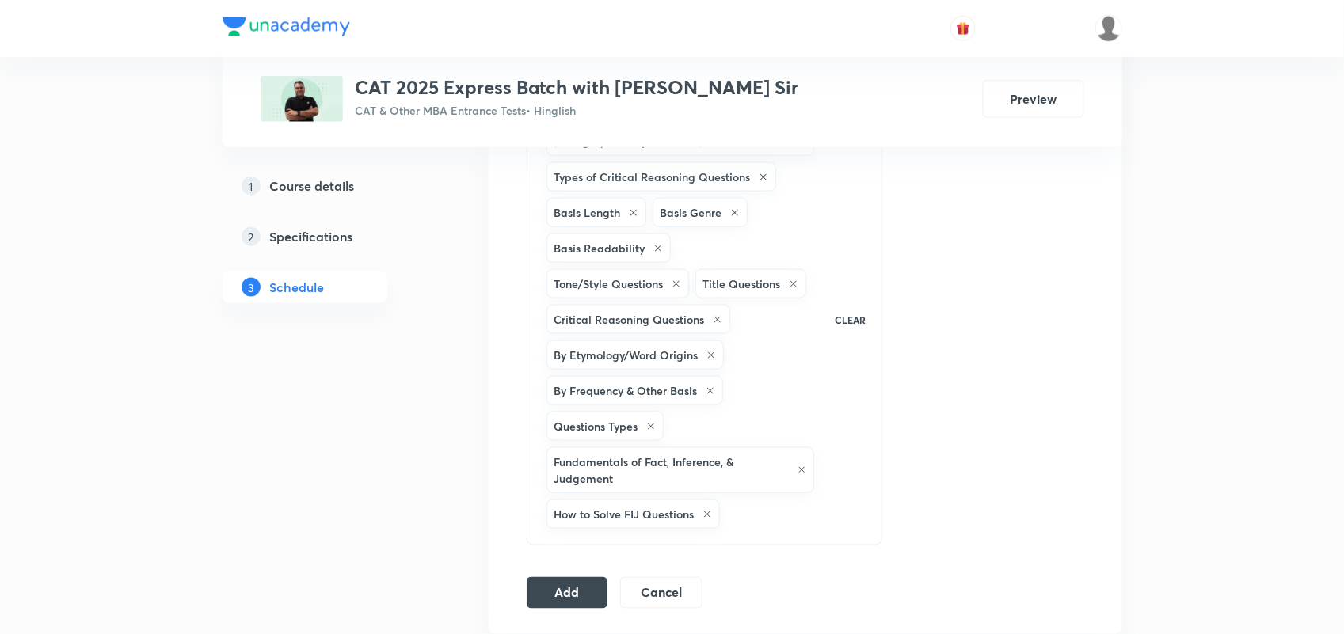
click at [713, 354] on icon at bounding box center [711, 356] width 10 height 10
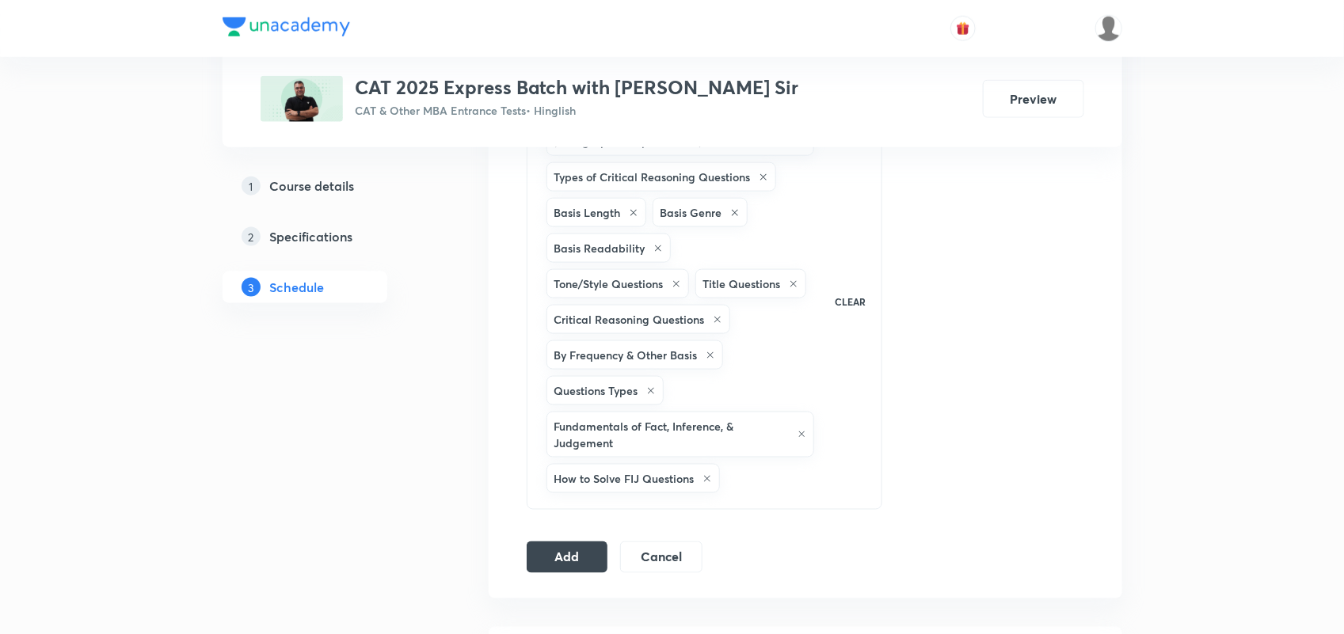
click at [714, 359] on icon at bounding box center [710, 355] width 6 height 6
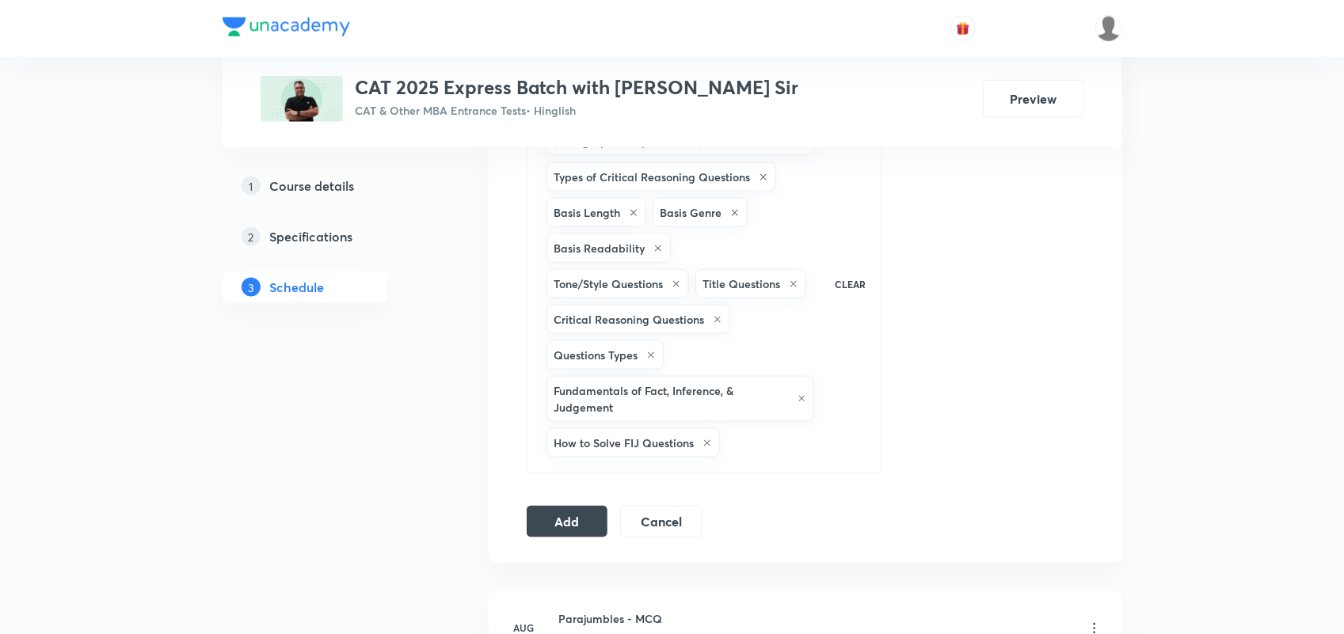
click at [655, 356] on icon at bounding box center [651, 356] width 10 height 10
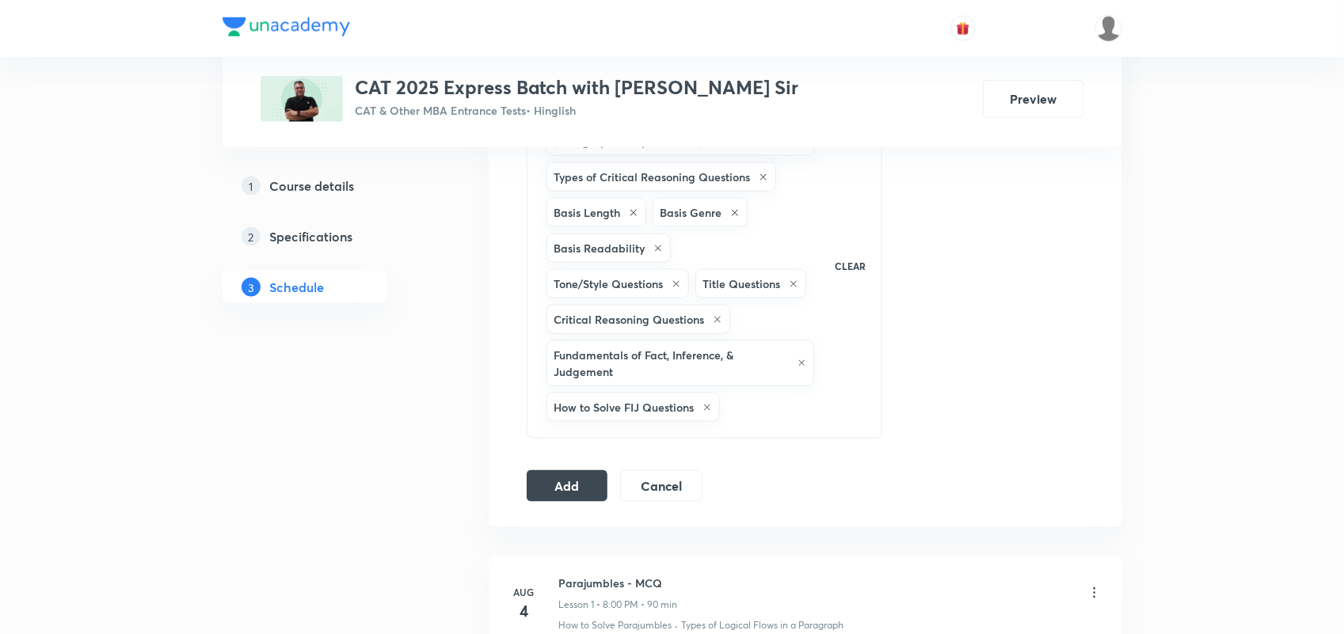
click at [802, 360] on div "Fundamentals of Fact, Inference, & Judgement" at bounding box center [680, 364] width 268 height 46
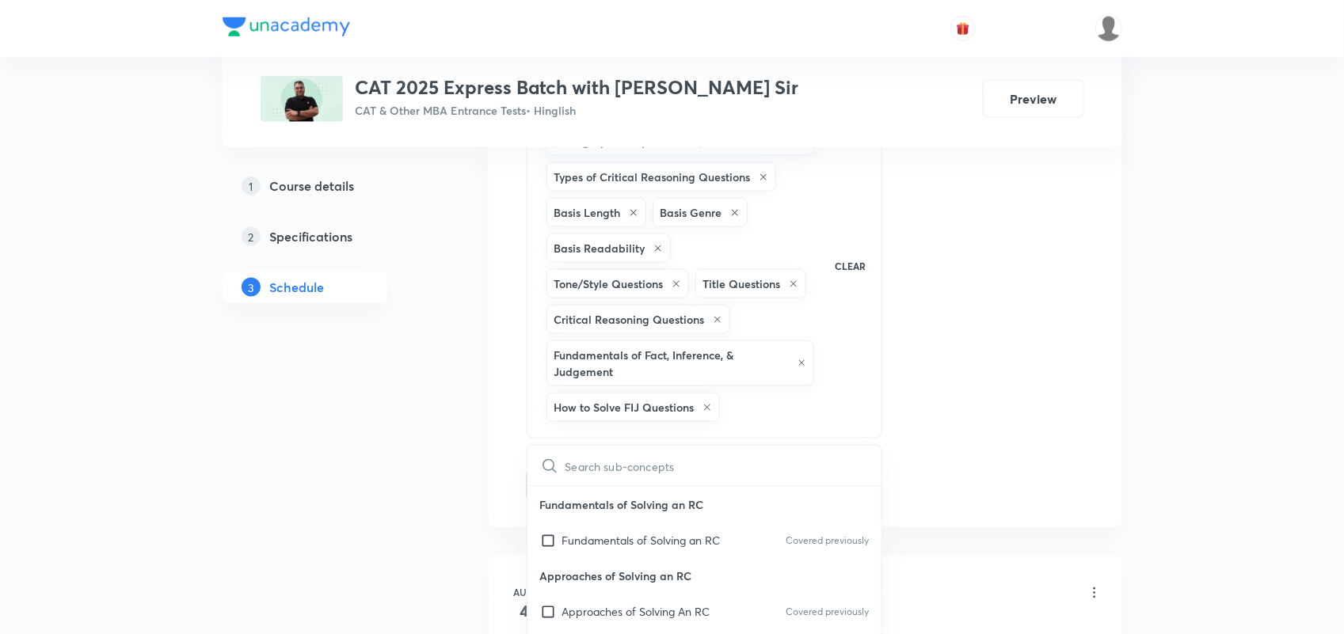
checkbox input "true"
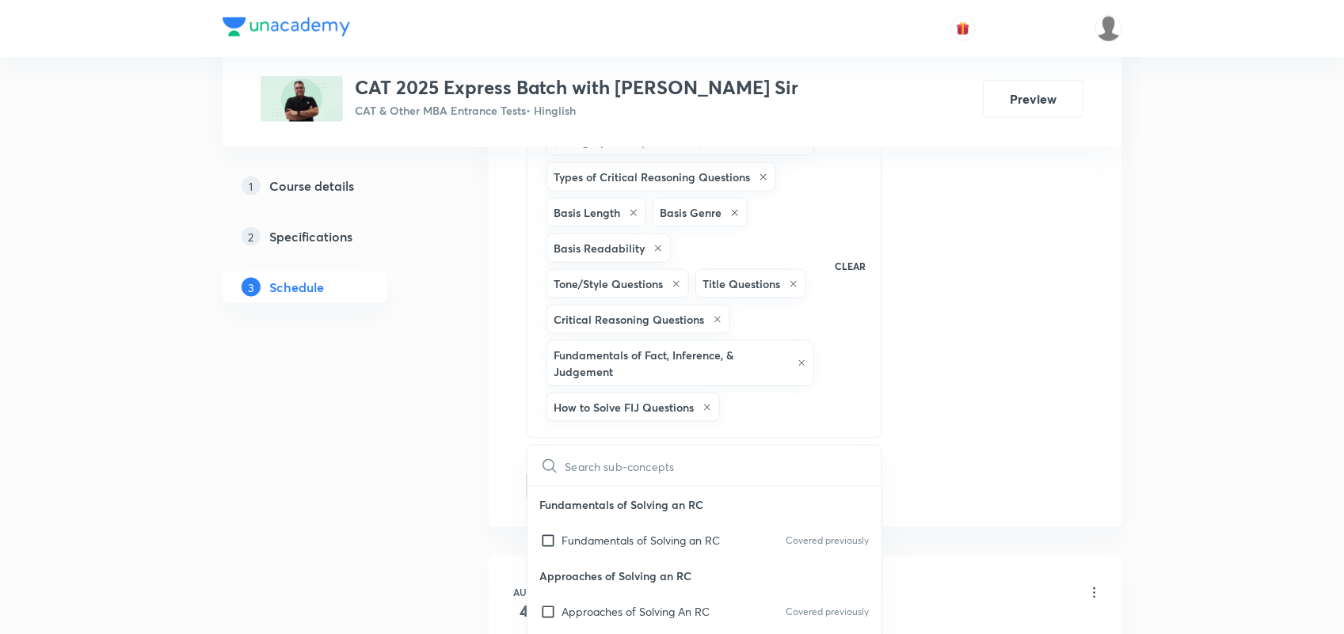
checkbox input "true"
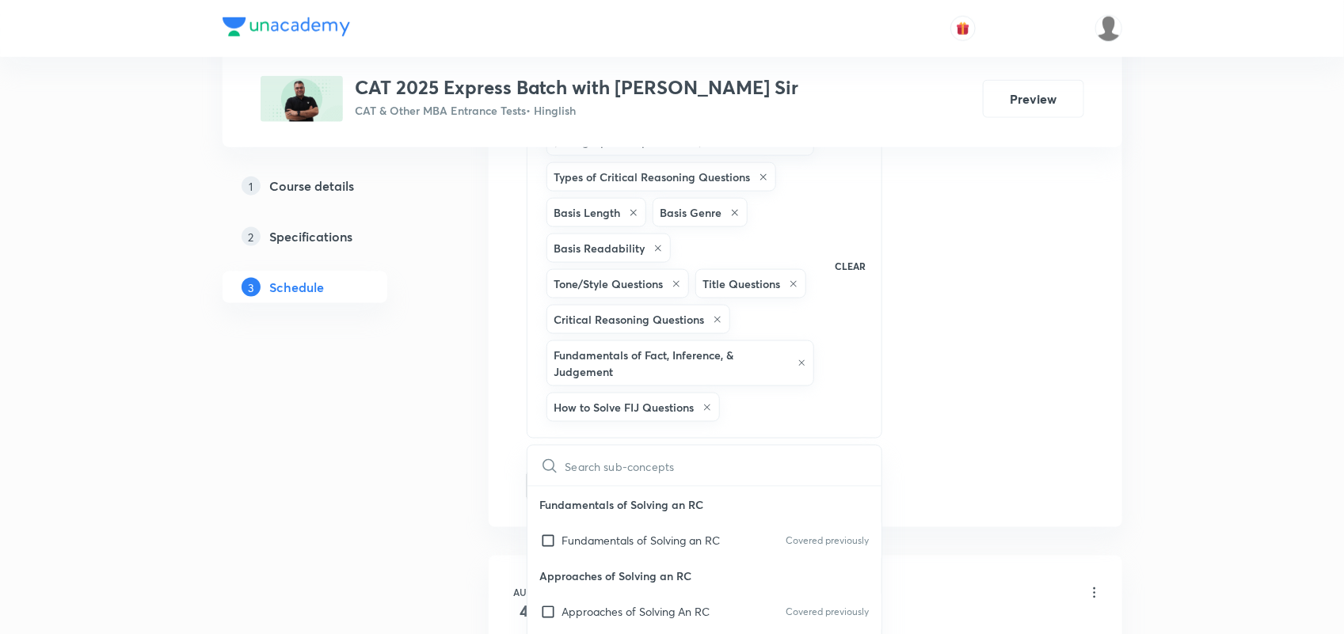
click at [802, 364] on icon at bounding box center [803, 364] width 10 height 10
checkbox input "true"
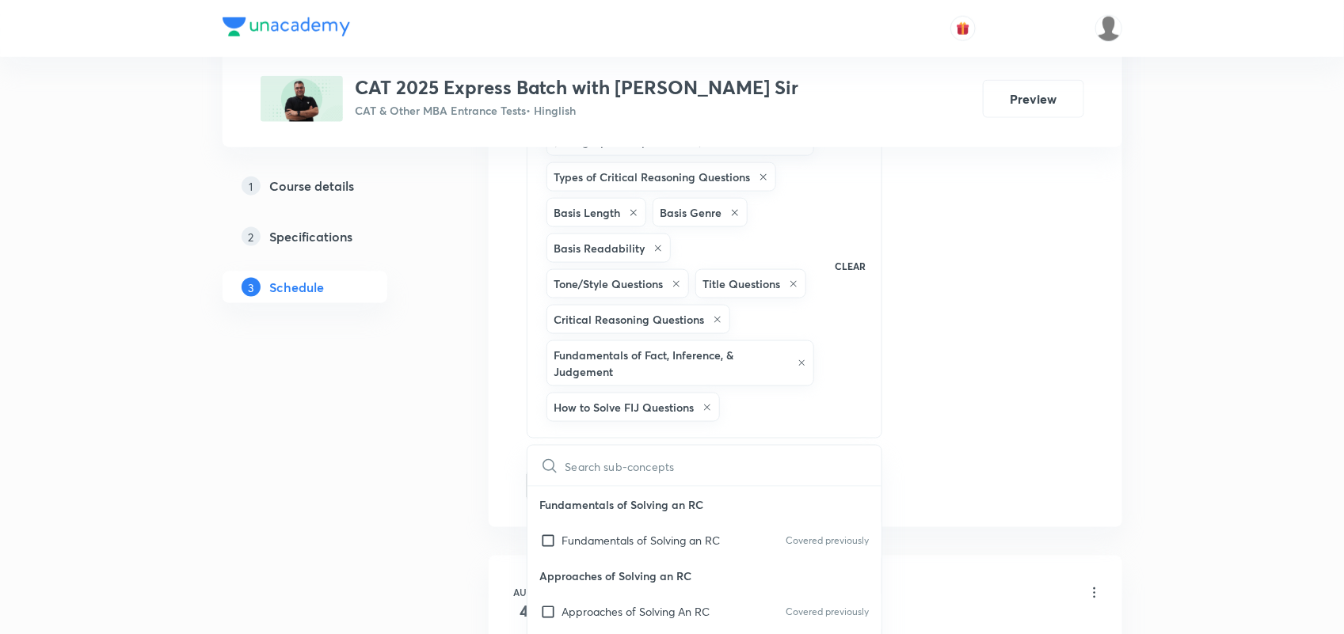
checkbox input "true"
checkbox input "false"
checkbox input "true"
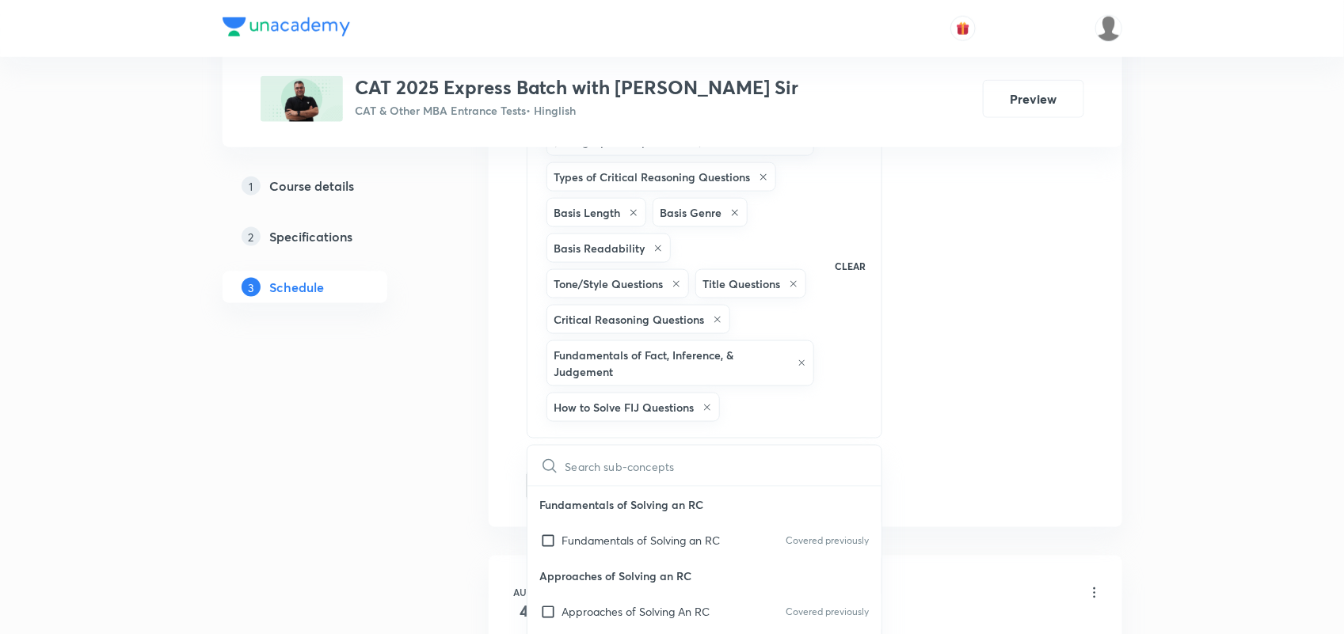
checkbox input "true"
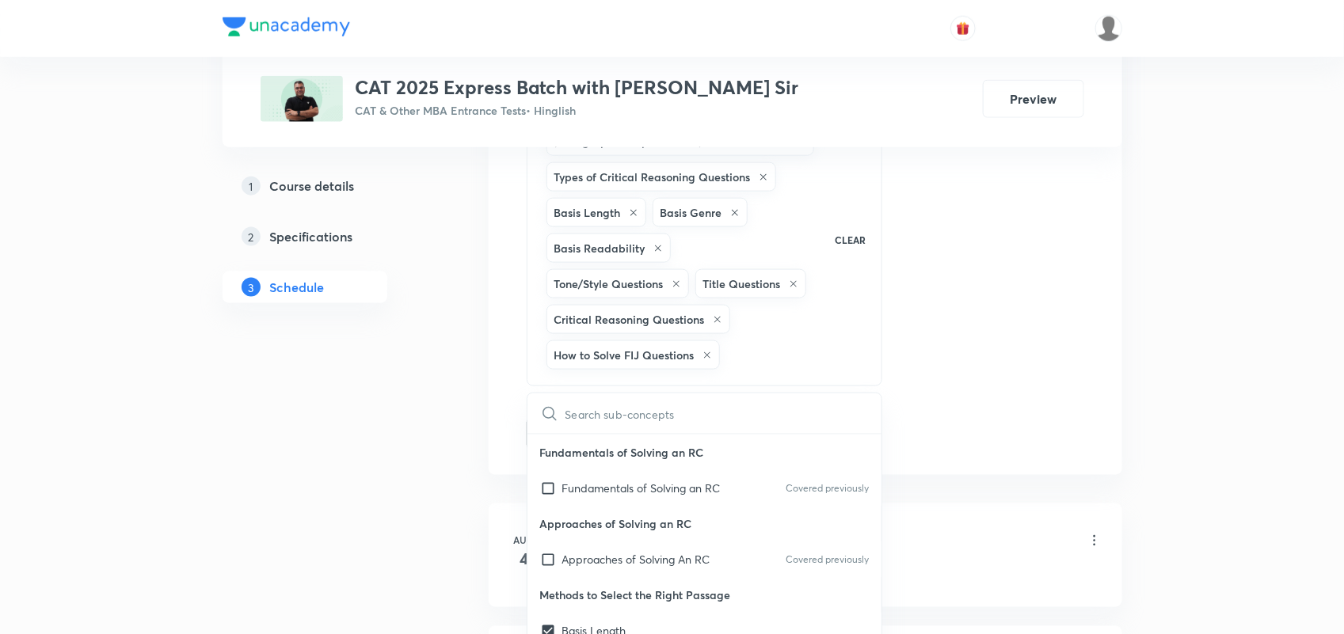
click at [714, 357] on div "How to Solve FIJ Questions" at bounding box center [632, 355] width 173 height 29
click at [794, 282] on icon at bounding box center [794, 285] width 10 height 10
checkbox input "true"
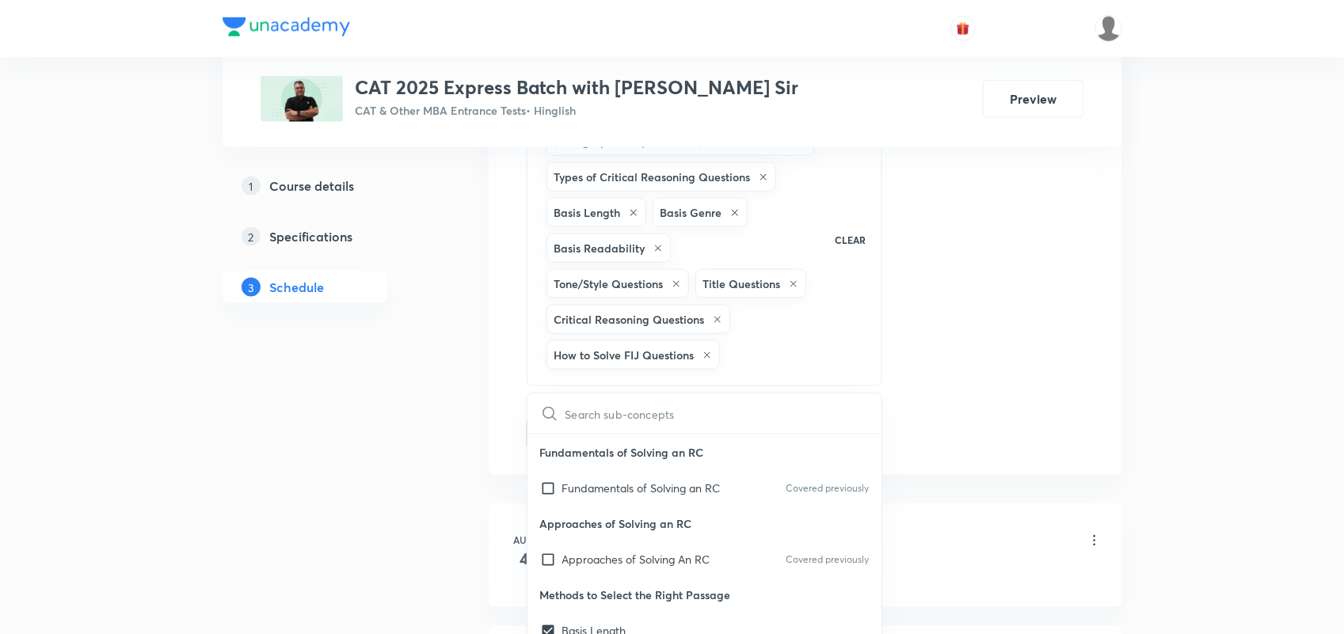
checkbox input "true"
checkbox input "false"
checkbox input "true"
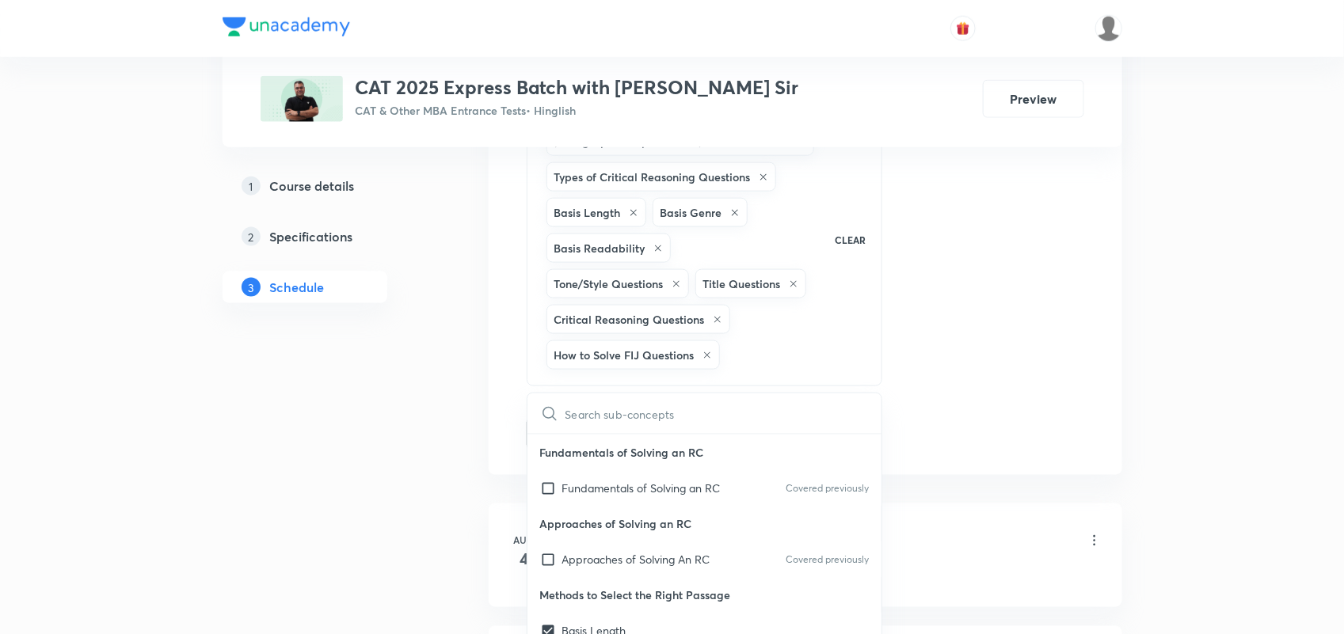
checkbox input "true"
click at [705, 356] on icon at bounding box center [708, 356] width 10 height 10
checkbox input "true"
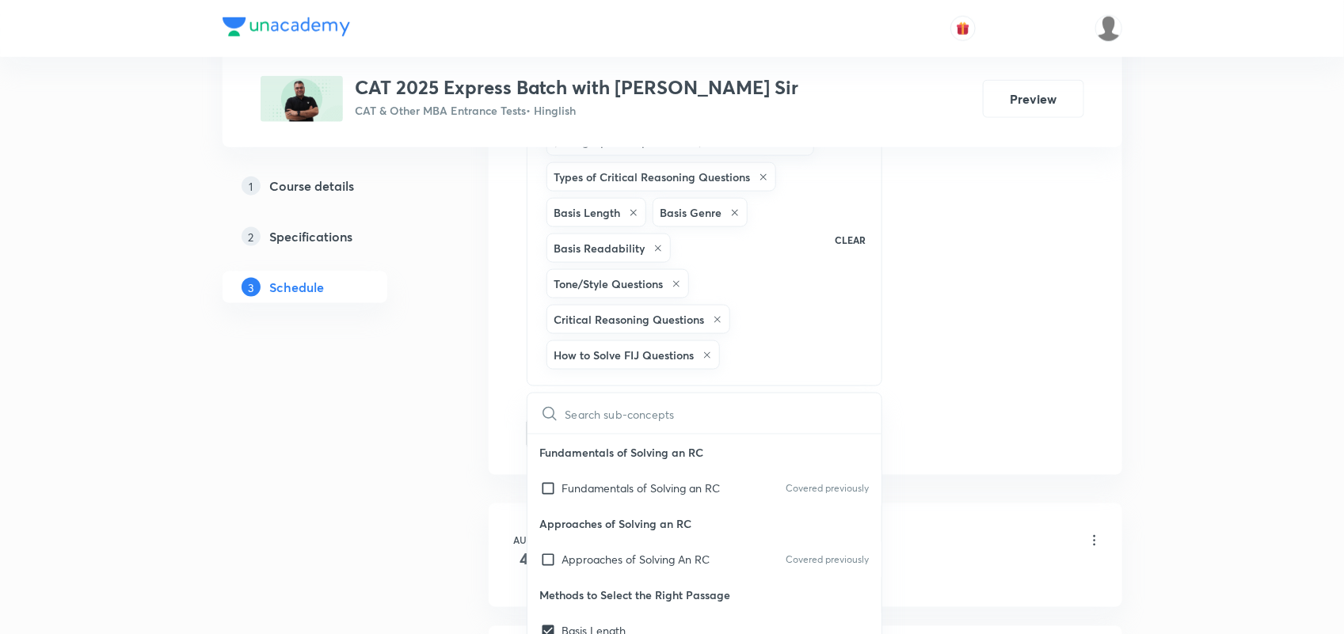
checkbox input "true"
checkbox input "false"
checkbox input "true"
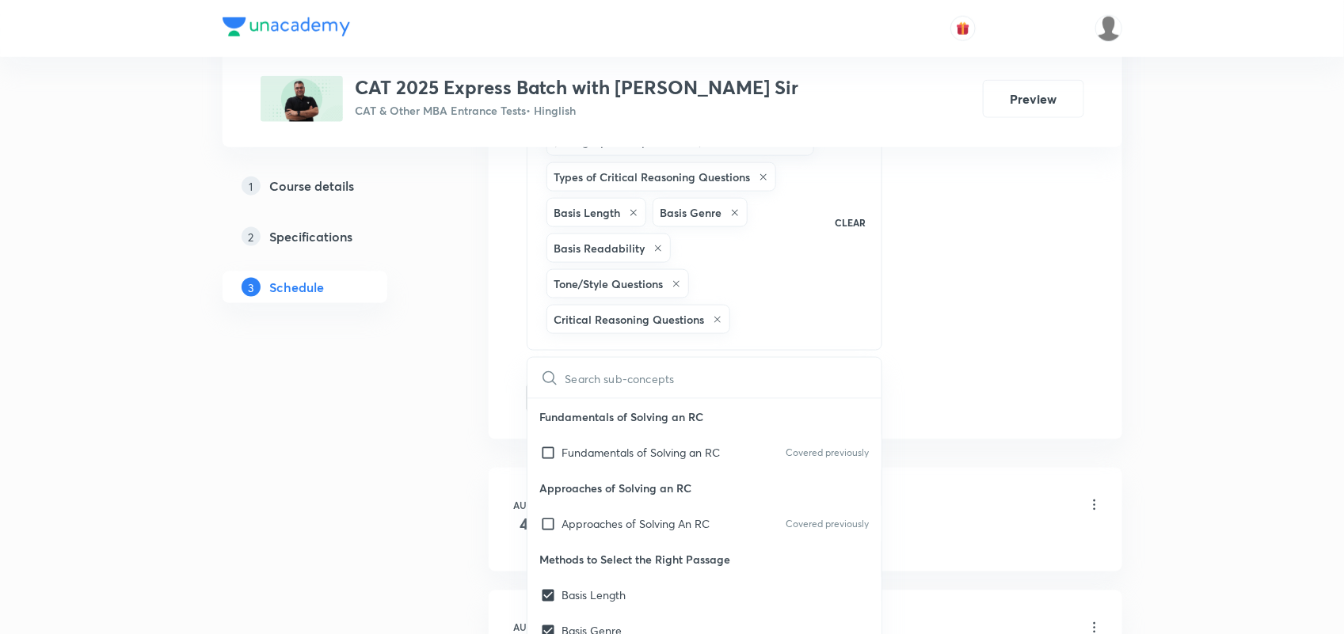
click at [675, 284] on icon at bounding box center [676, 284] width 6 height 6
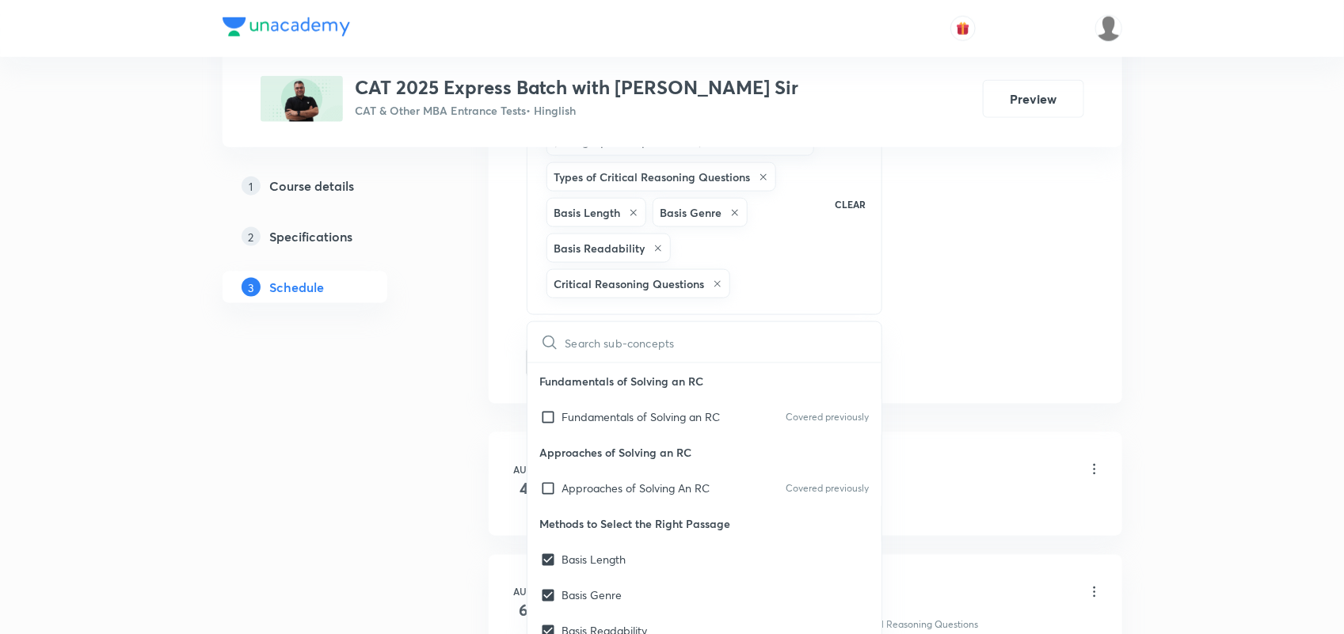
checkbox input "true"
checkbox input "false"
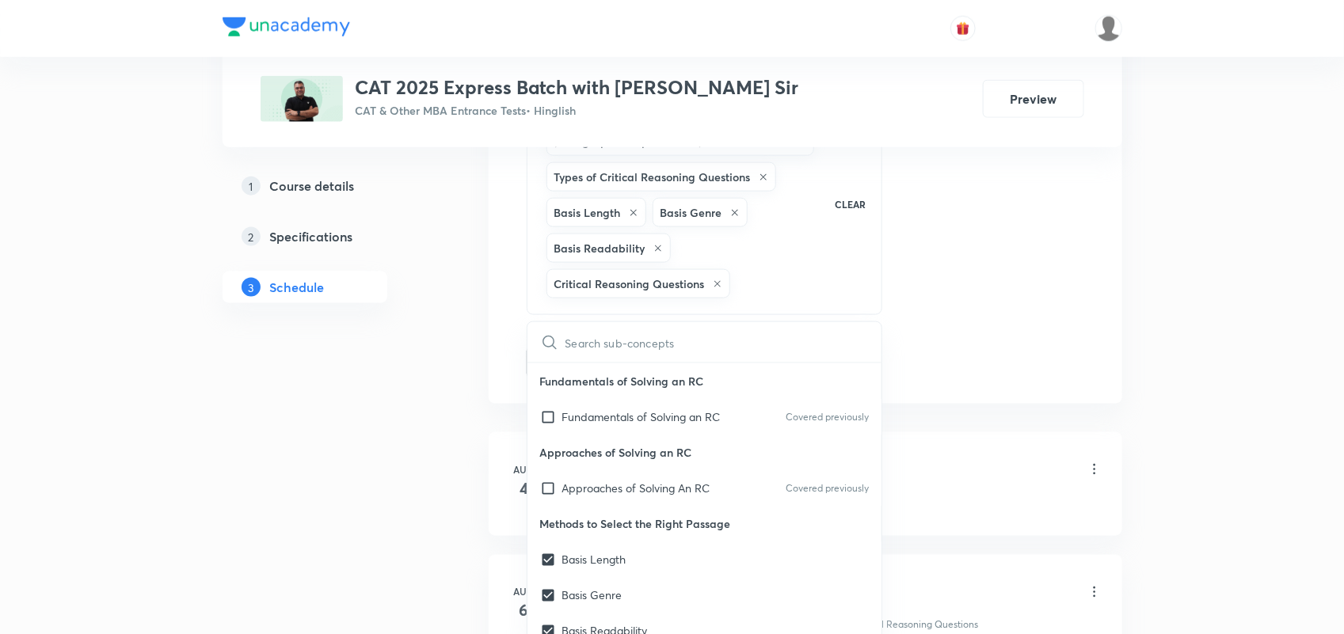
checkbox input "true"
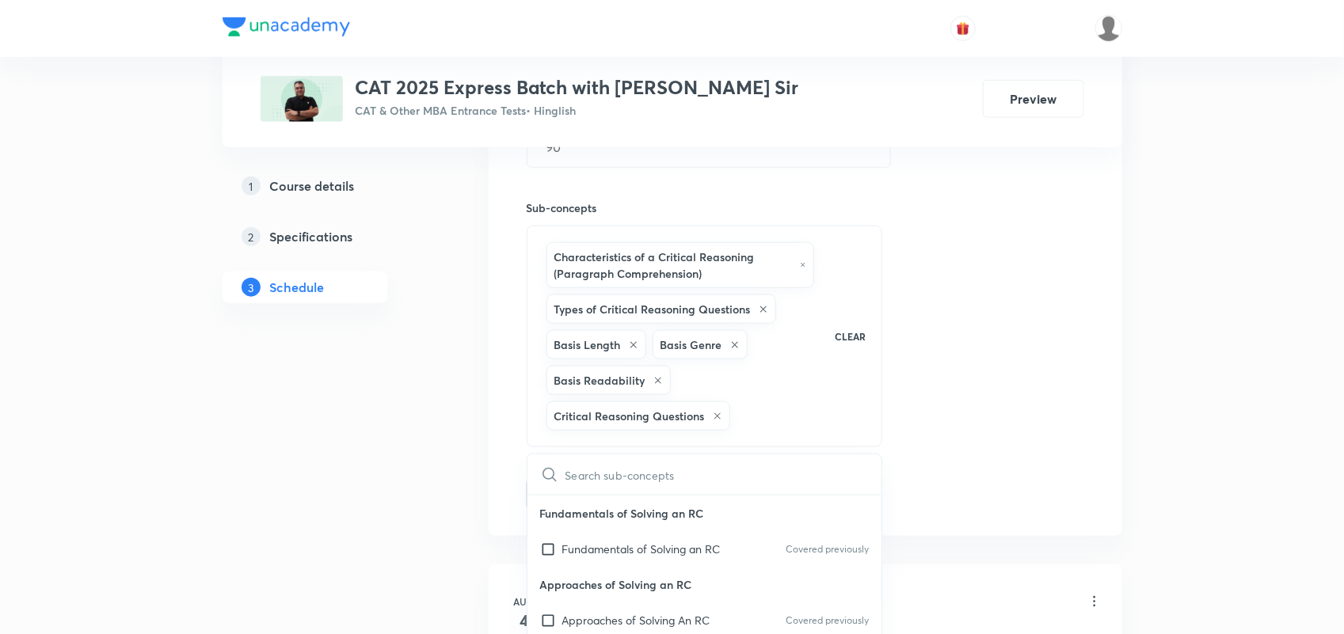
scroll to position [675, 0]
click at [1115, 383] on div "Session 18 Live class Quiz Recorded classes Session title 15/99 VARC Revision 2…" at bounding box center [806, 153] width 634 height 768
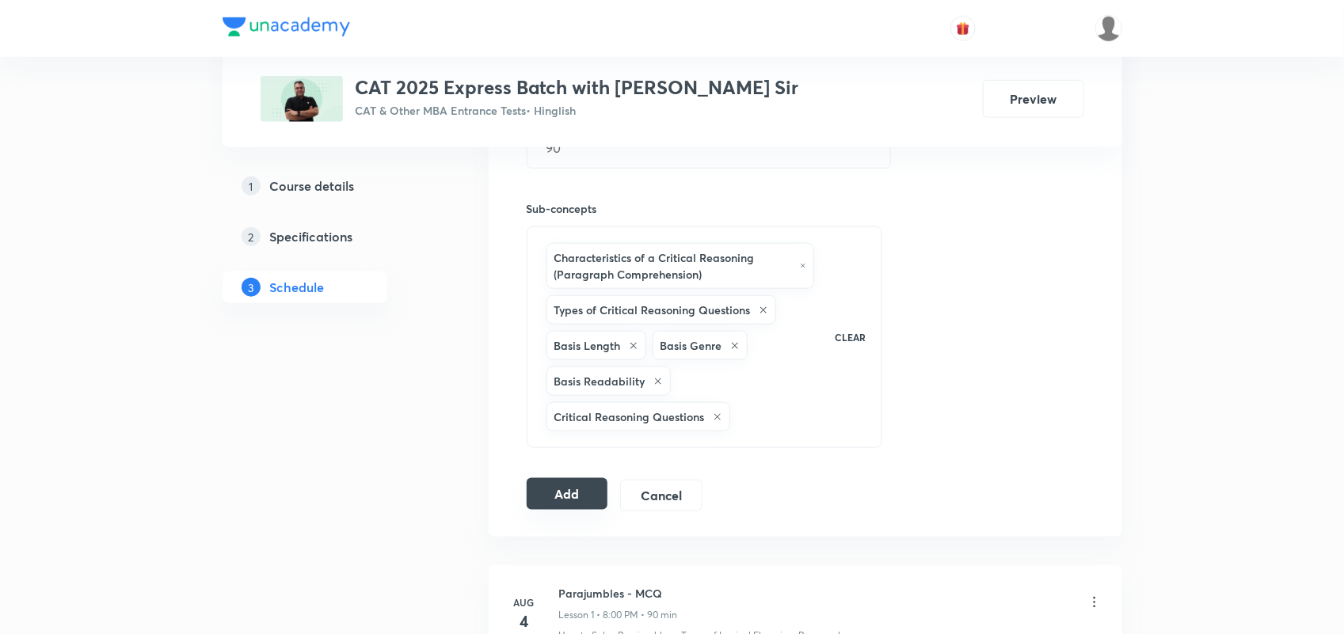
click at [548, 496] on button "Add" at bounding box center [568, 494] width 82 height 32
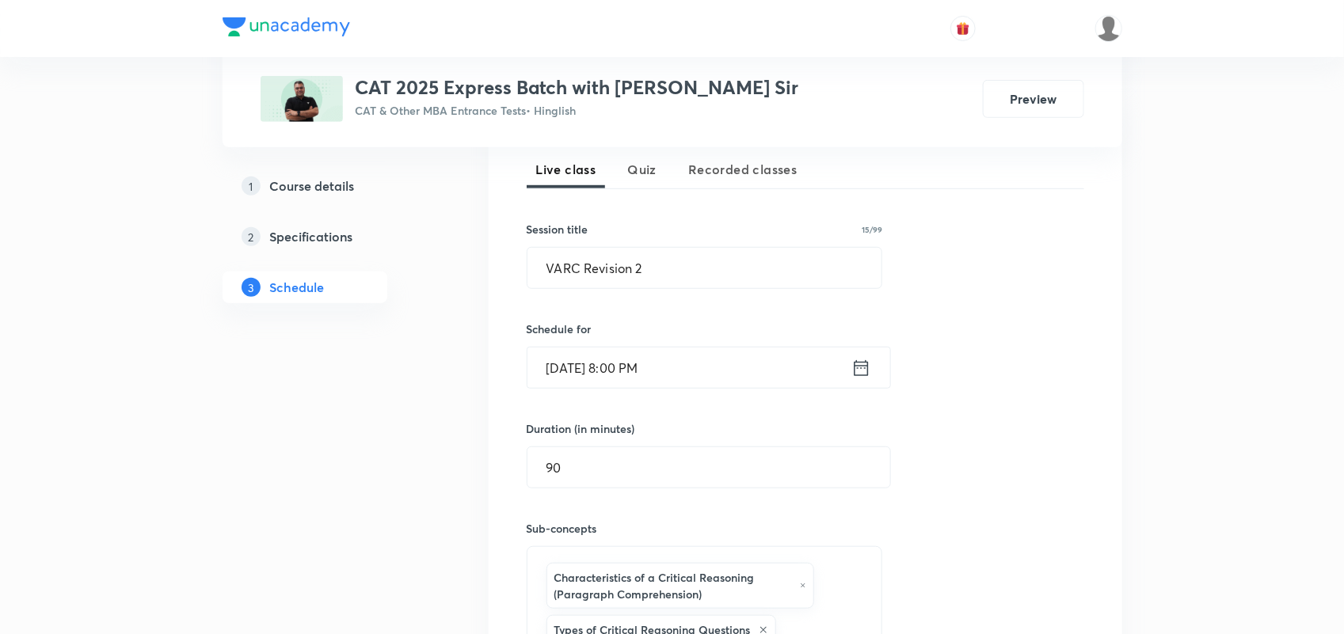
scroll to position [357, 0]
click at [864, 362] on icon at bounding box center [861, 366] width 20 height 22
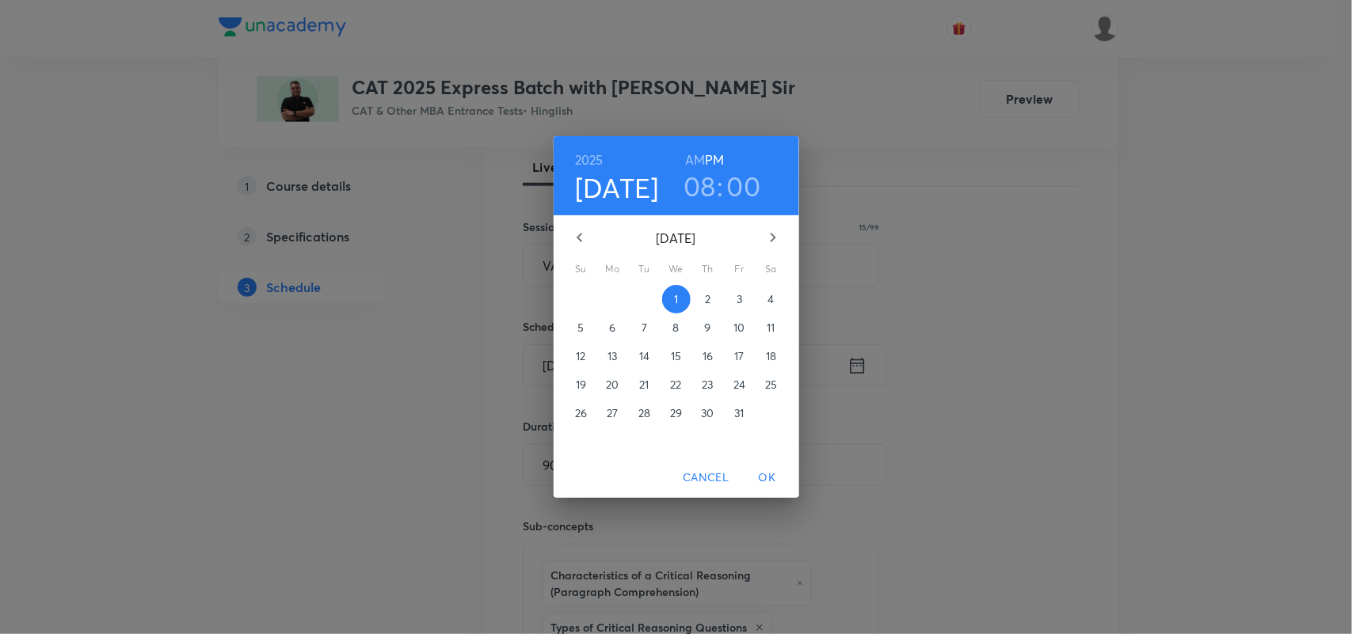
click at [741, 182] on h3 "00" at bounding box center [744, 185] width 34 height 33
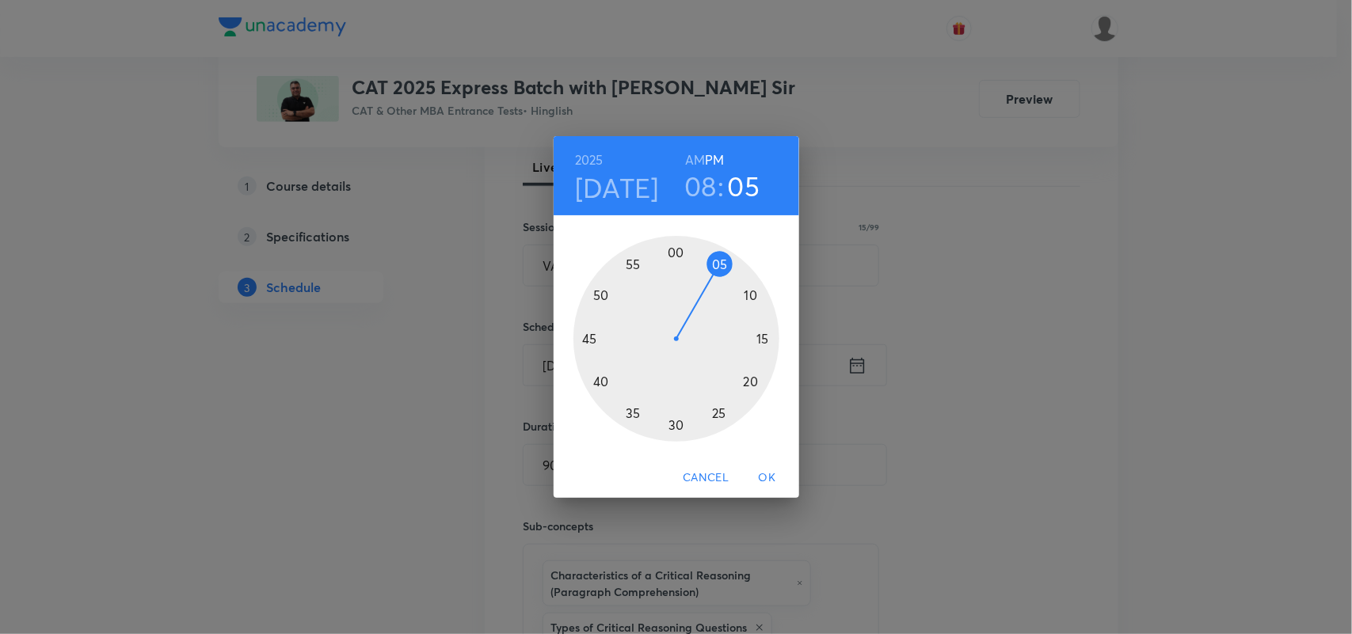
drag, startPoint x: 676, startPoint y: 254, endPoint x: 715, endPoint y: 271, distance: 43.0
click at [715, 271] on div at bounding box center [676, 339] width 206 height 206
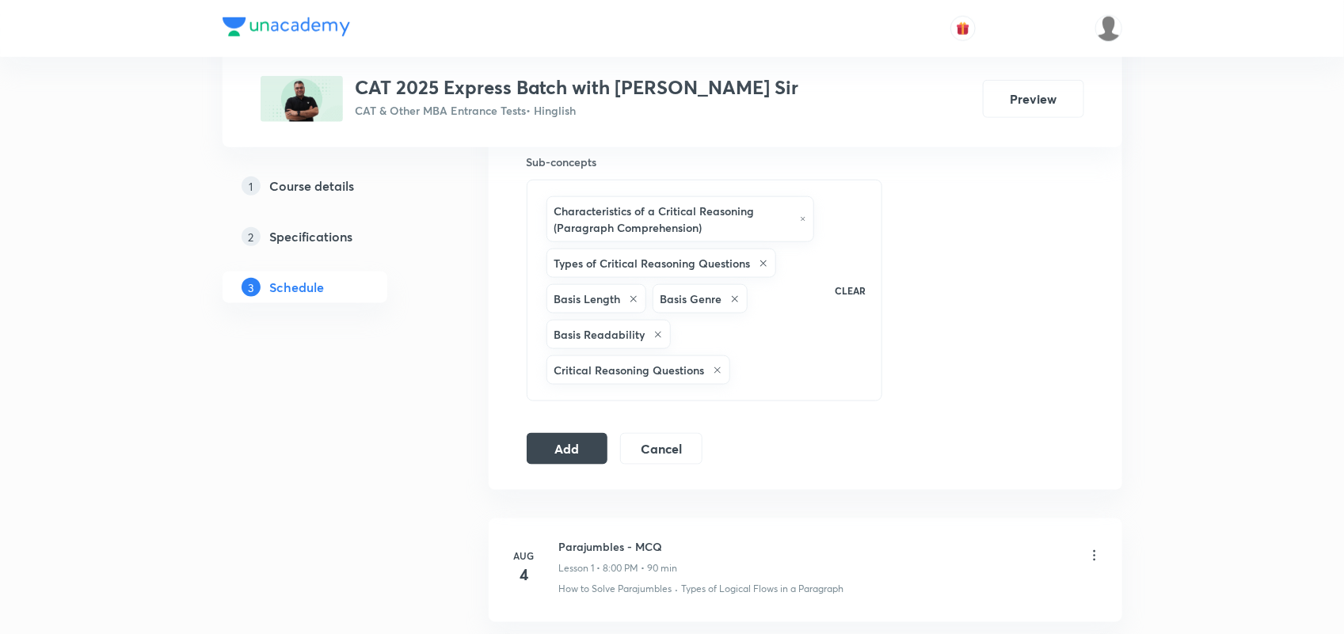
scroll to position [722, 0]
click at [580, 445] on button "Add" at bounding box center [568, 447] width 82 height 32
click at [575, 451] on button "Add" at bounding box center [568, 447] width 82 height 32
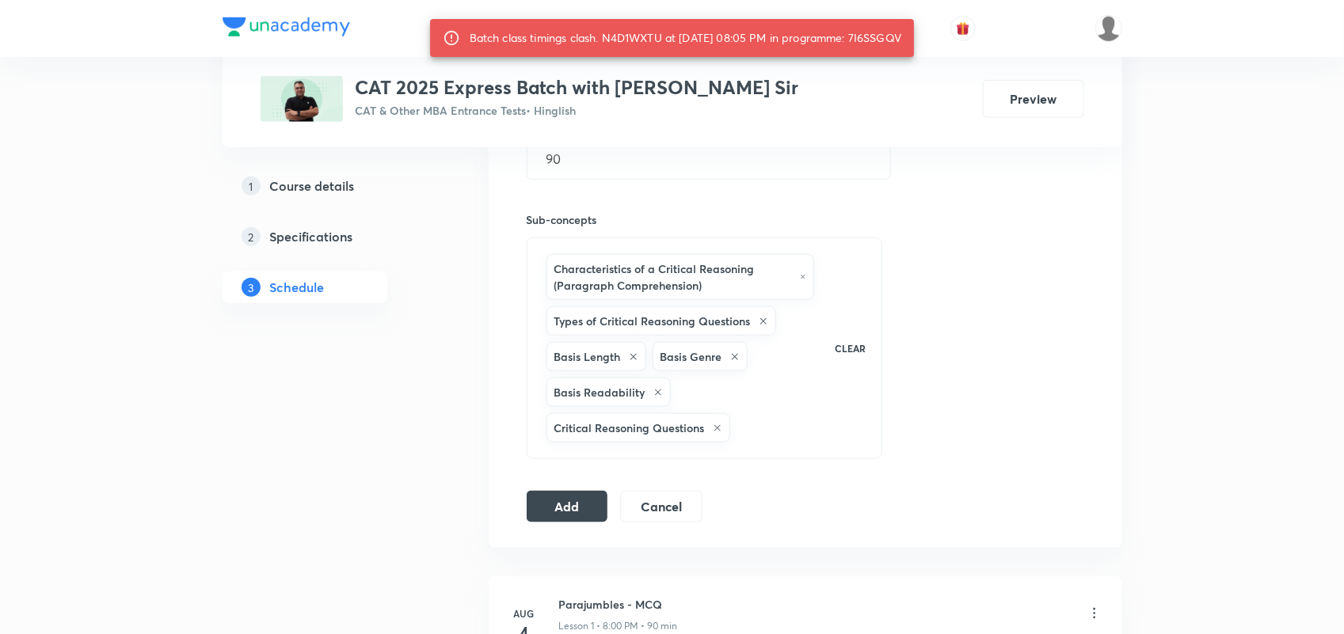
scroll to position [658, 0]
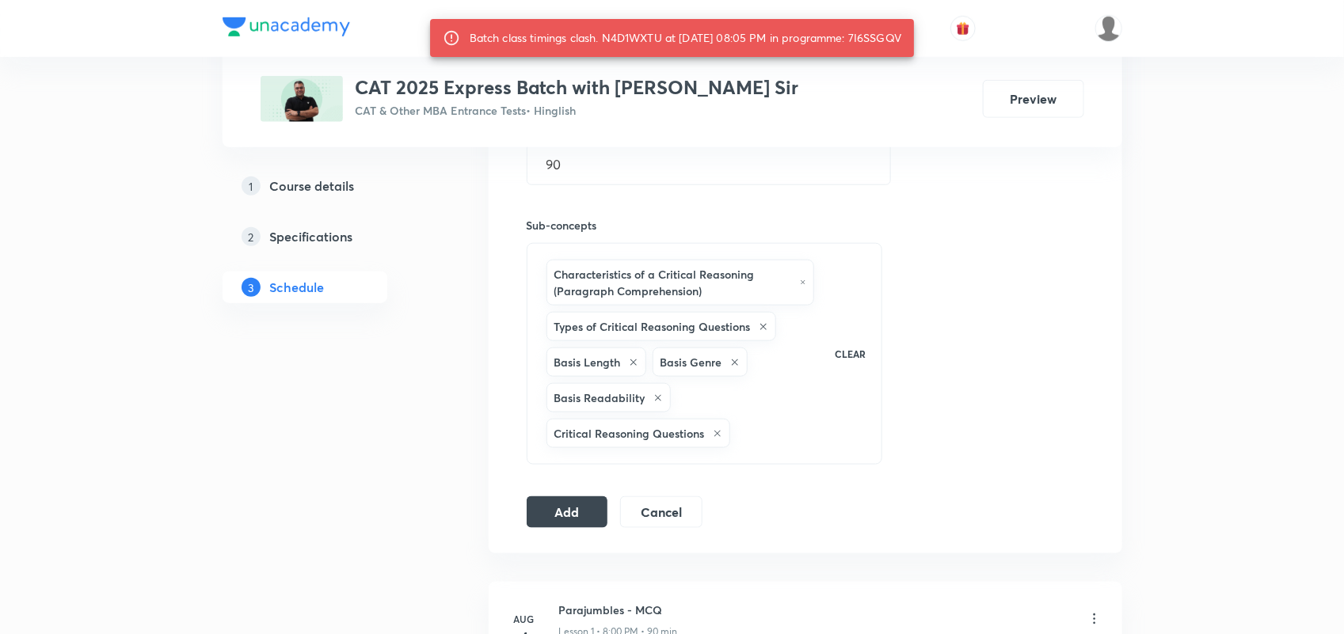
drag, startPoint x: 863, startPoint y: 40, endPoint x: 925, endPoint y: 45, distance: 62.0
click at [915, 45] on div "Batch class timings clash. N4D1WXTU at 01 Oct 2025 08:05 PM in programme: 7I6SS…" at bounding box center [672, 38] width 485 height 38
copy div "7I6SSGQV"
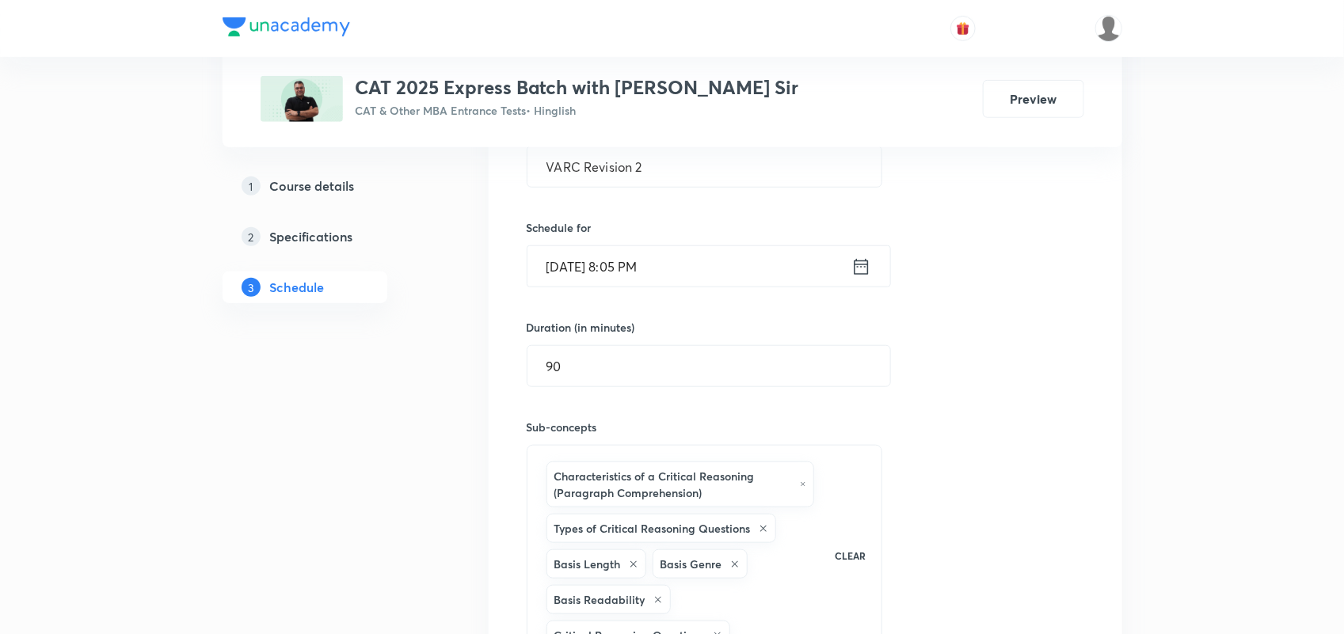
scroll to position [455, 0]
click at [865, 274] on icon at bounding box center [861, 268] width 20 height 22
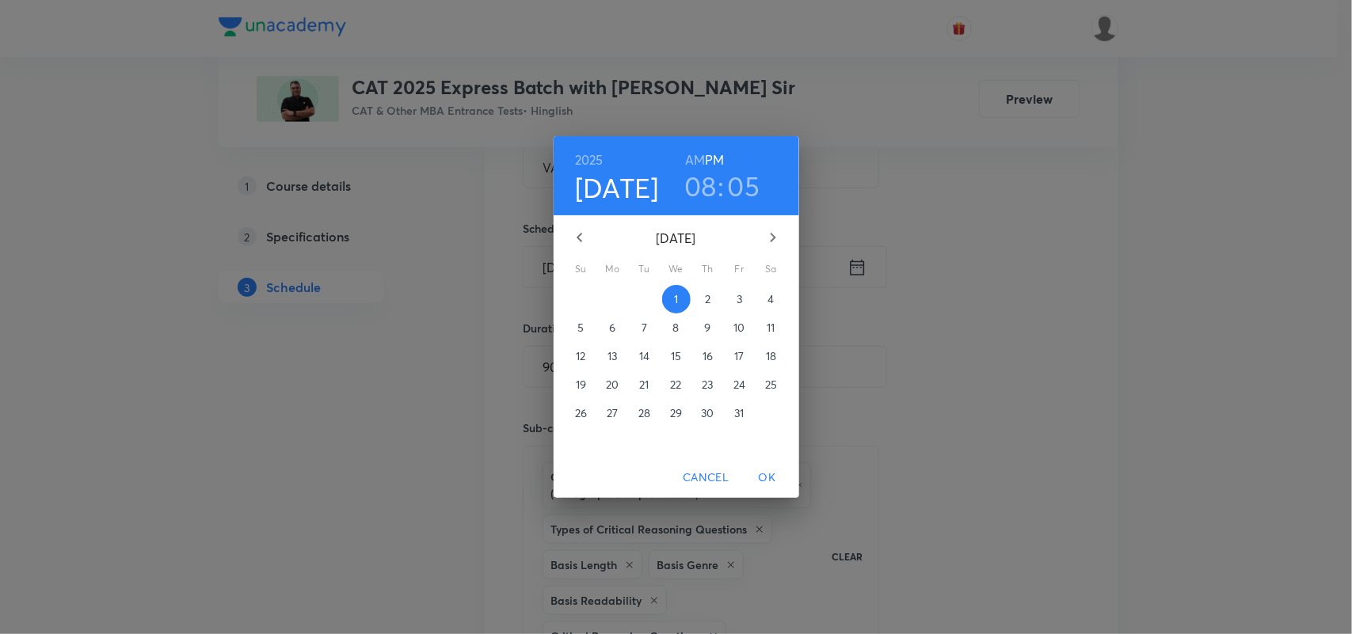
click at [733, 185] on h3 "05" at bounding box center [744, 185] width 32 height 33
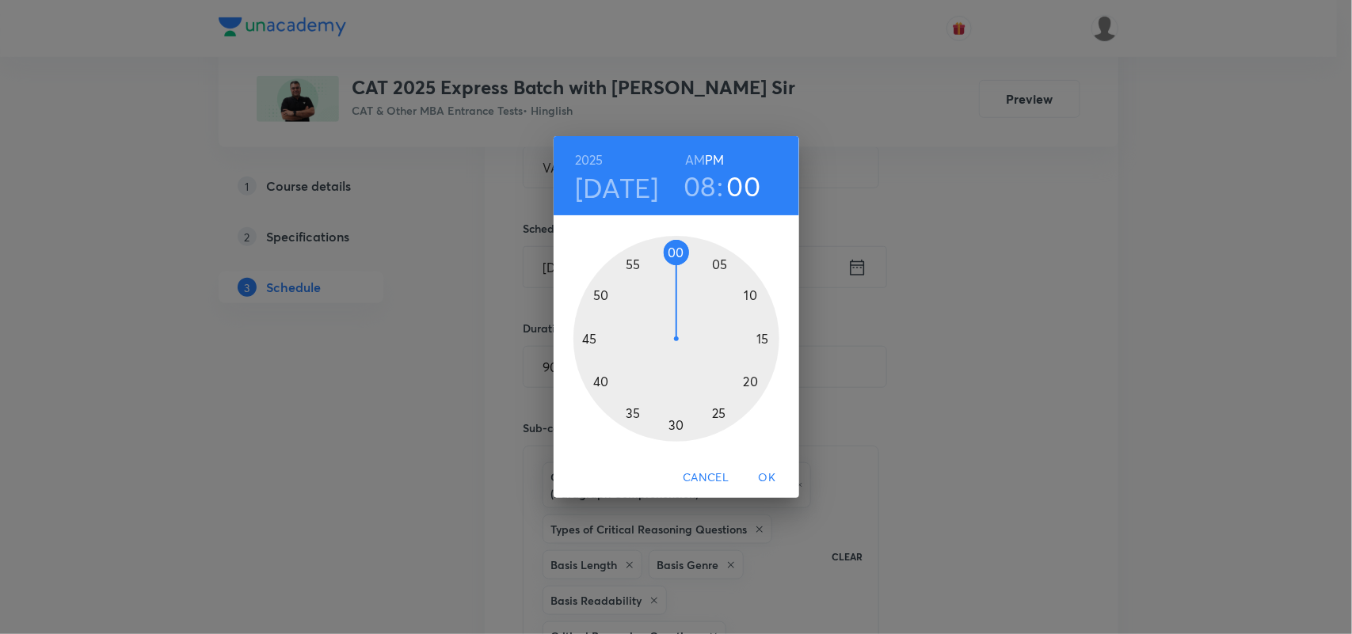
drag, startPoint x: 715, startPoint y: 261, endPoint x: 673, endPoint y: 259, distance: 42.0
click at [673, 259] on div at bounding box center [676, 339] width 206 height 206
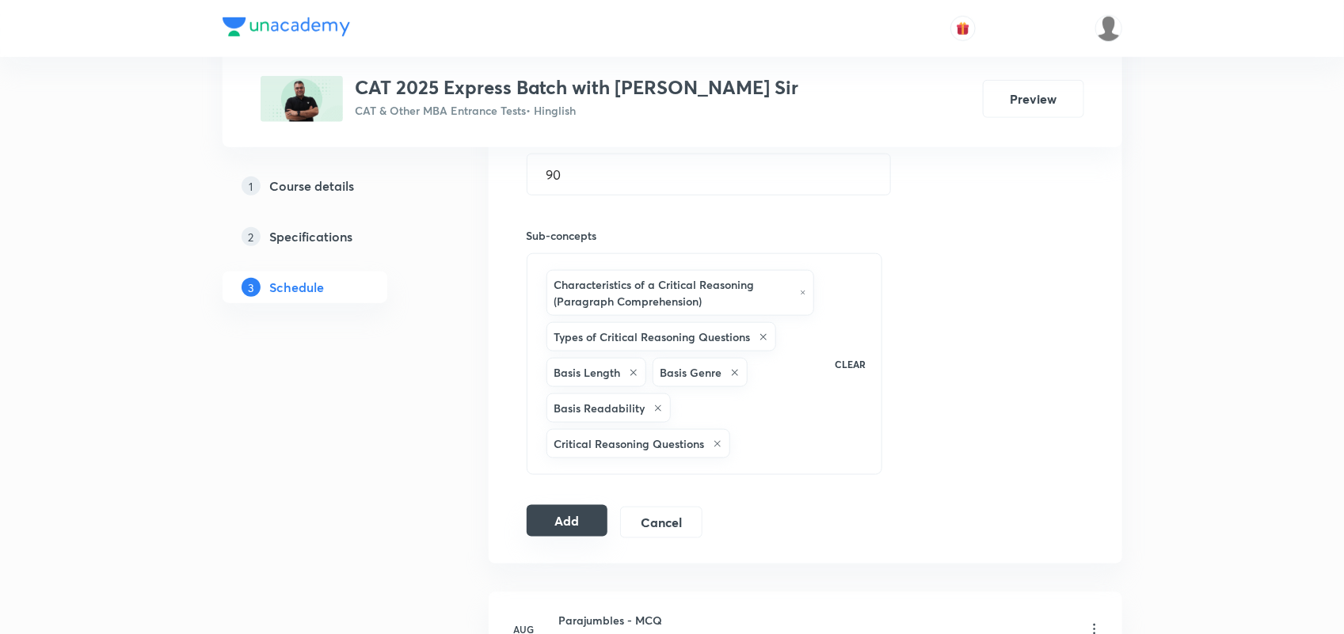
scroll to position [649, 0]
click at [552, 533] on button "Add" at bounding box center [568, 520] width 82 height 32
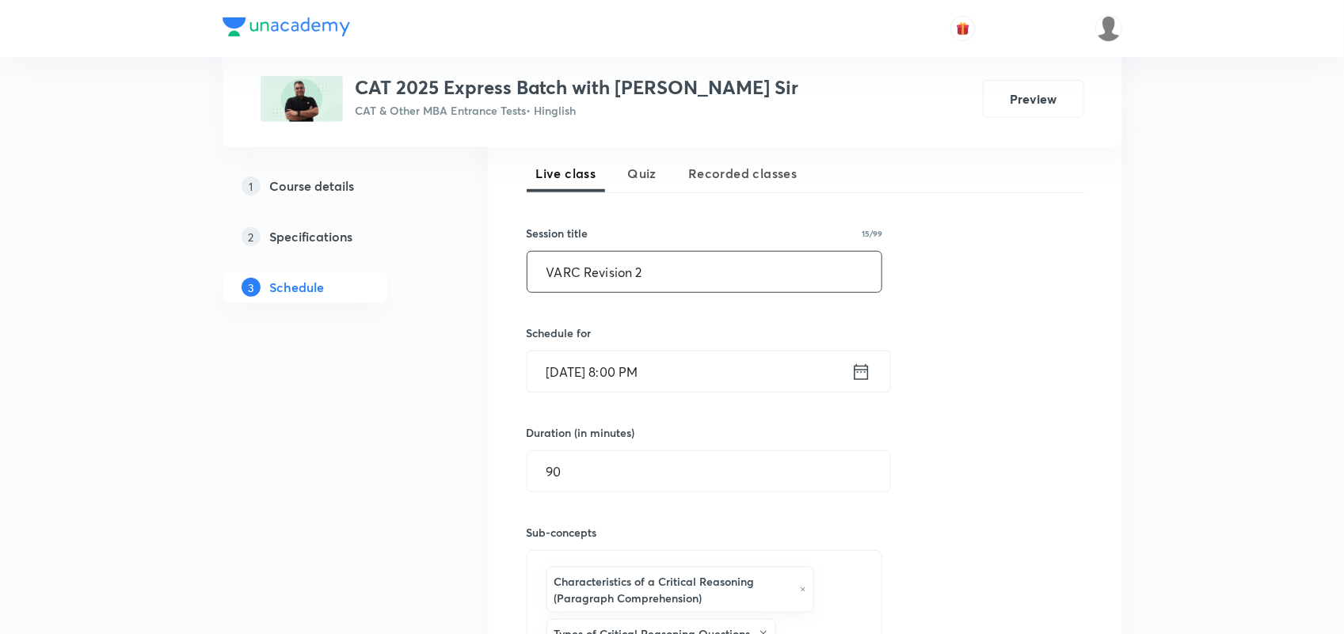
scroll to position [350, 0]
click at [860, 378] on icon at bounding box center [861, 373] width 20 height 22
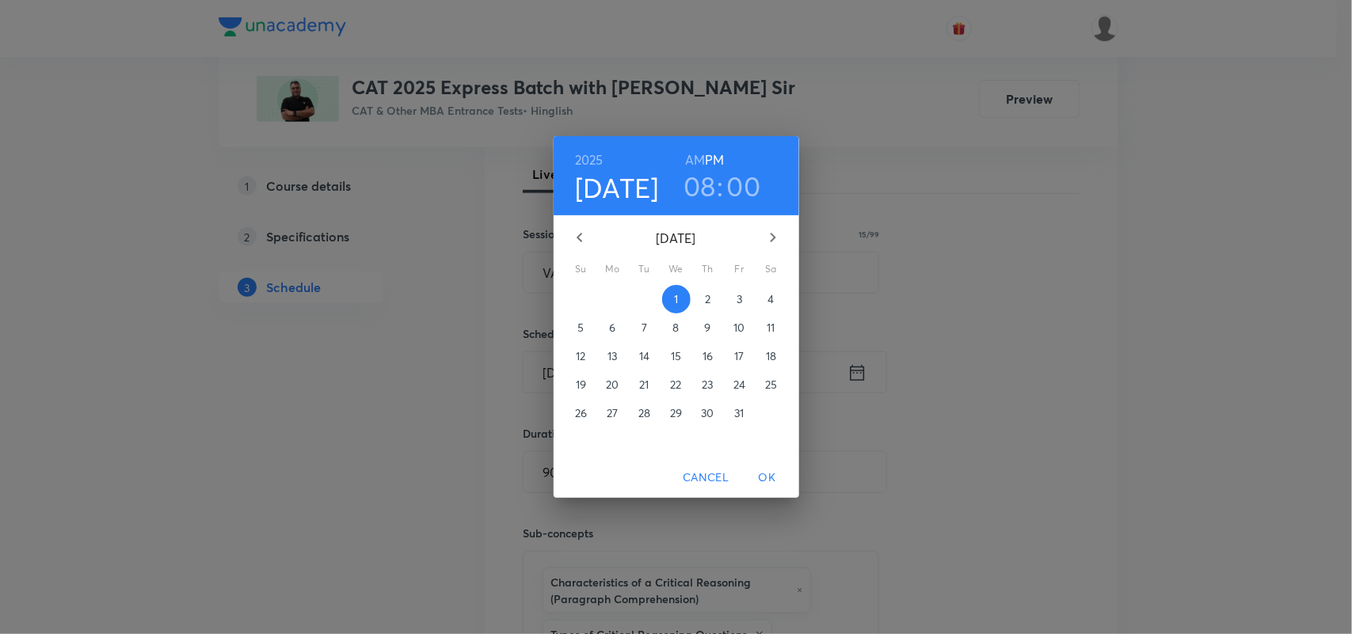
click at [699, 178] on h3 "08" at bounding box center [699, 185] width 32 height 33
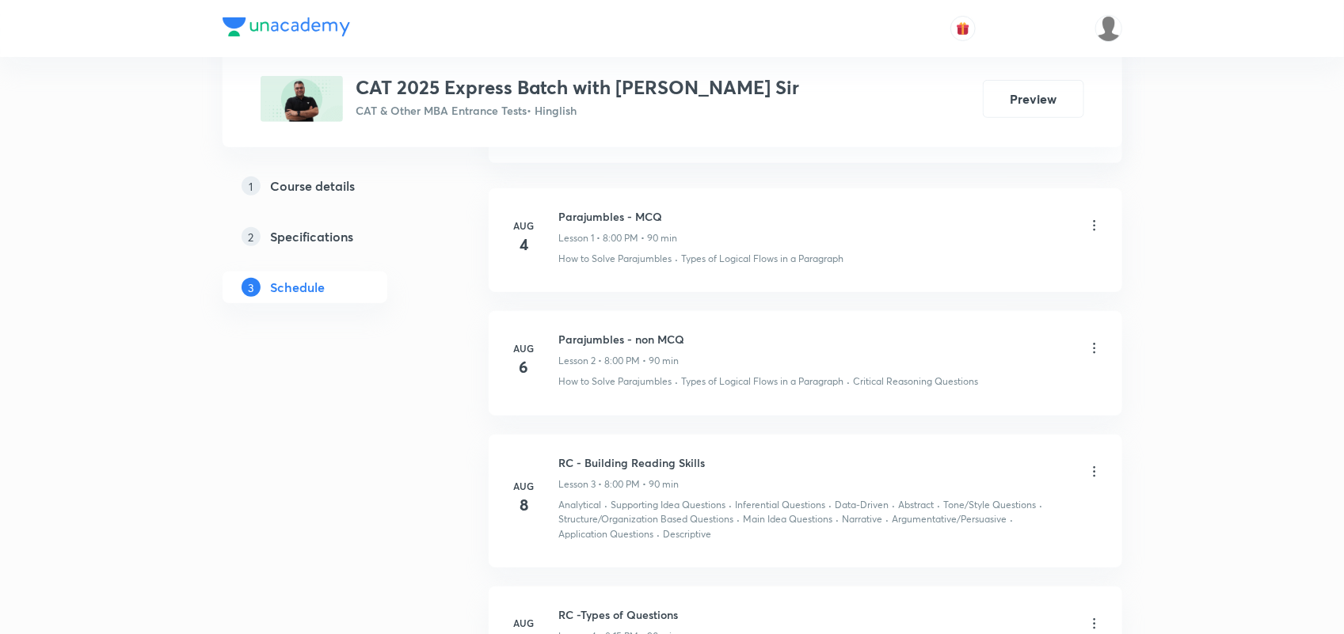
drag, startPoint x: 606, startPoint y: 384, endPoint x: 623, endPoint y: 406, distance: 27.6
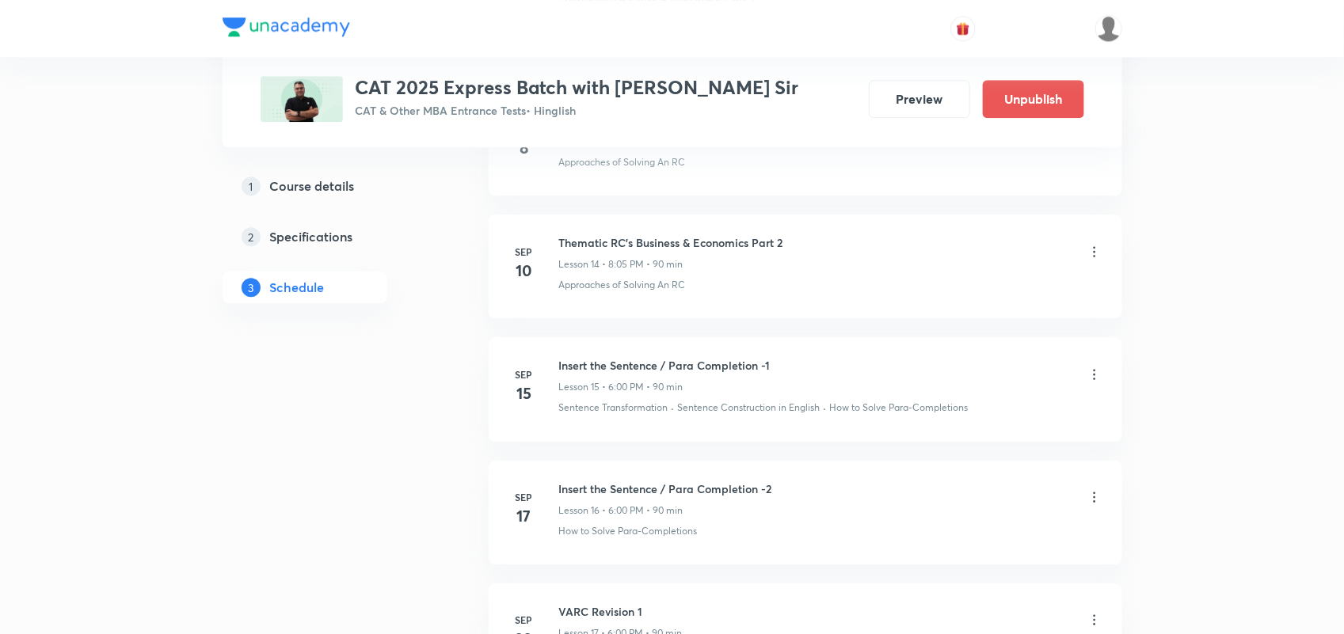
scroll to position [2295, 0]
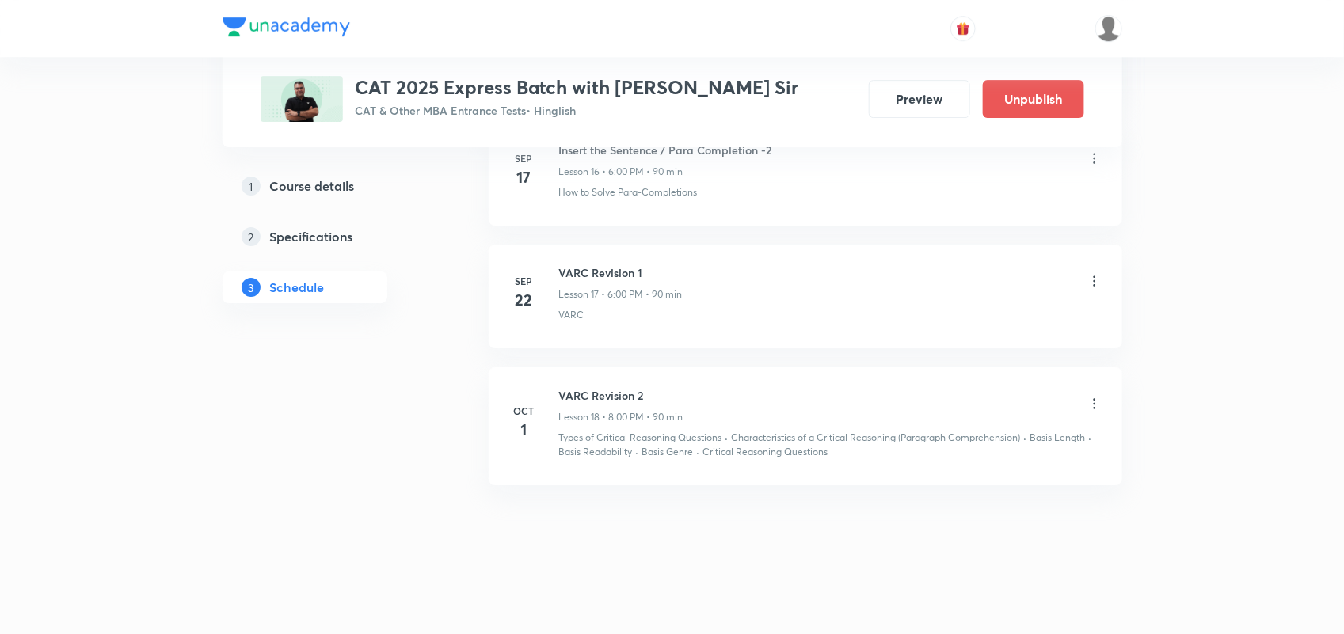
click at [1095, 406] on icon at bounding box center [1095, 404] width 16 height 16
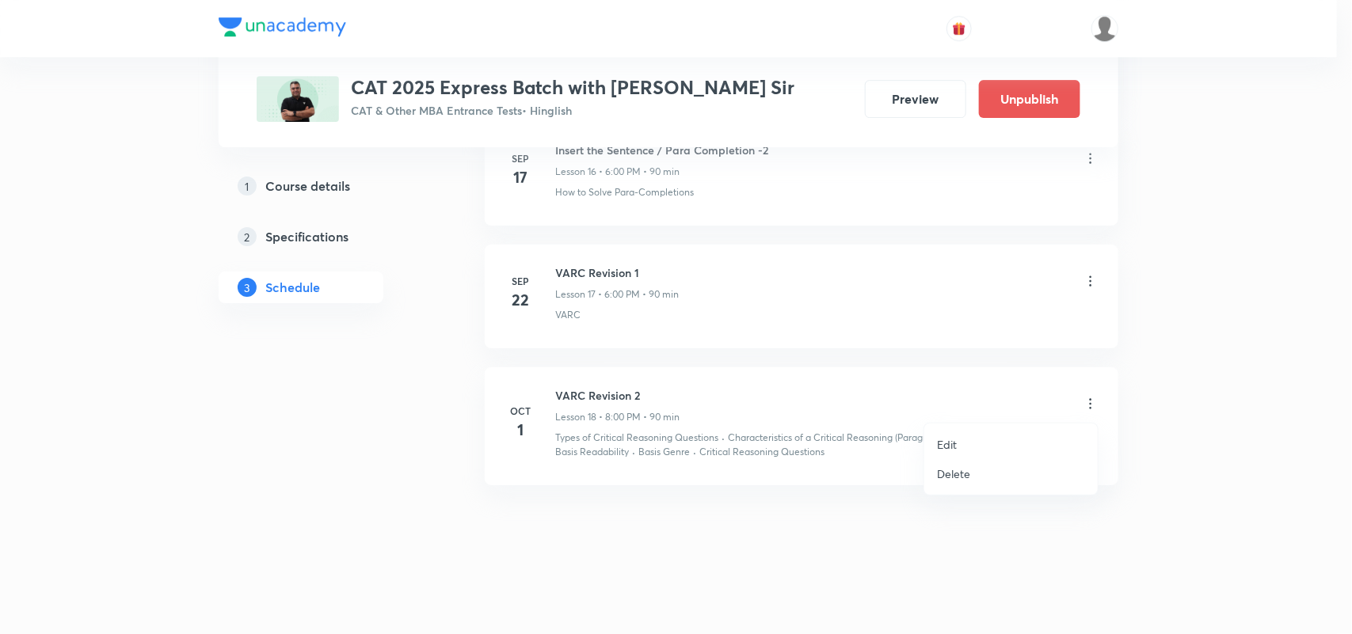
click at [961, 438] on li "Edit" at bounding box center [1010, 444] width 173 height 29
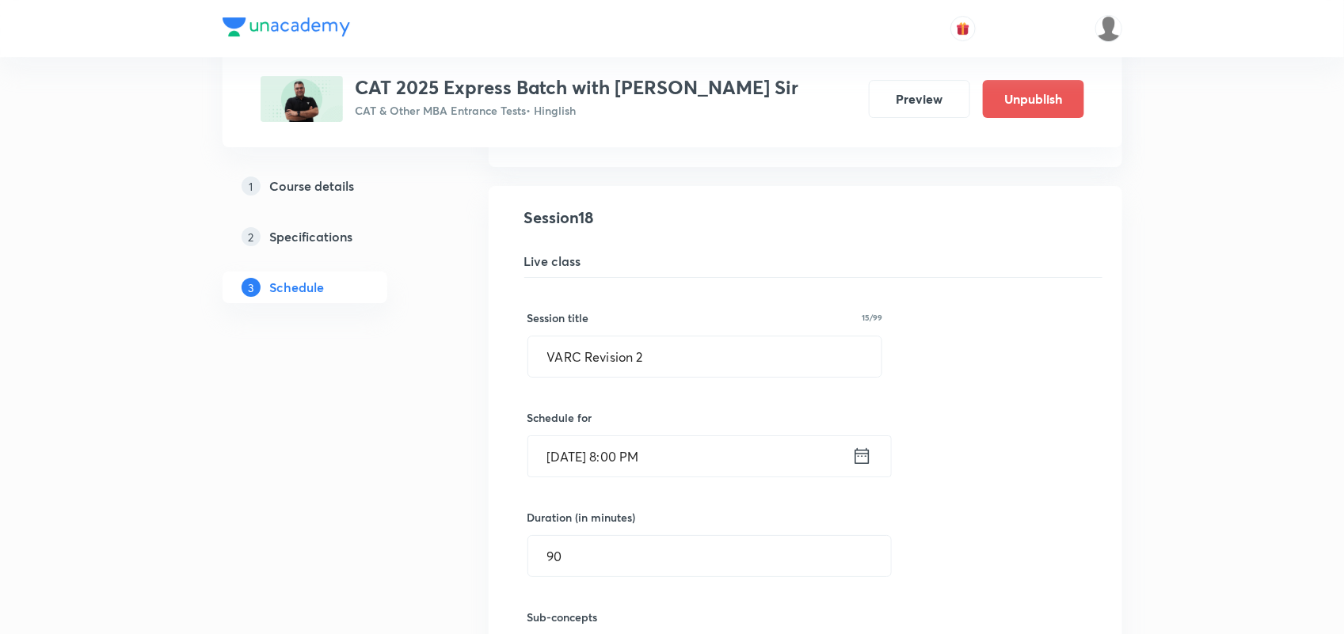
scroll to position [2384, 0]
click at [868, 449] on icon at bounding box center [862, 455] width 20 height 22
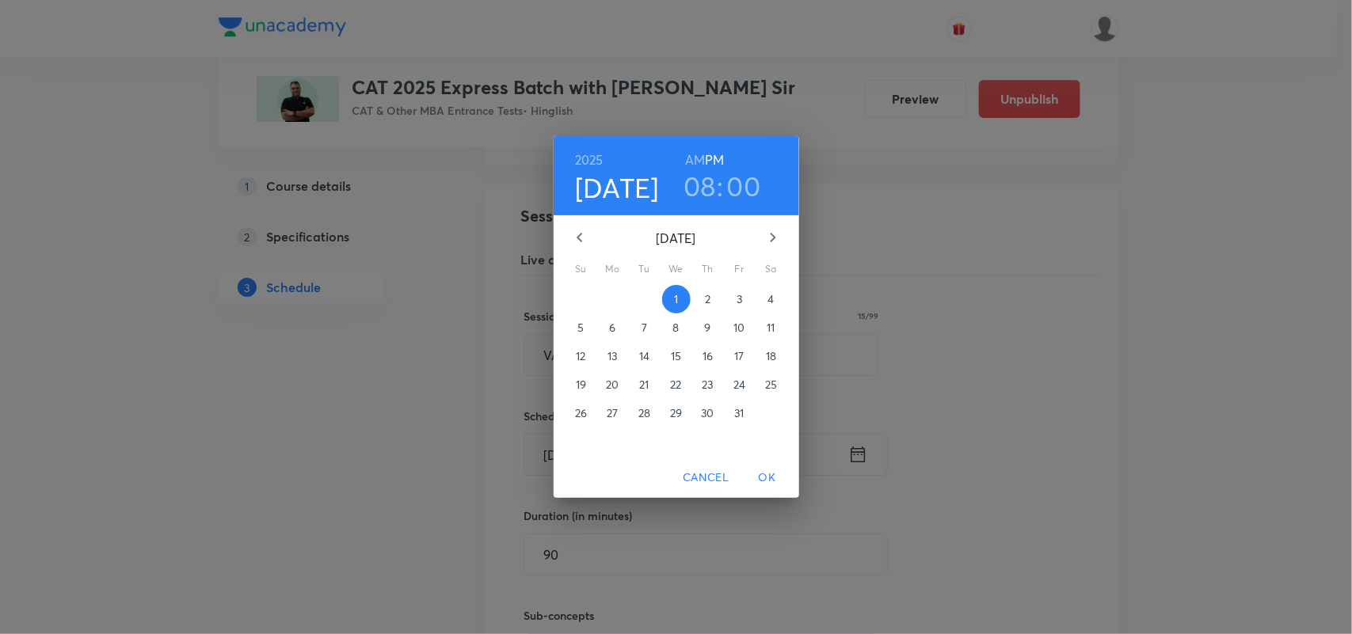
click at [711, 188] on h3 "08" at bounding box center [699, 185] width 32 height 33
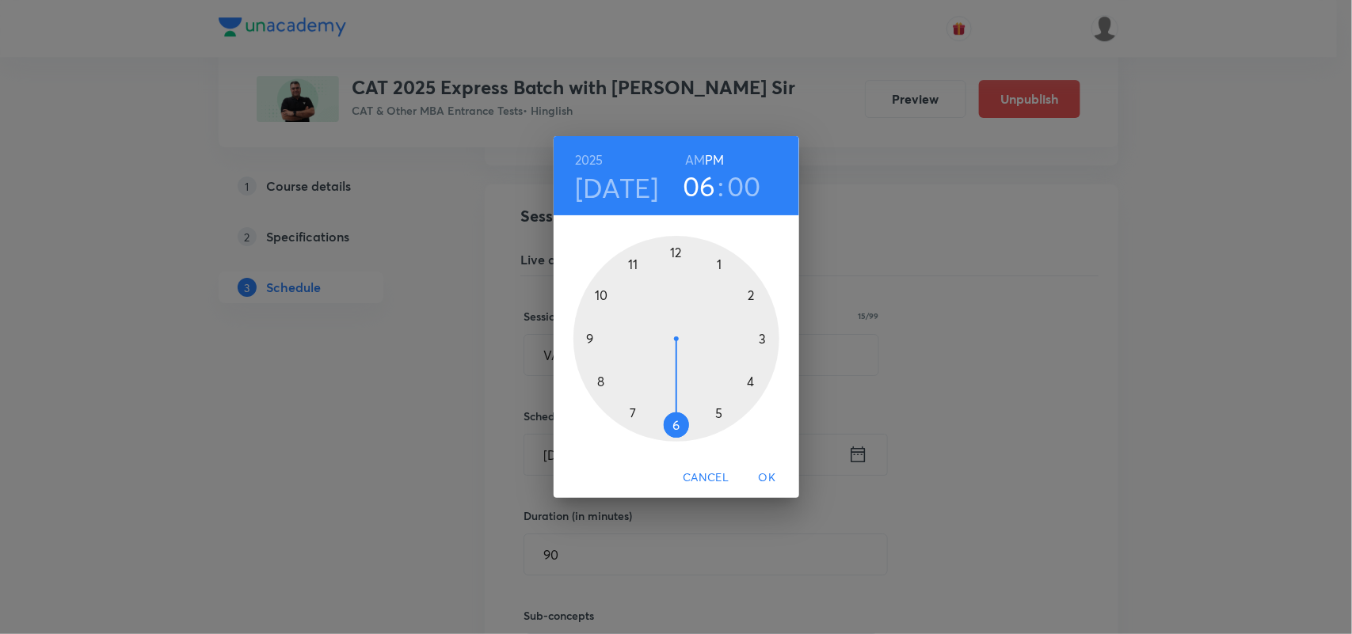
drag, startPoint x: 596, startPoint y: 380, endPoint x: 672, endPoint y: 425, distance: 88.0
click at [672, 425] on div at bounding box center [676, 339] width 206 height 206
click at [774, 483] on span "OK" at bounding box center [767, 478] width 38 height 20
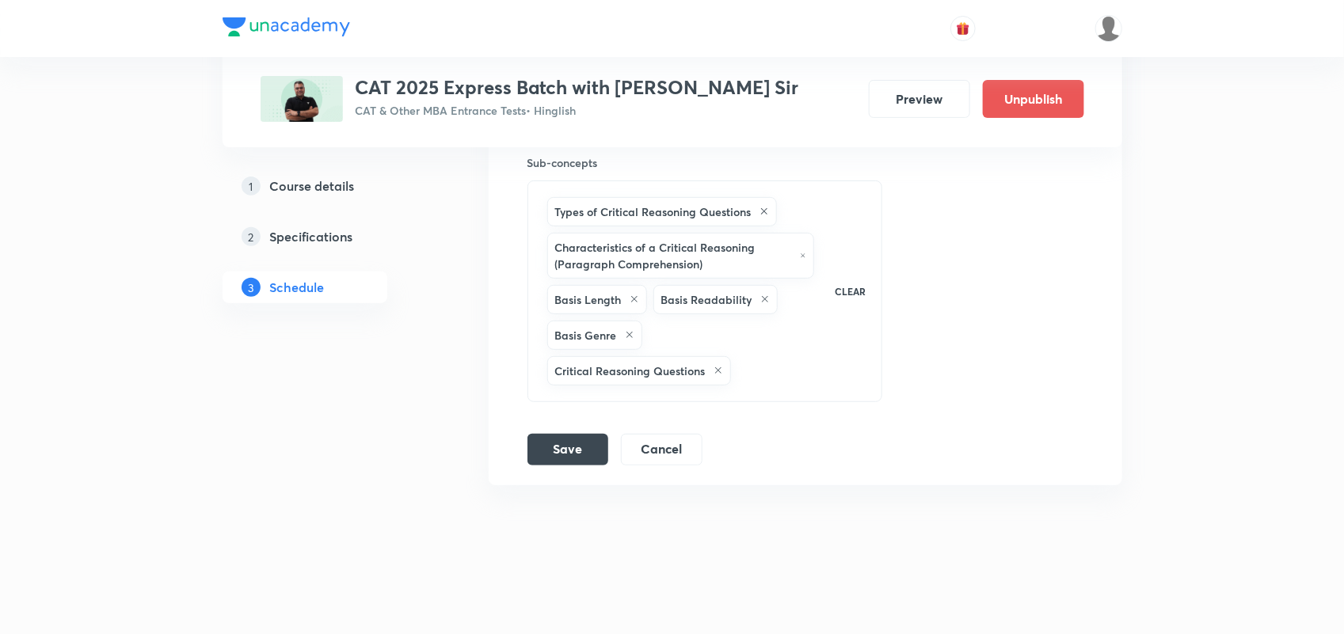
scroll to position [2845, 0]
click at [578, 463] on button "Save" at bounding box center [567, 448] width 81 height 32
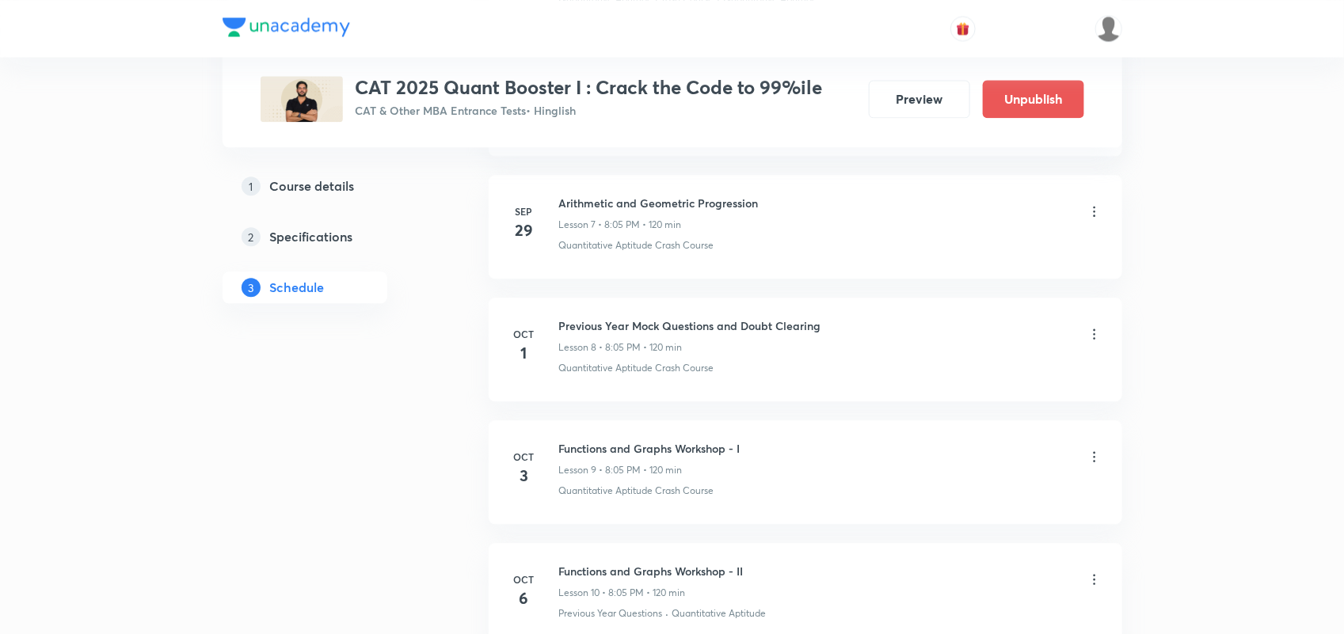
scroll to position [1628, 0]
click at [1095, 333] on icon at bounding box center [1095, 332] width 16 height 16
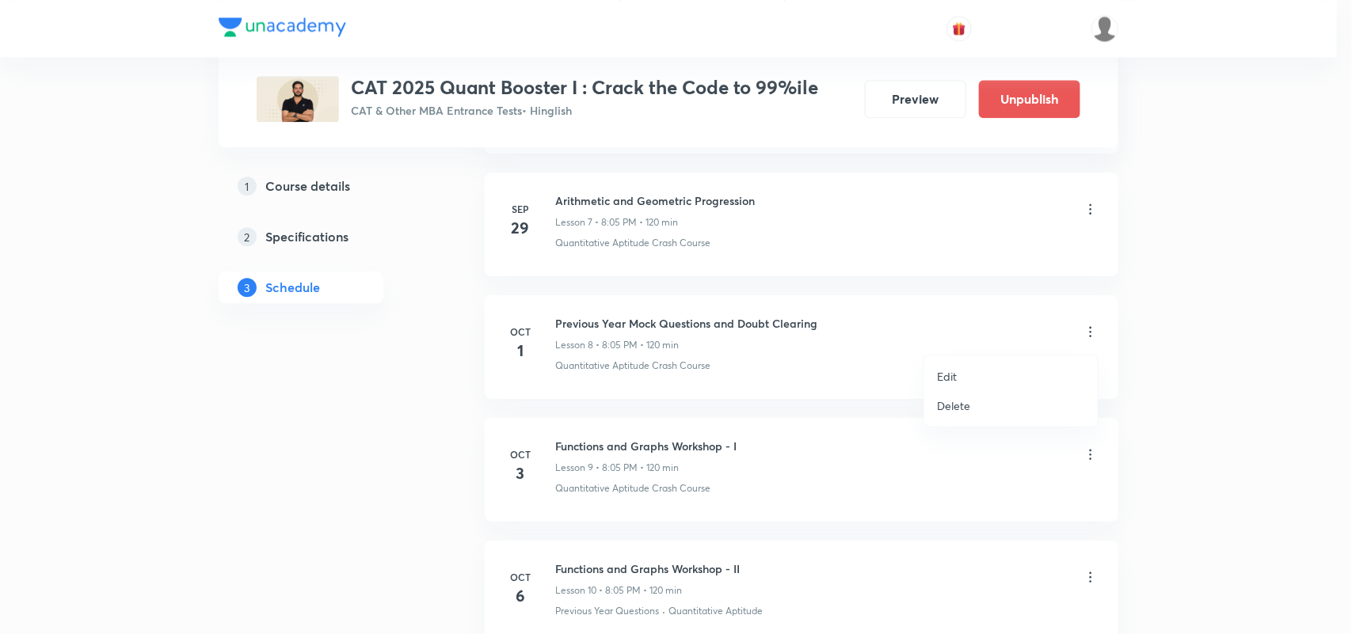
click at [955, 374] on p "Edit" at bounding box center [947, 376] width 20 height 17
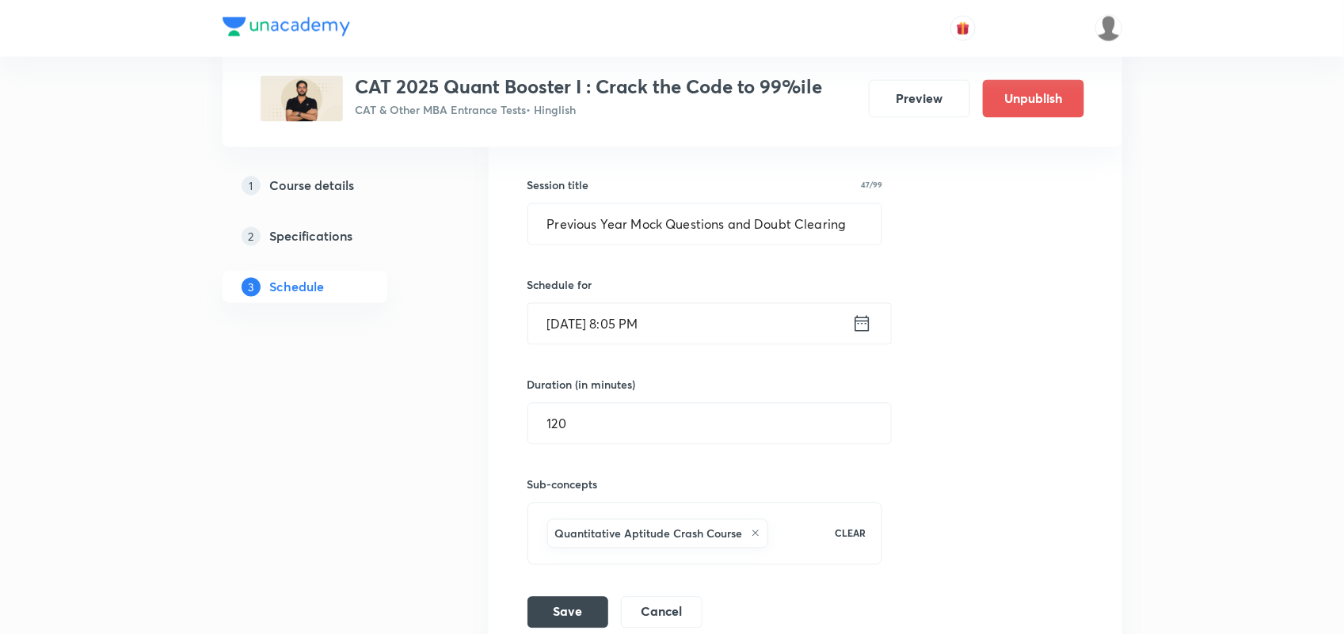
scroll to position [1254, 0]
click at [852, 329] on icon at bounding box center [862, 327] width 20 height 22
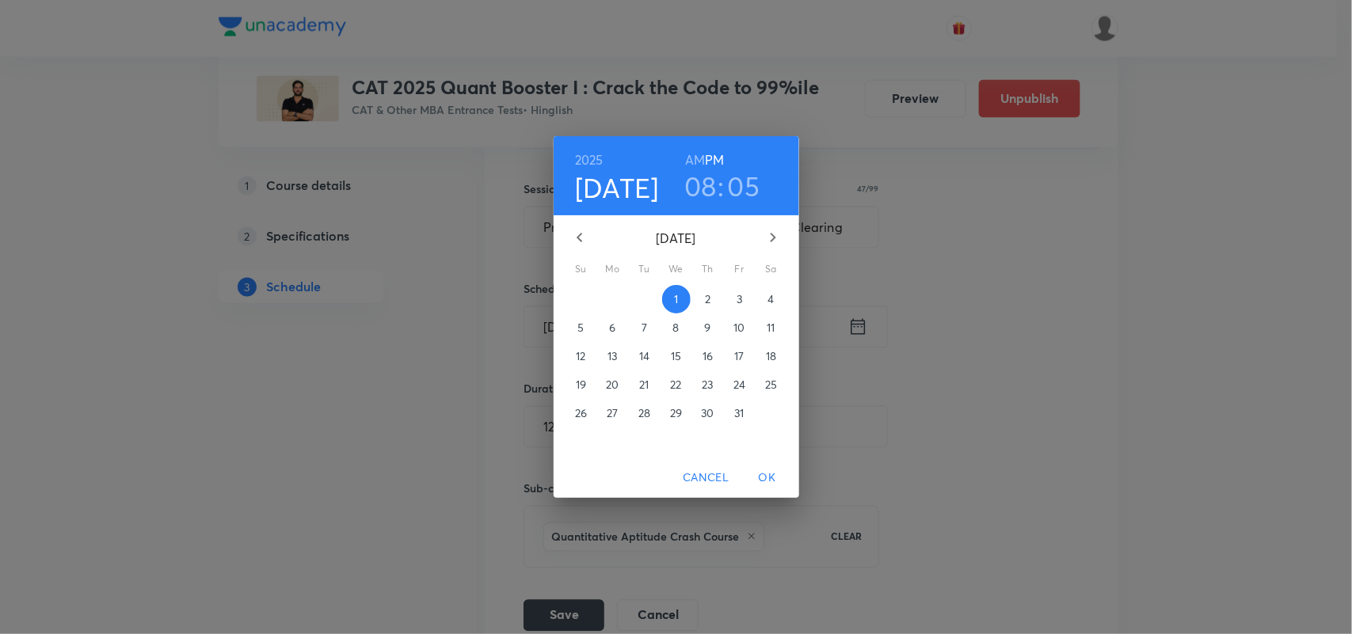
click at [701, 182] on h3 "08" at bounding box center [700, 185] width 32 height 33
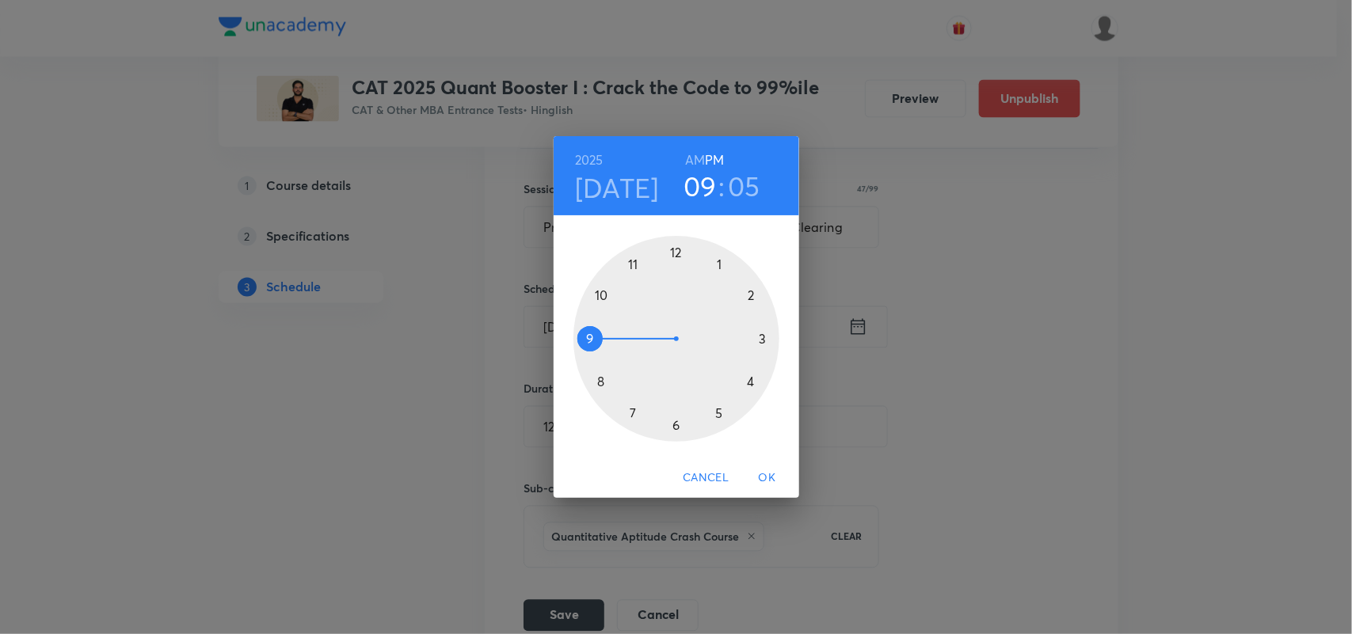
drag, startPoint x: 598, startPoint y: 375, endPoint x: 587, endPoint y: 343, distance: 33.6
click at [587, 343] on div at bounding box center [676, 339] width 206 height 206
drag, startPoint x: 725, startPoint y: 266, endPoint x: 675, endPoint y: 420, distance: 161.8
click at [675, 420] on div at bounding box center [676, 339] width 206 height 206
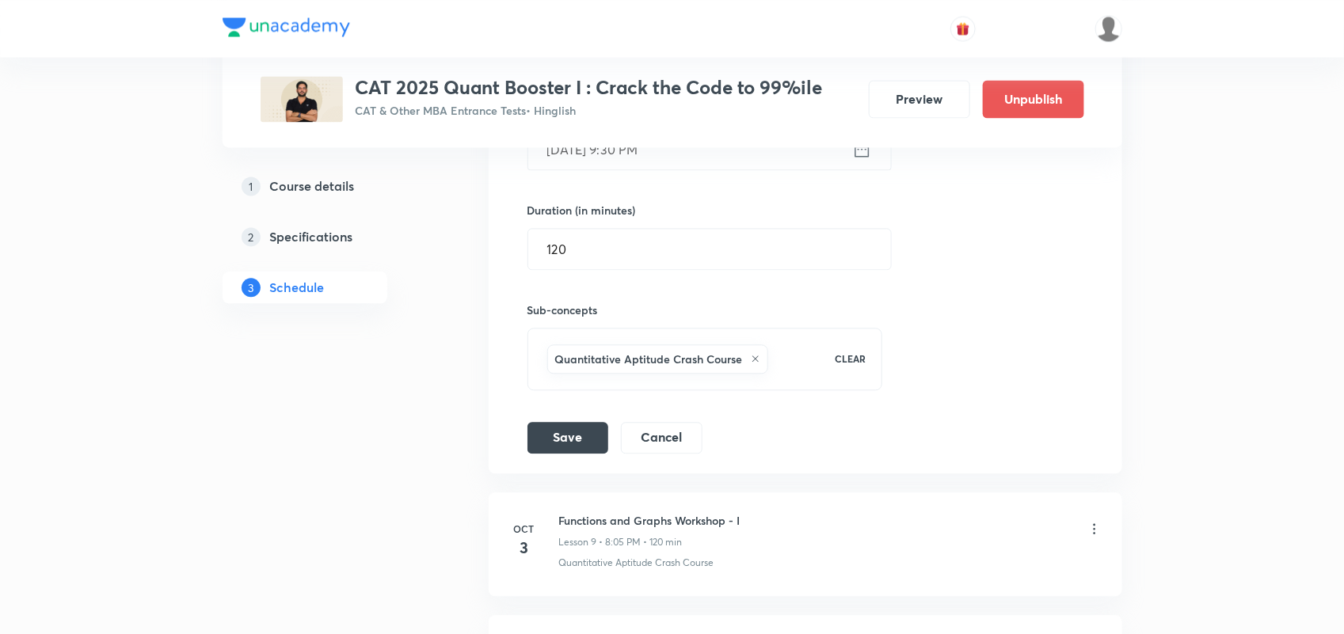
scroll to position [1434, 0]
click at [568, 447] on button "Save" at bounding box center [567, 434] width 81 height 32
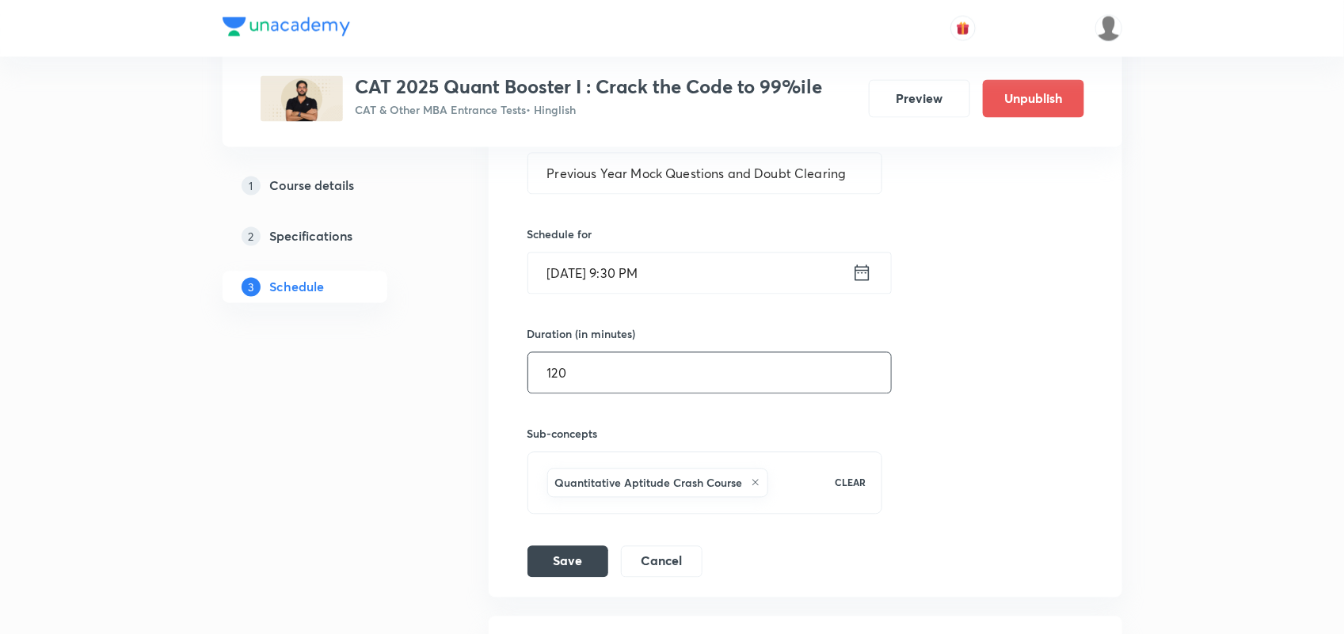
scroll to position [1301, 0]
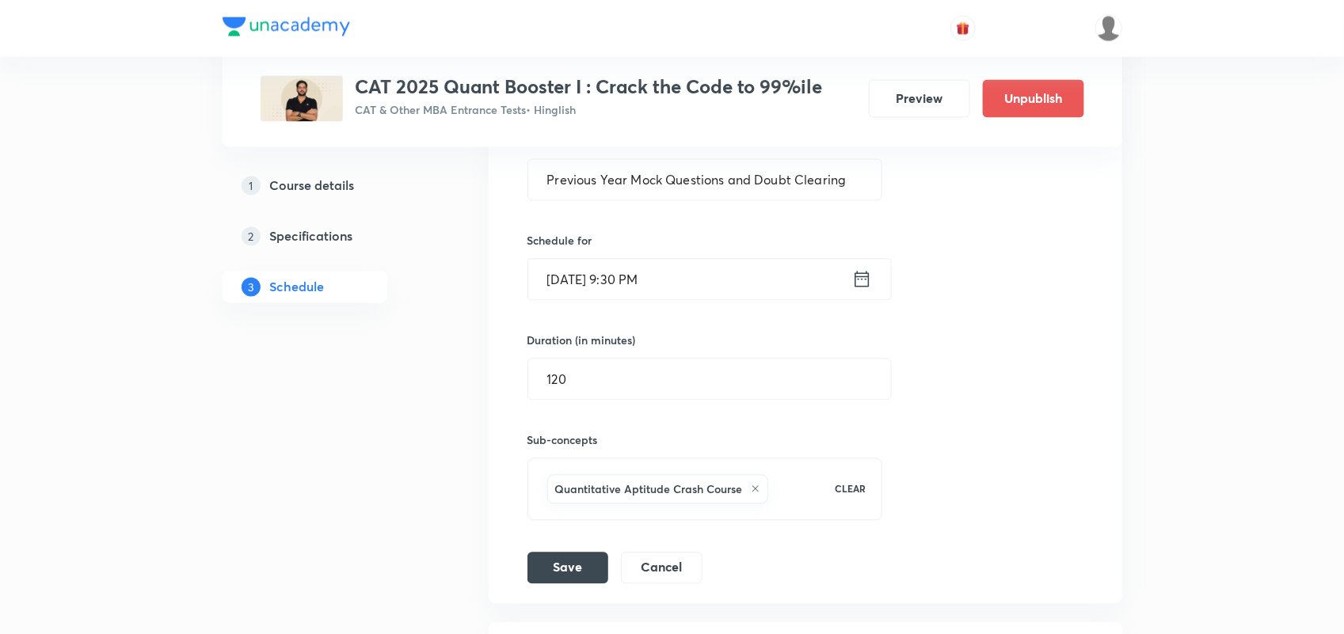
click at [870, 277] on icon at bounding box center [862, 279] width 20 height 22
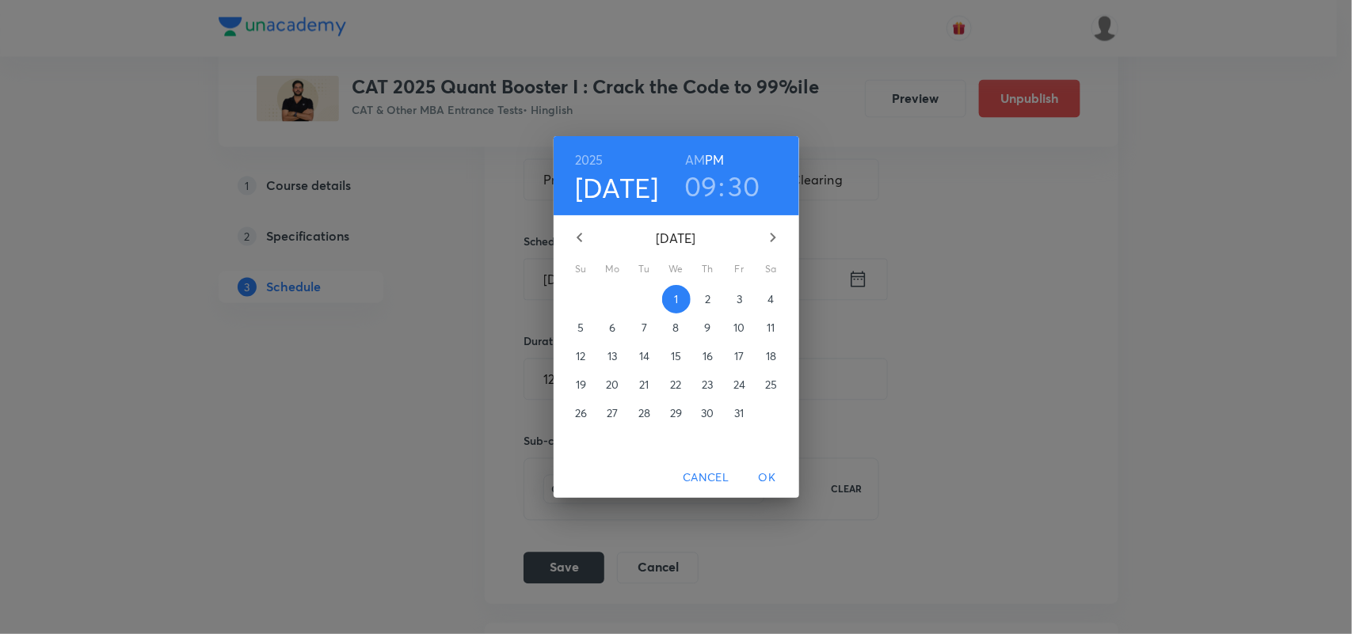
click at [709, 188] on h3 "09" at bounding box center [700, 185] width 33 height 33
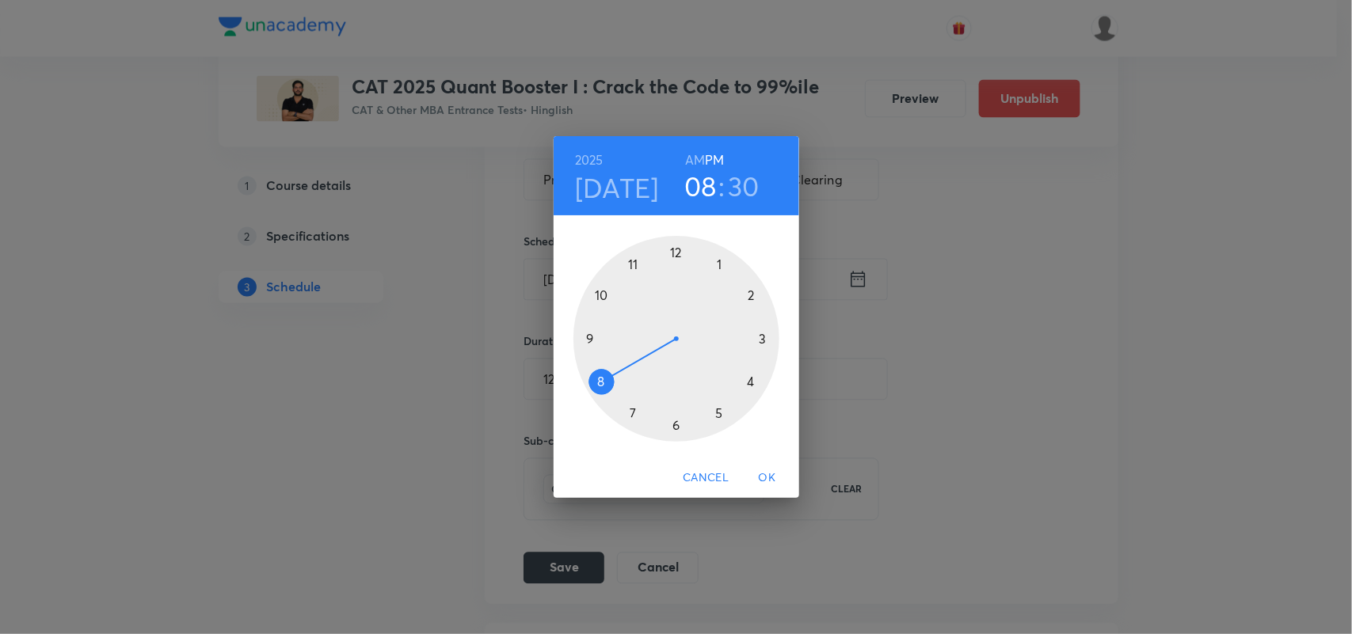
drag, startPoint x: 583, startPoint y: 335, endPoint x: 594, endPoint y: 363, distance: 29.9
click at [594, 363] on div at bounding box center [676, 339] width 206 height 206
drag, startPoint x: 679, startPoint y: 421, endPoint x: 675, endPoint y: 269, distance: 151.3
click at [675, 269] on div at bounding box center [676, 339] width 206 height 206
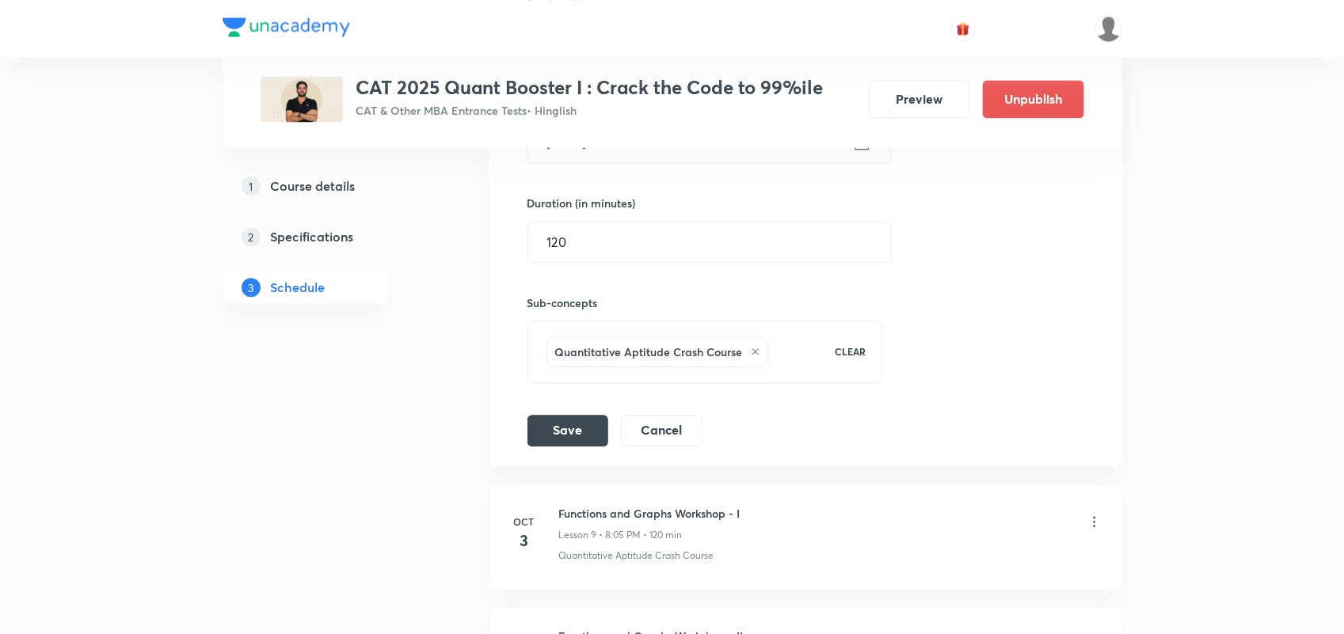
scroll to position [1441, 0]
click at [594, 422] on button "Save" at bounding box center [567, 427] width 81 height 32
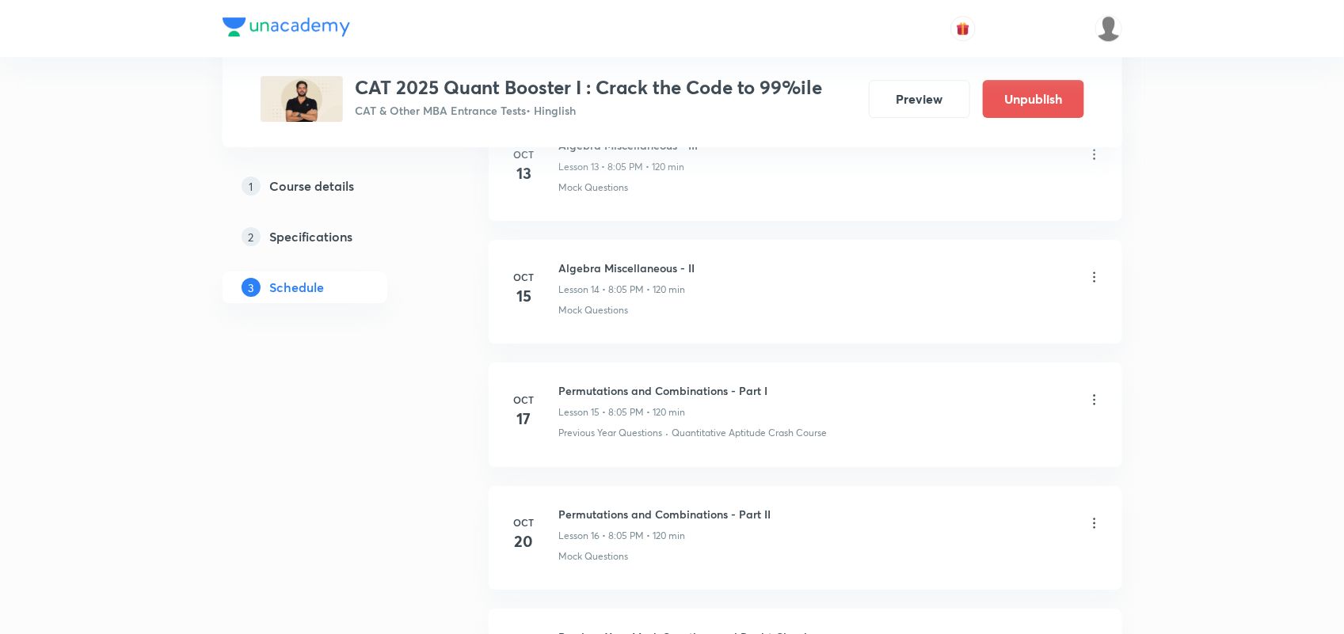
scroll to position [2532, 0]
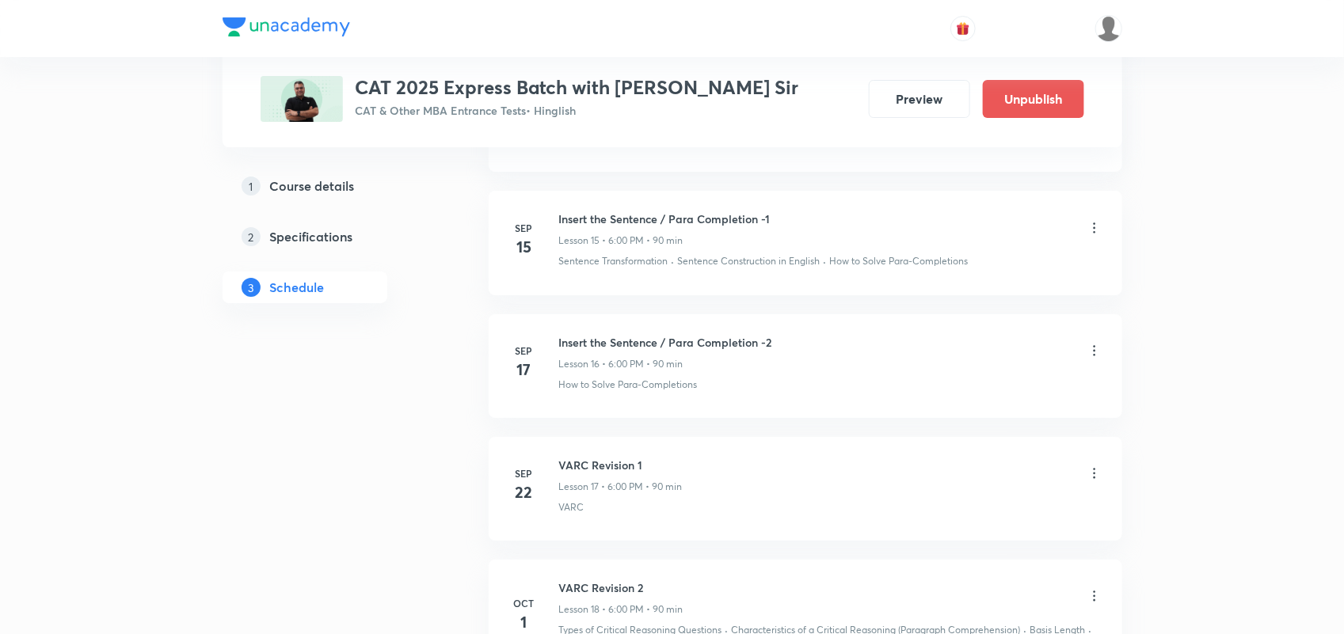
scroll to position [2821, 0]
